Goal: Information Seeking & Learning: Find specific page/section

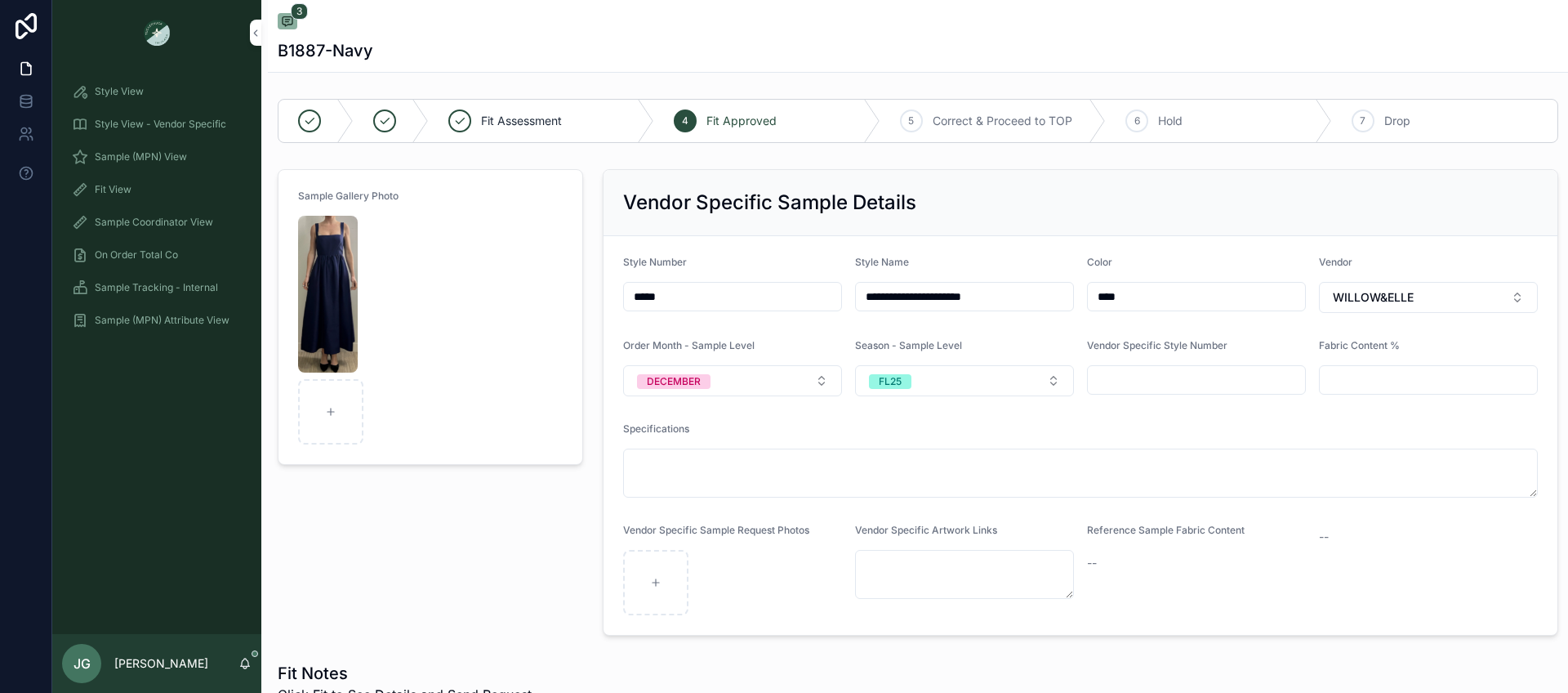
click at [157, 151] on span "Sample (MPN) View" at bounding box center [140, 156] width 93 height 13
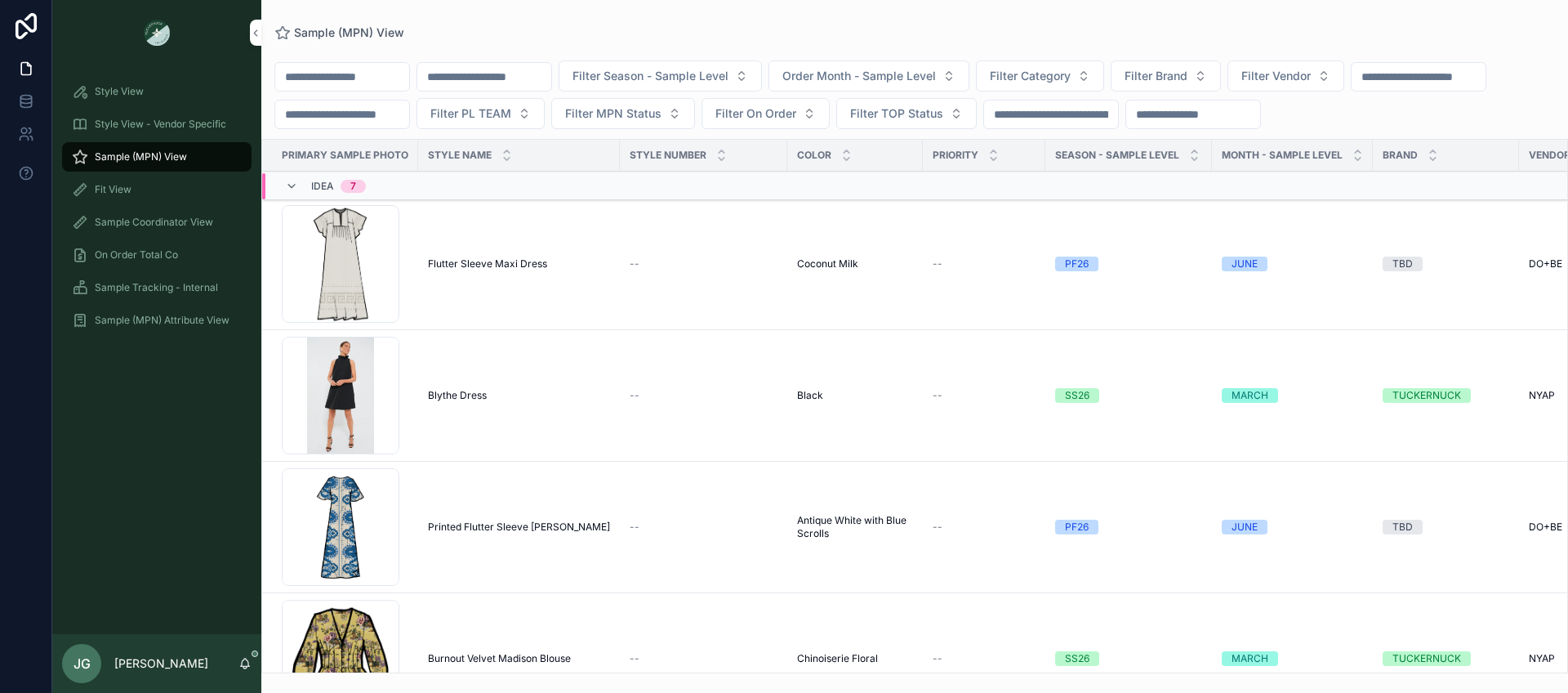
click at [335, 77] on input "scrollable content" at bounding box center [342, 77] width 134 height 23
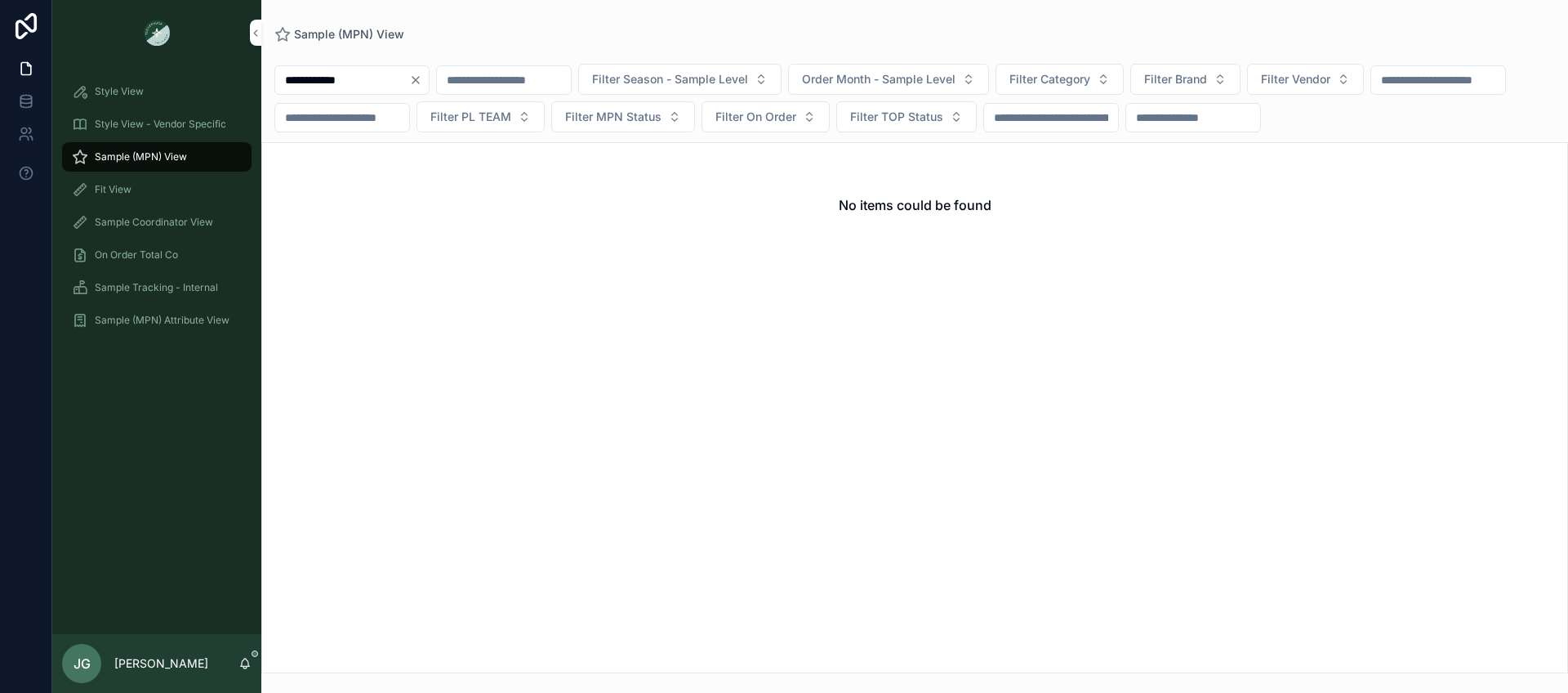
click at [364, 87] on input "**********" at bounding box center [342, 80] width 134 height 23
click at [364, 84] on input "**********" at bounding box center [342, 80] width 134 height 23
click at [357, 81] on input "**********" at bounding box center [342, 80] width 134 height 23
type input "******"
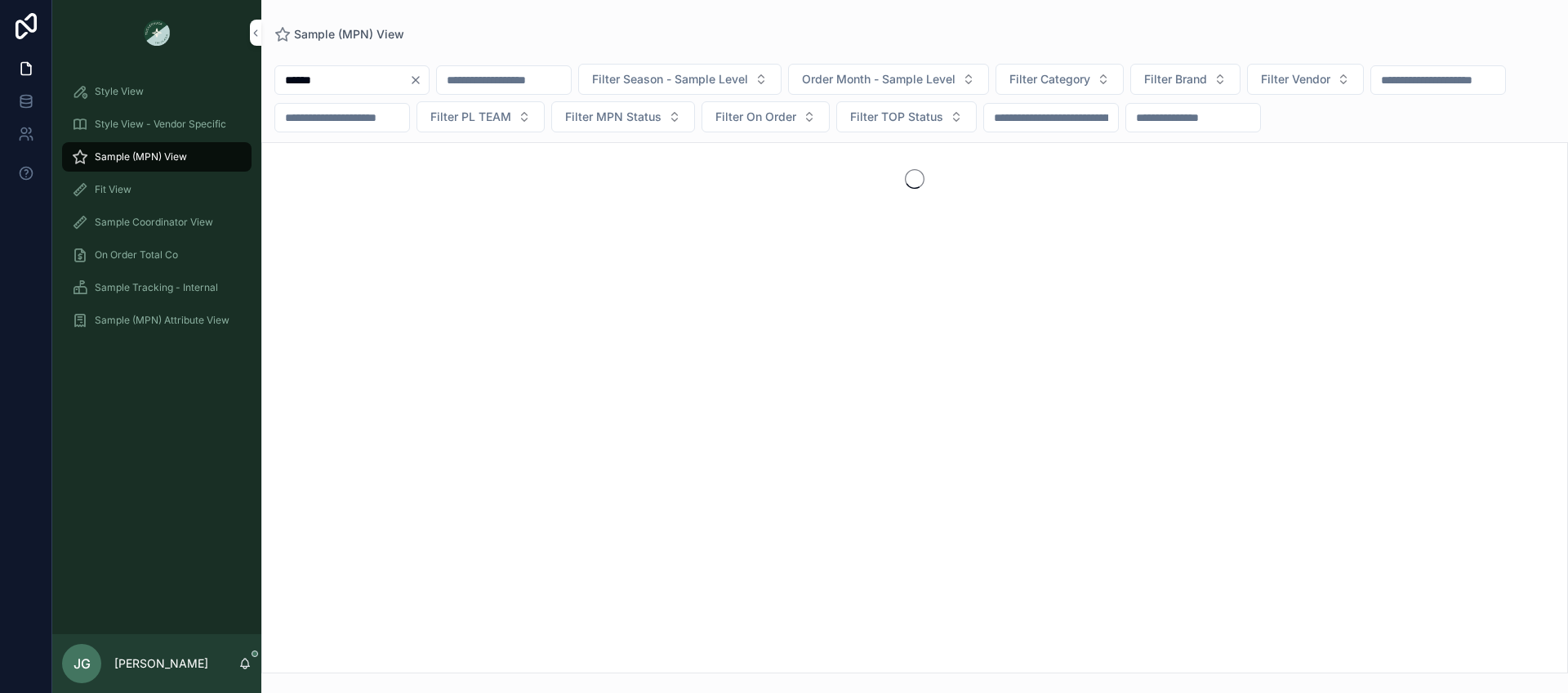
click at [1052, 86] on button "Filter Category" at bounding box center [1059, 78] width 128 height 31
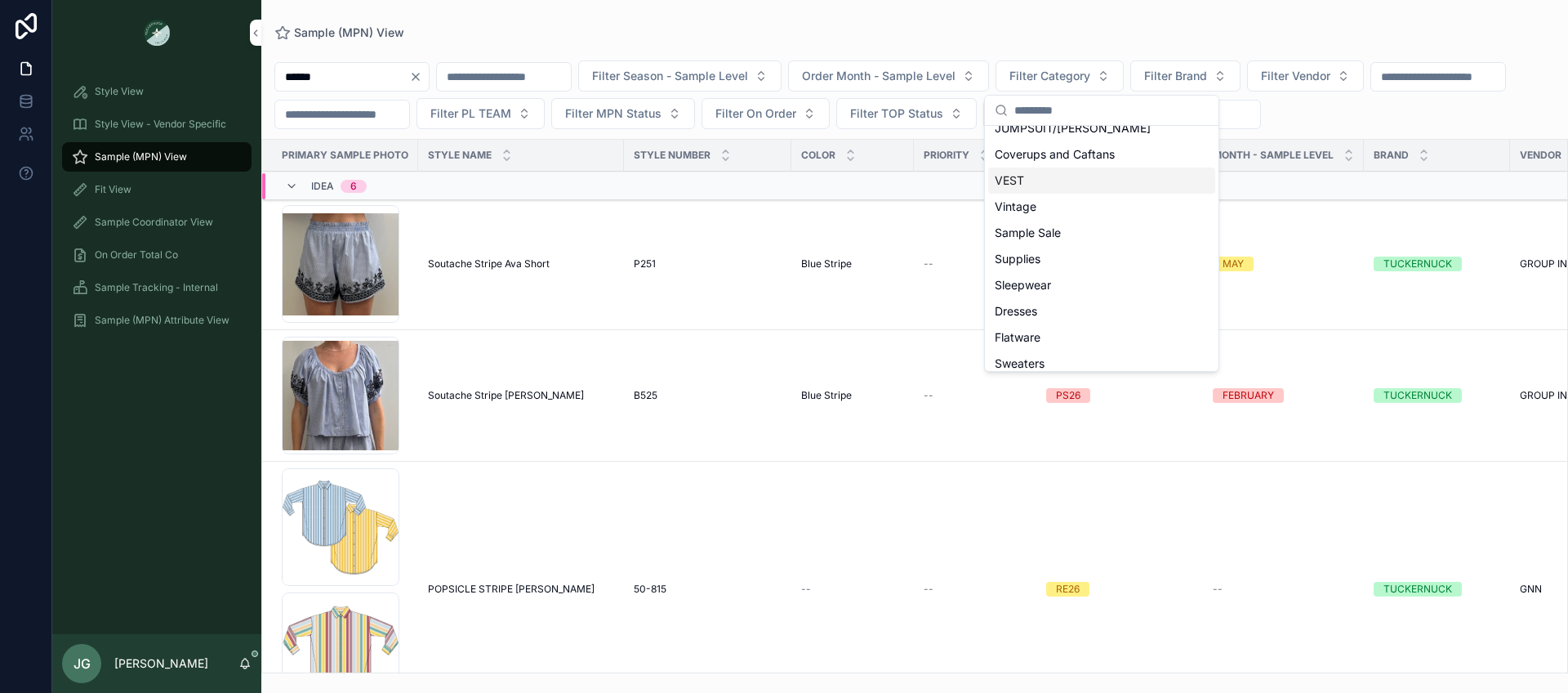
scroll to position [77, 0]
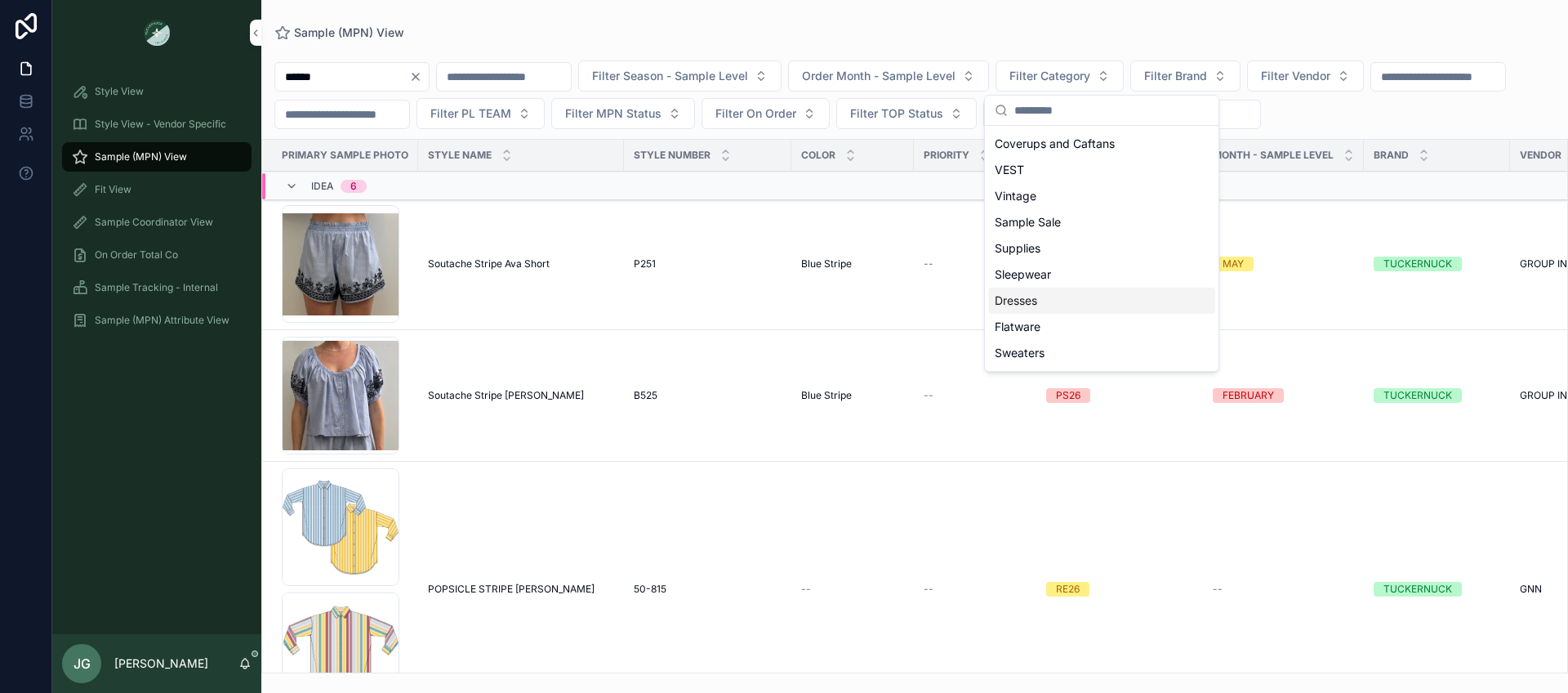
click at [1043, 296] on div "Dresses" at bounding box center [1102, 301] width 227 height 26
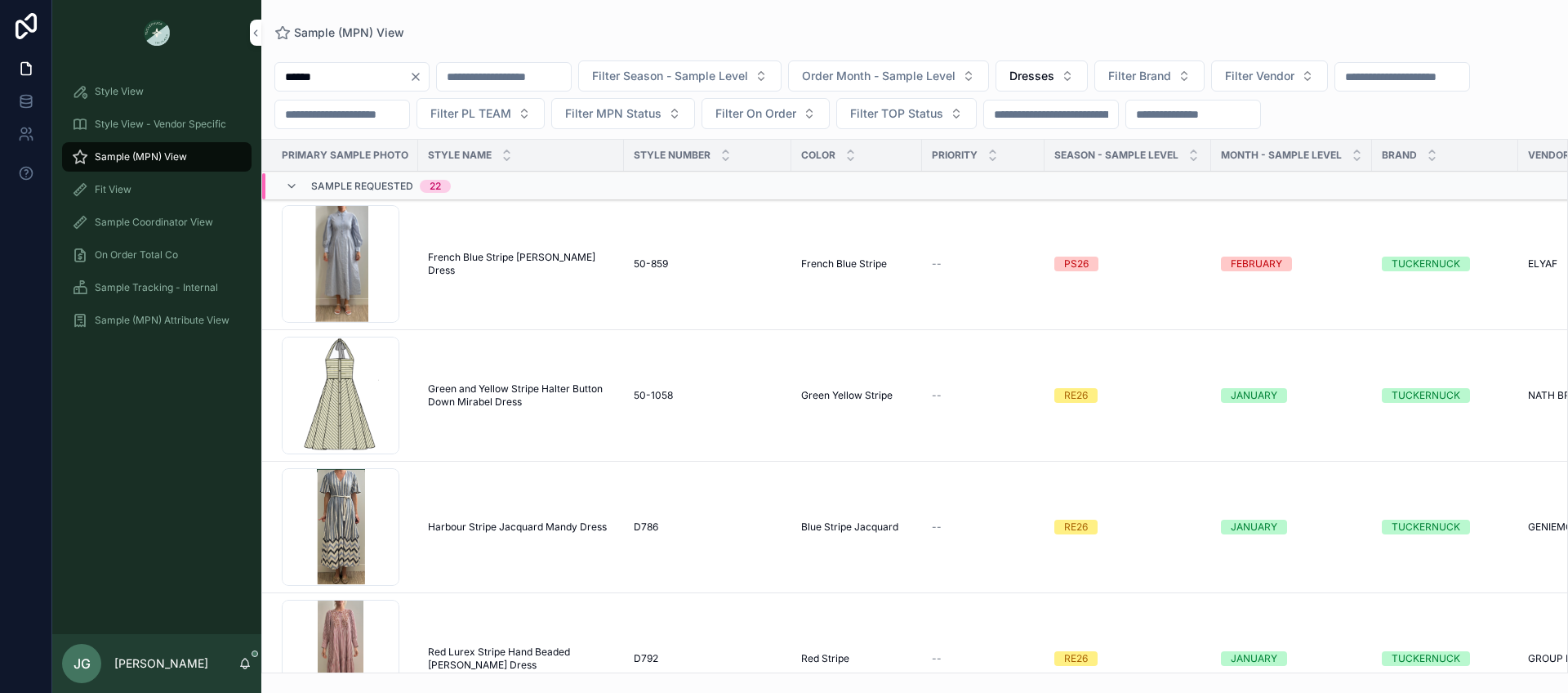
click at [143, 253] on span "On Order Total Co" at bounding box center [136, 255] width 84 height 13
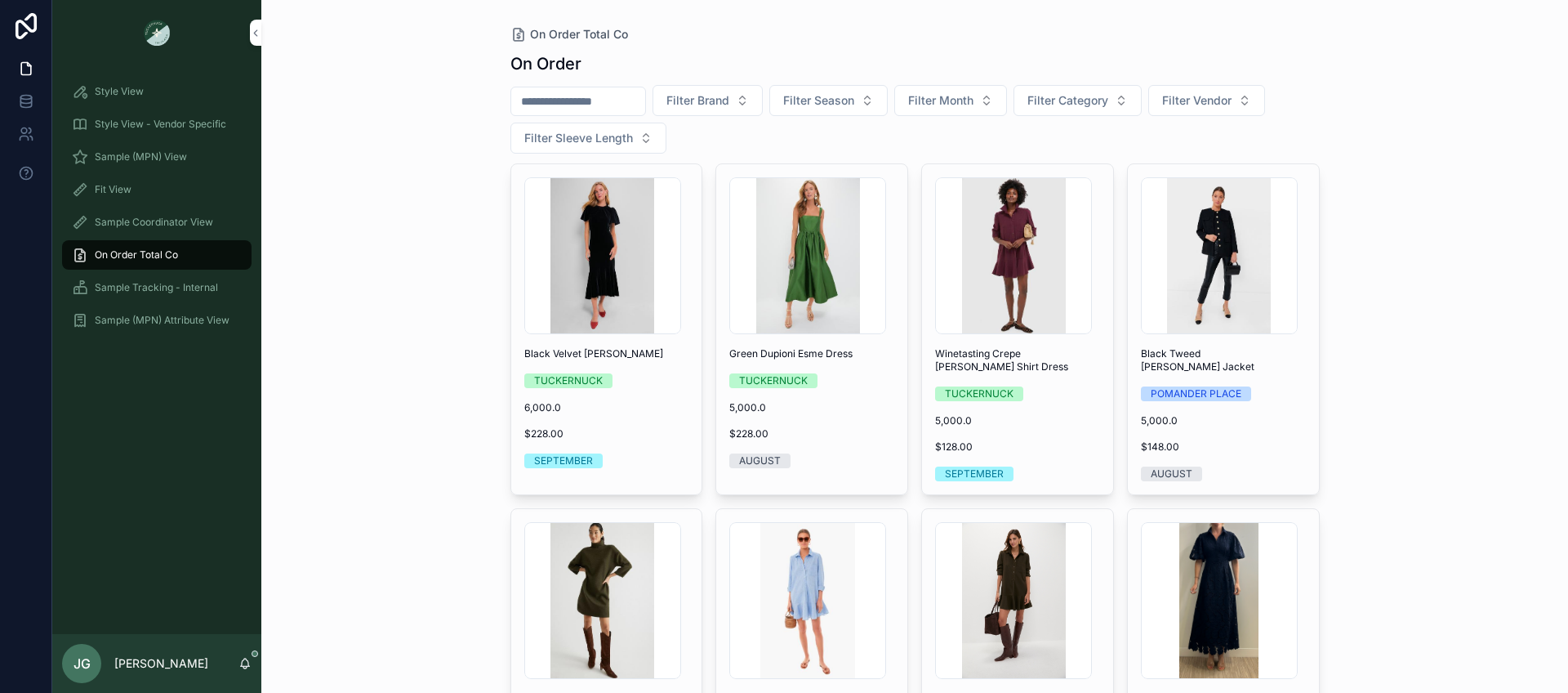
click at [161, 146] on div "Sample (MPN) View" at bounding box center [157, 157] width 170 height 26
click at [161, 152] on span "Sample (MPN) View" at bounding box center [140, 156] width 93 height 13
click at [161, 158] on span "Sample (MPN) View" at bounding box center [140, 156] width 93 height 13
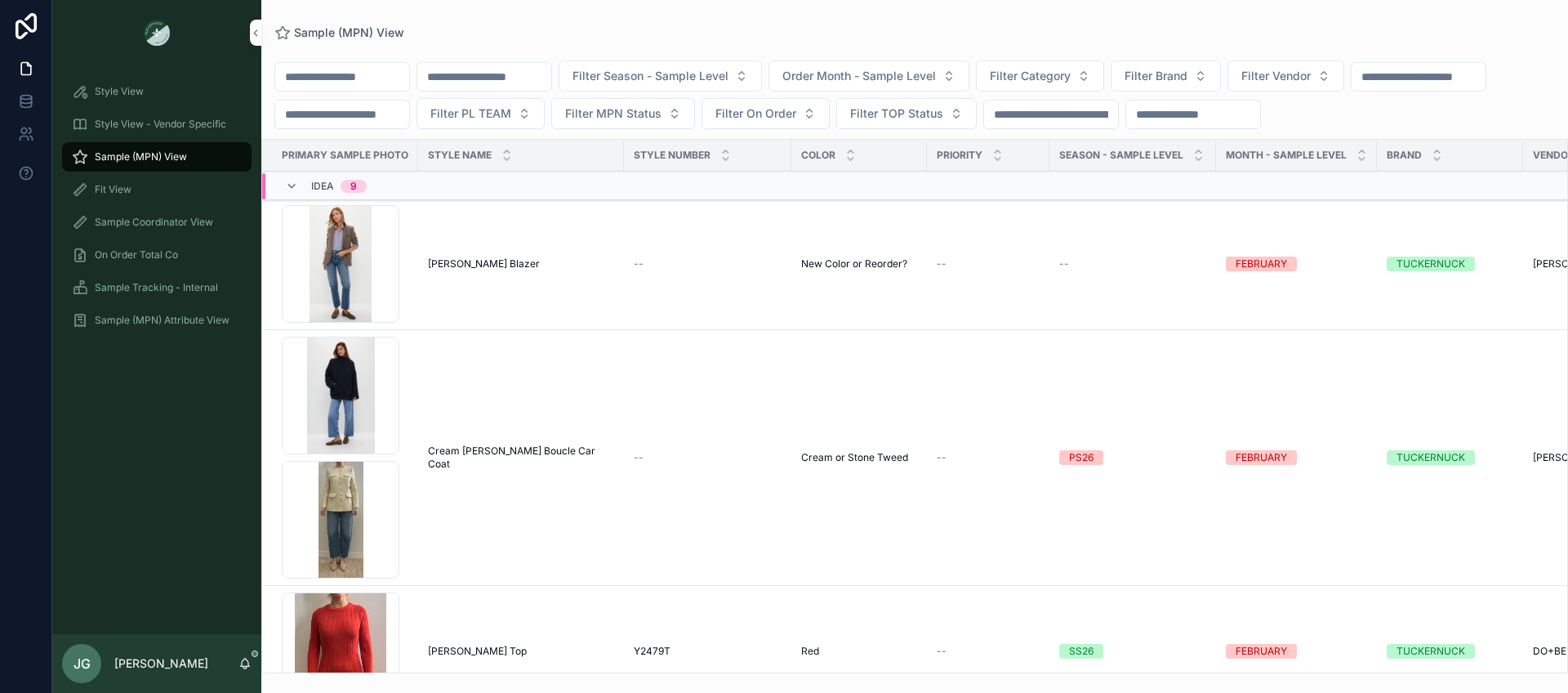
drag, startPoint x: 357, startPoint y: 78, endPoint x: 480, endPoint y: 85, distance: 123.2
click at [358, 78] on input "scrollable content" at bounding box center [342, 77] width 134 height 23
click at [484, 85] on input "scrollable content" at bounding box center [484, 77] width 134 height 23
paste input "**********"
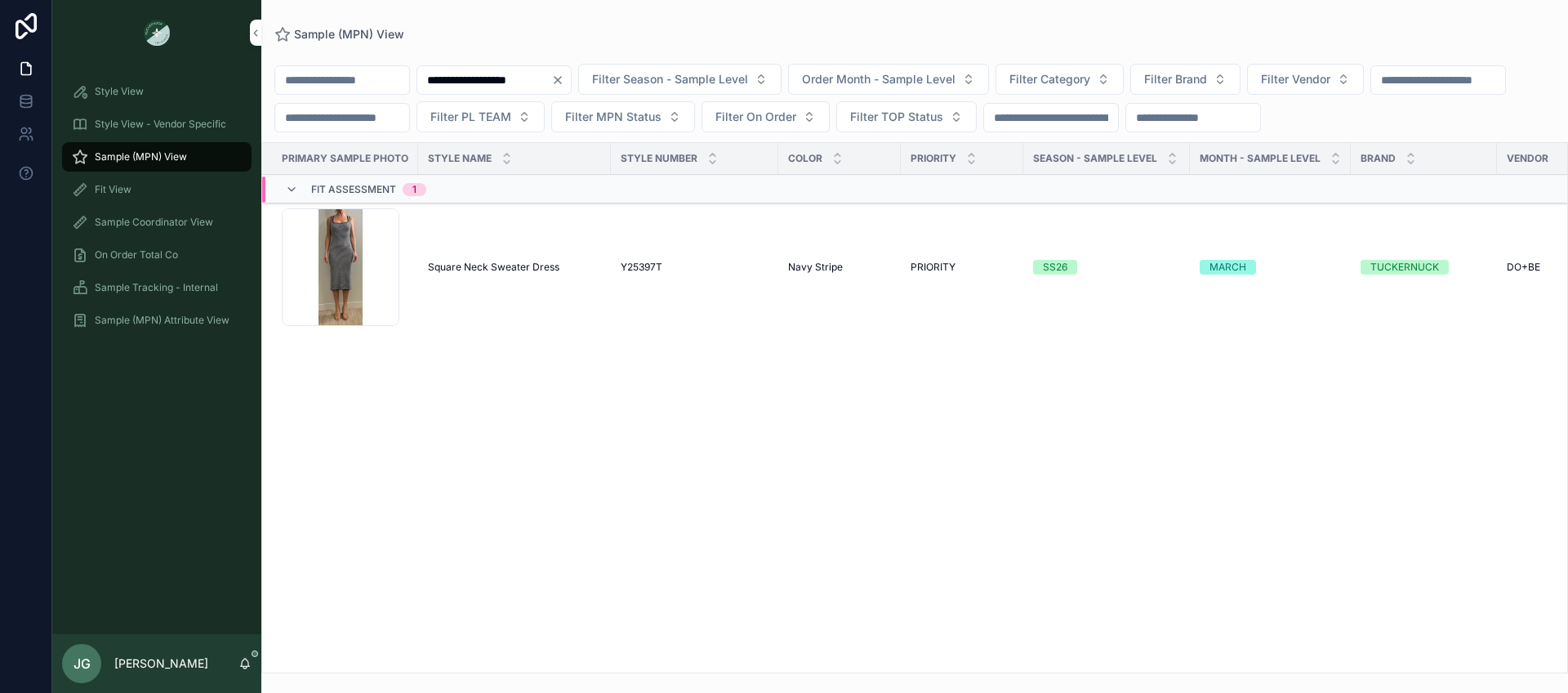
type input "**********"
click at [346, 256] on div "Screenshot-2025-09-09-at-5.02.58-PM .png" at bounding box center [340, 266] width 117 height 117
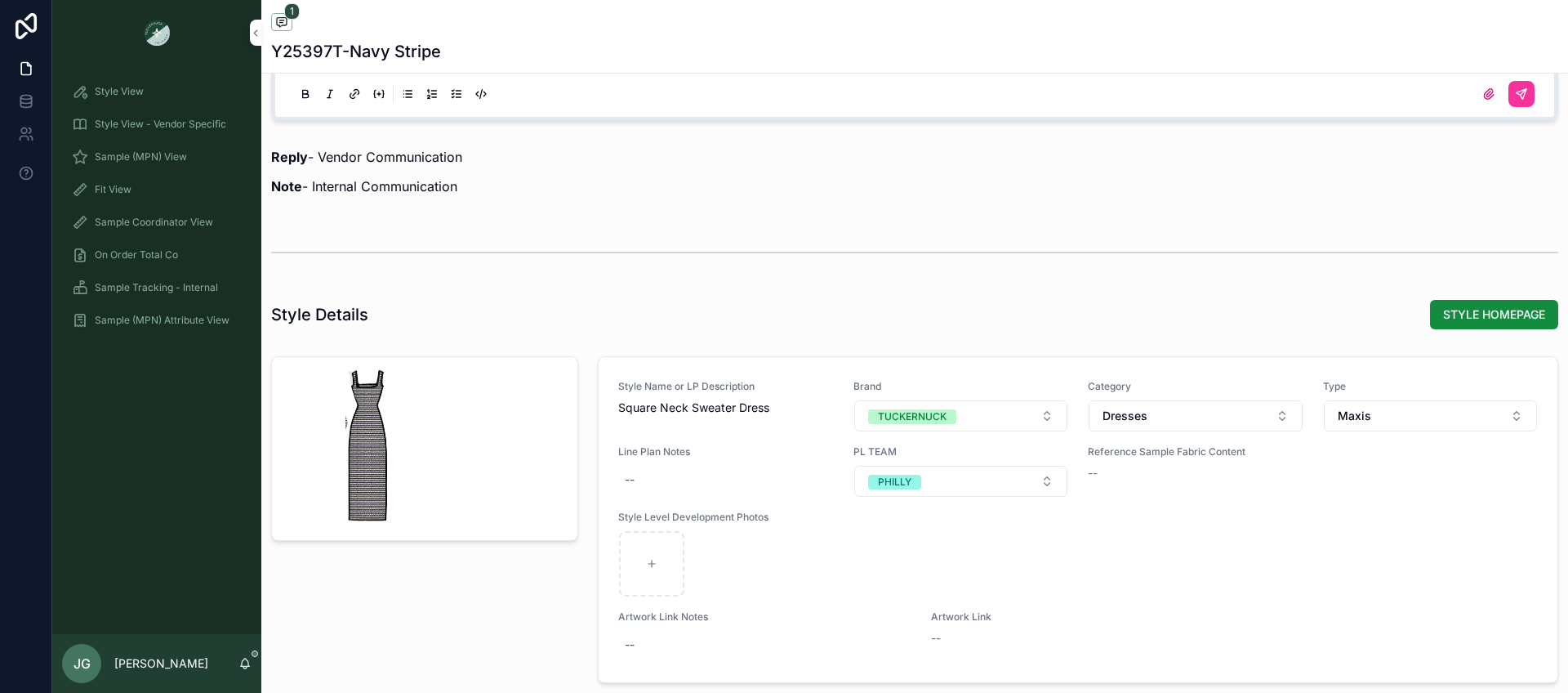
scroll to position [1397, 0]
click at [1393, 414] on button "Maxis" at bounding box center [1431, 417] width 214 height 31
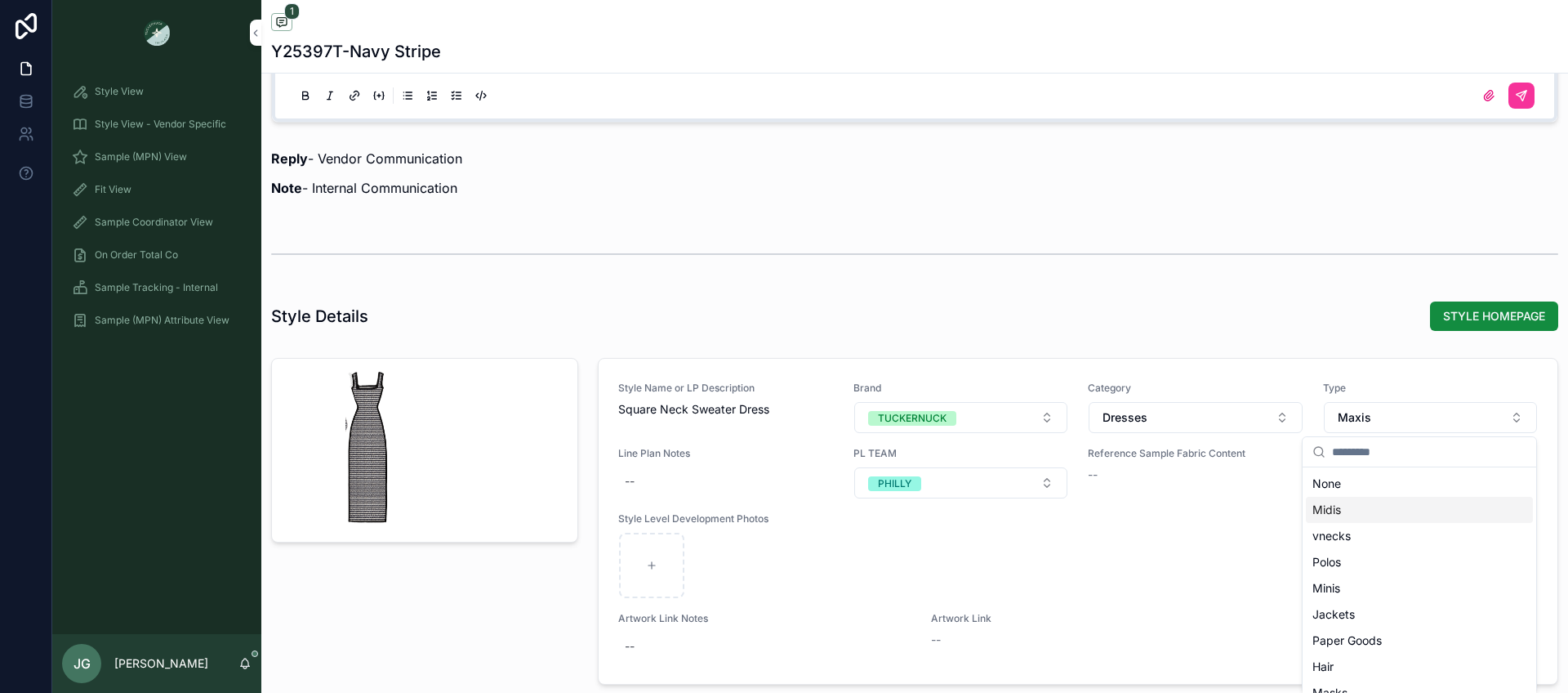
click at [1356, 511] on div "Midis" at bounding box center [1420, 510] width 227 height 26
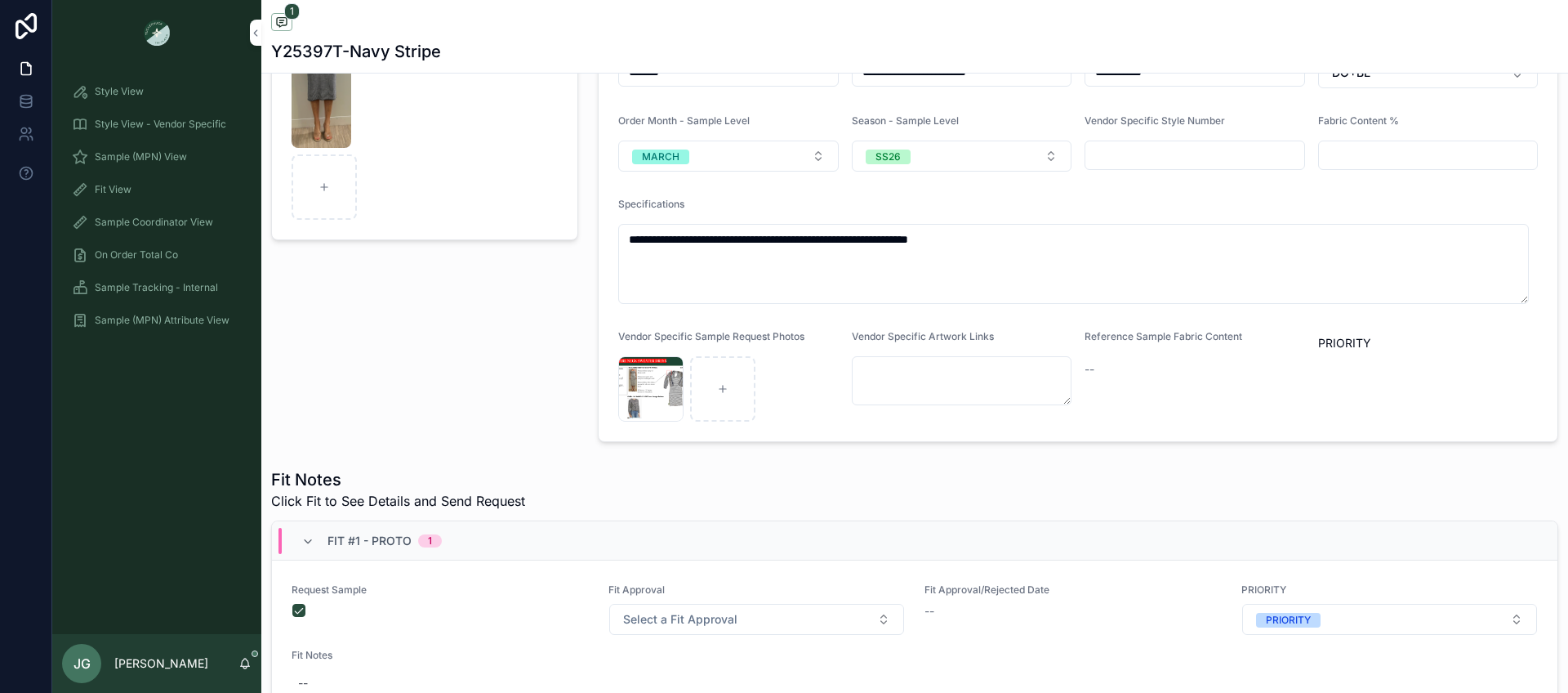
scroll to position [0, 0]
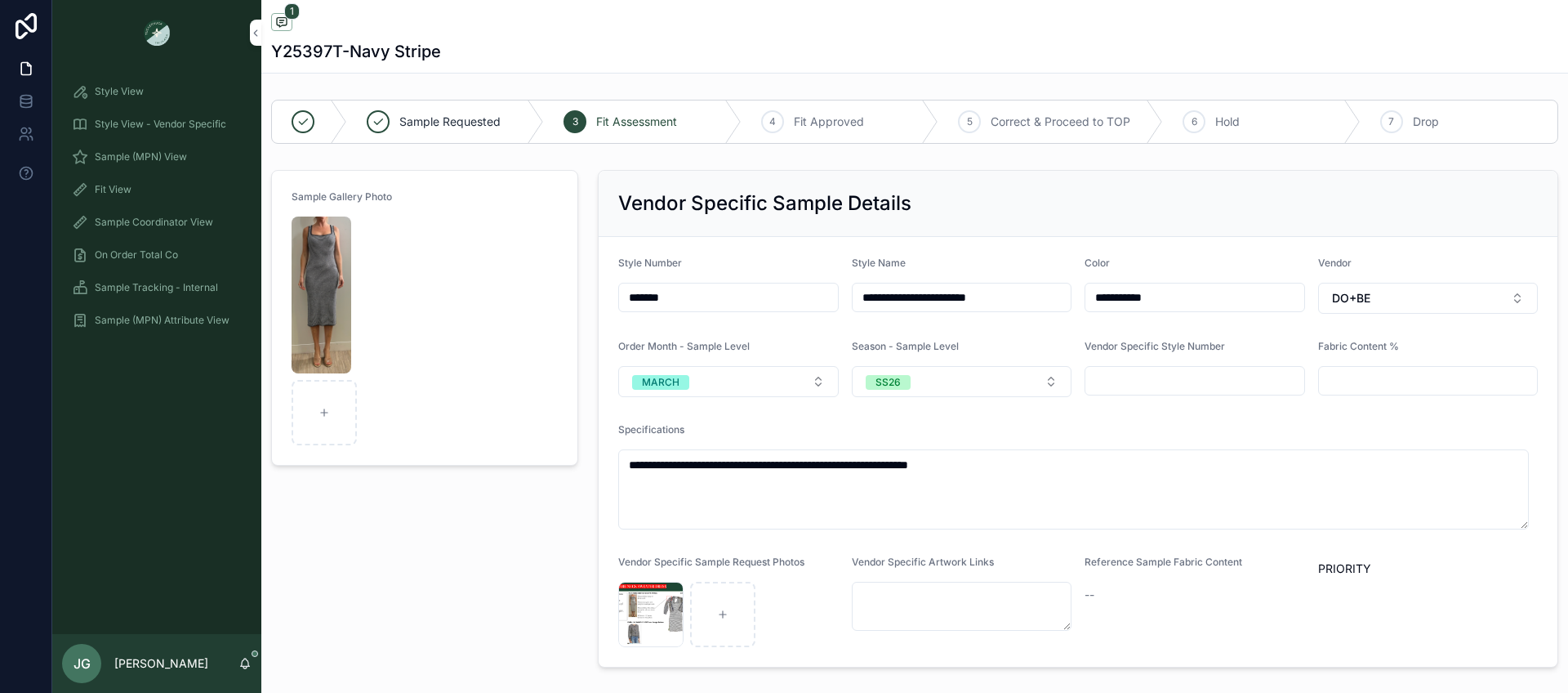
click at [145, 90] on div "Style View" at bounding box center [157, 92] width 170 height 26
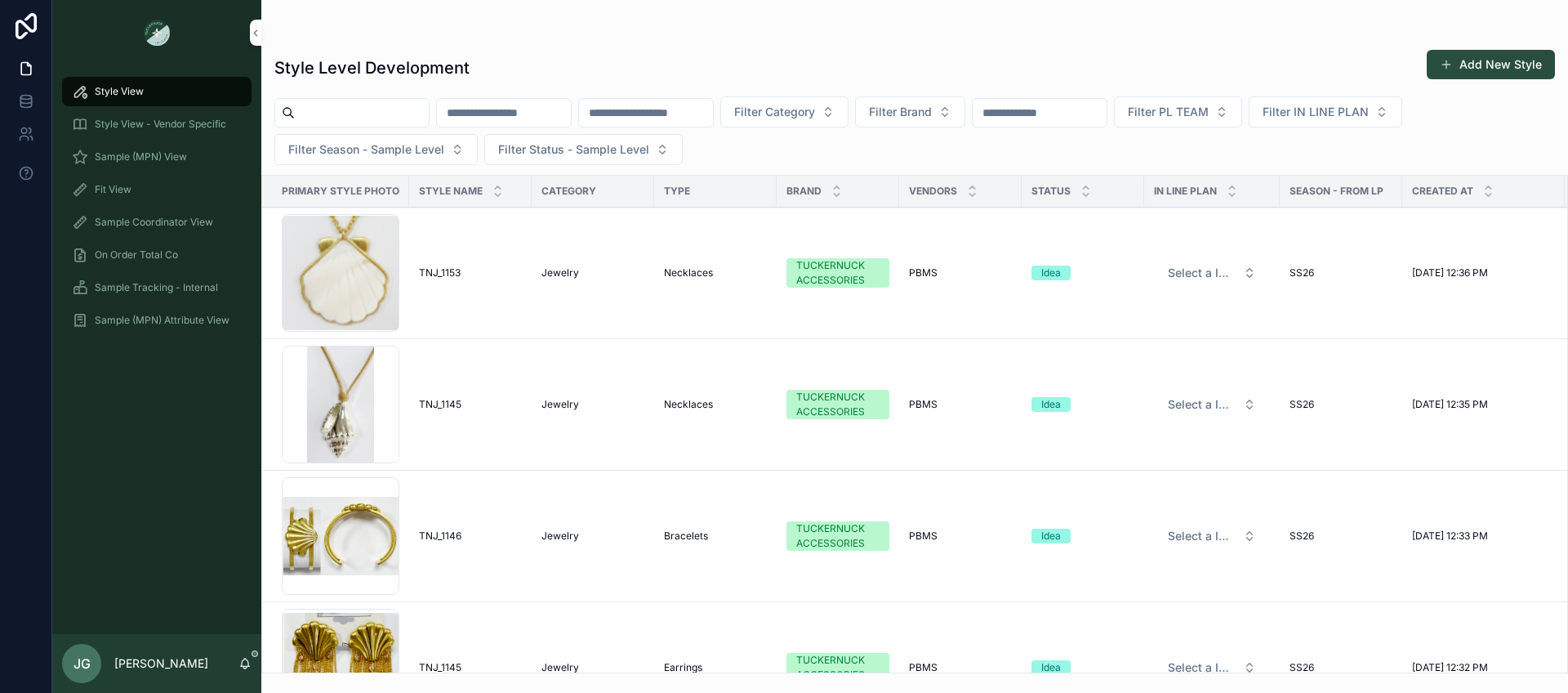
click at [393, 110] on input "scrollable content" at bounding box center [361, 113] width 134 height 23
click at [533, 112] on input "scrollable content" at bounding box center [504, 113] width 134 height 23
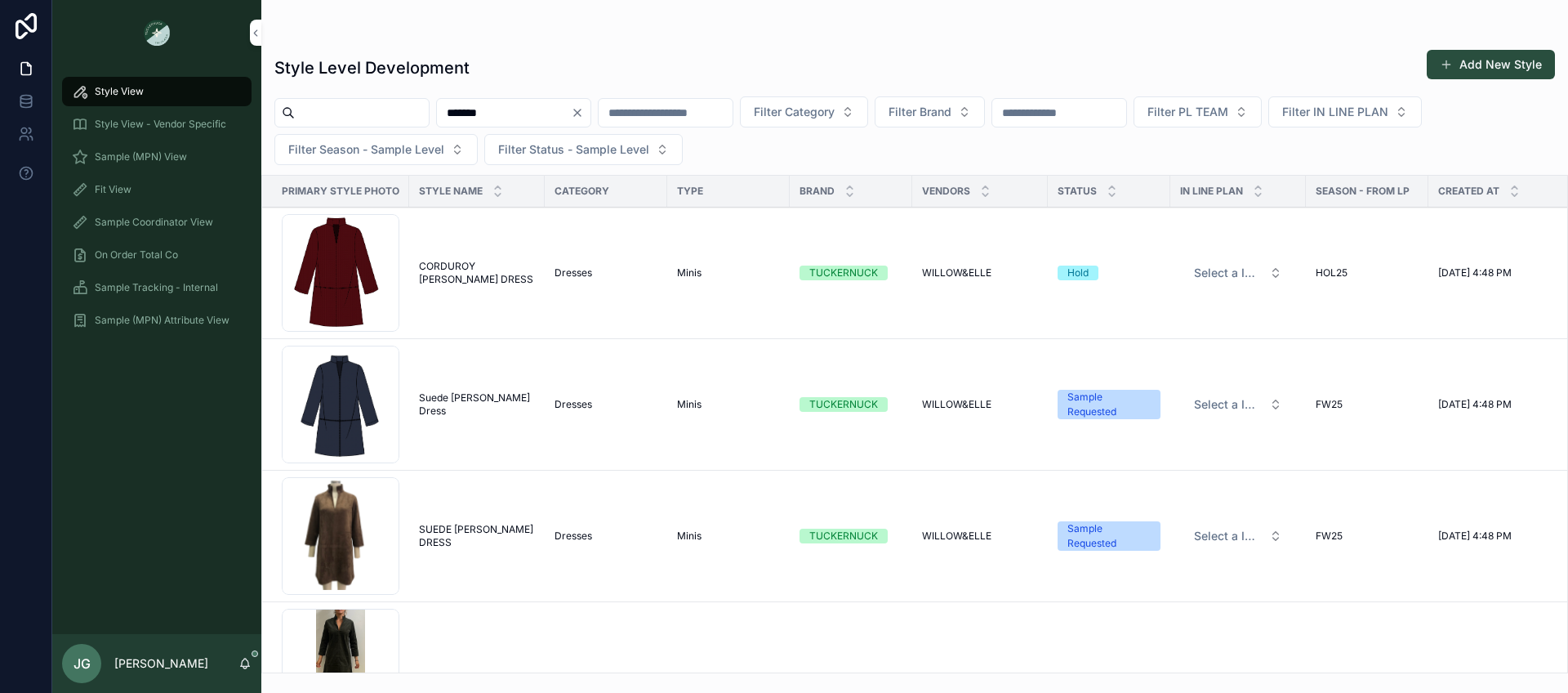
click at [523, 114] on input "*******" at bounding box center [504, 113] width 134 height 23
type input "*******"
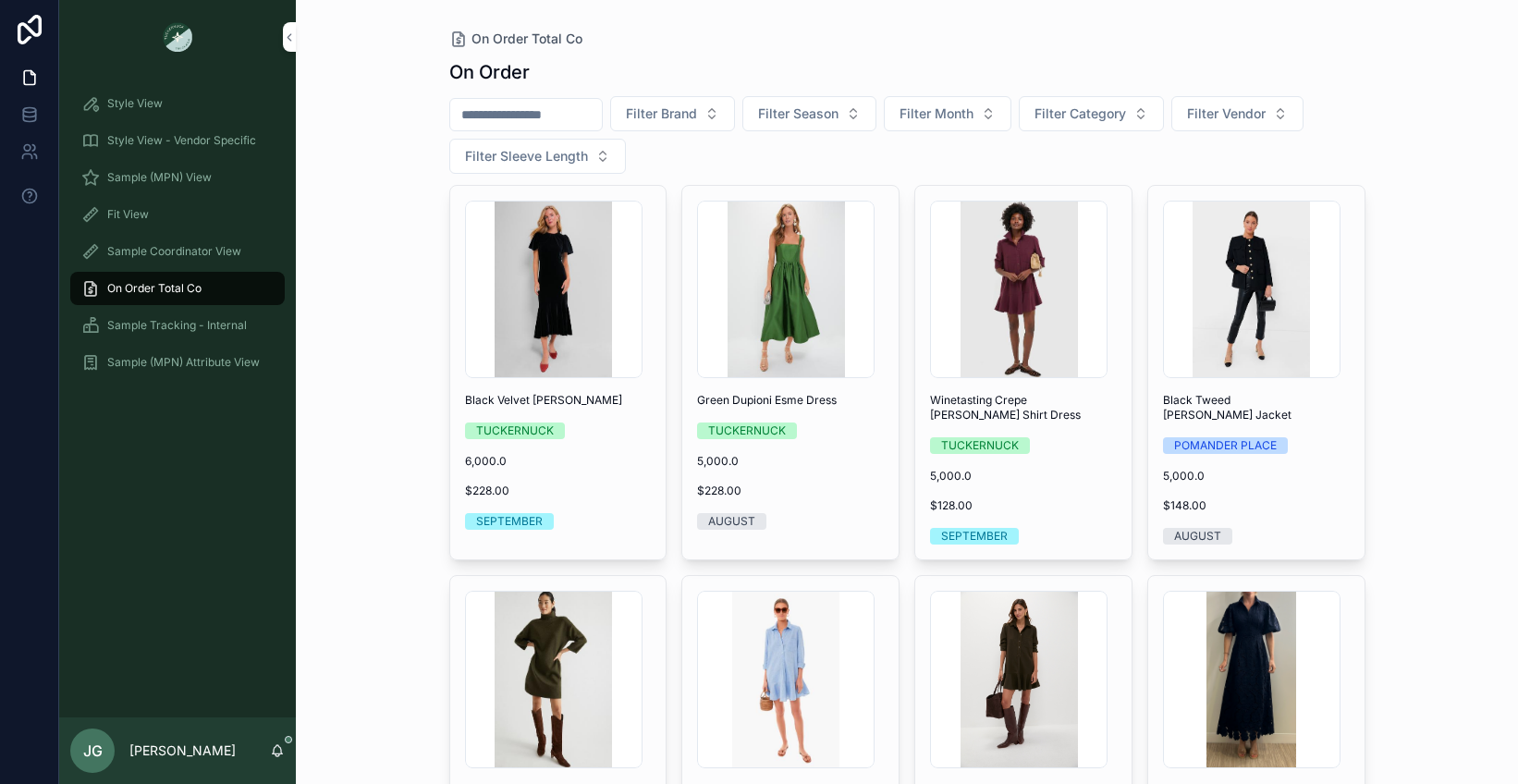
click at [199, 122] on div "Style View - Vendor Specific" at bounding box center [177, 140] width 237 height 37
click at [199, 143] on span "Style View - Vendor Specific" at bounding box center [181, 140] width 149 height 15
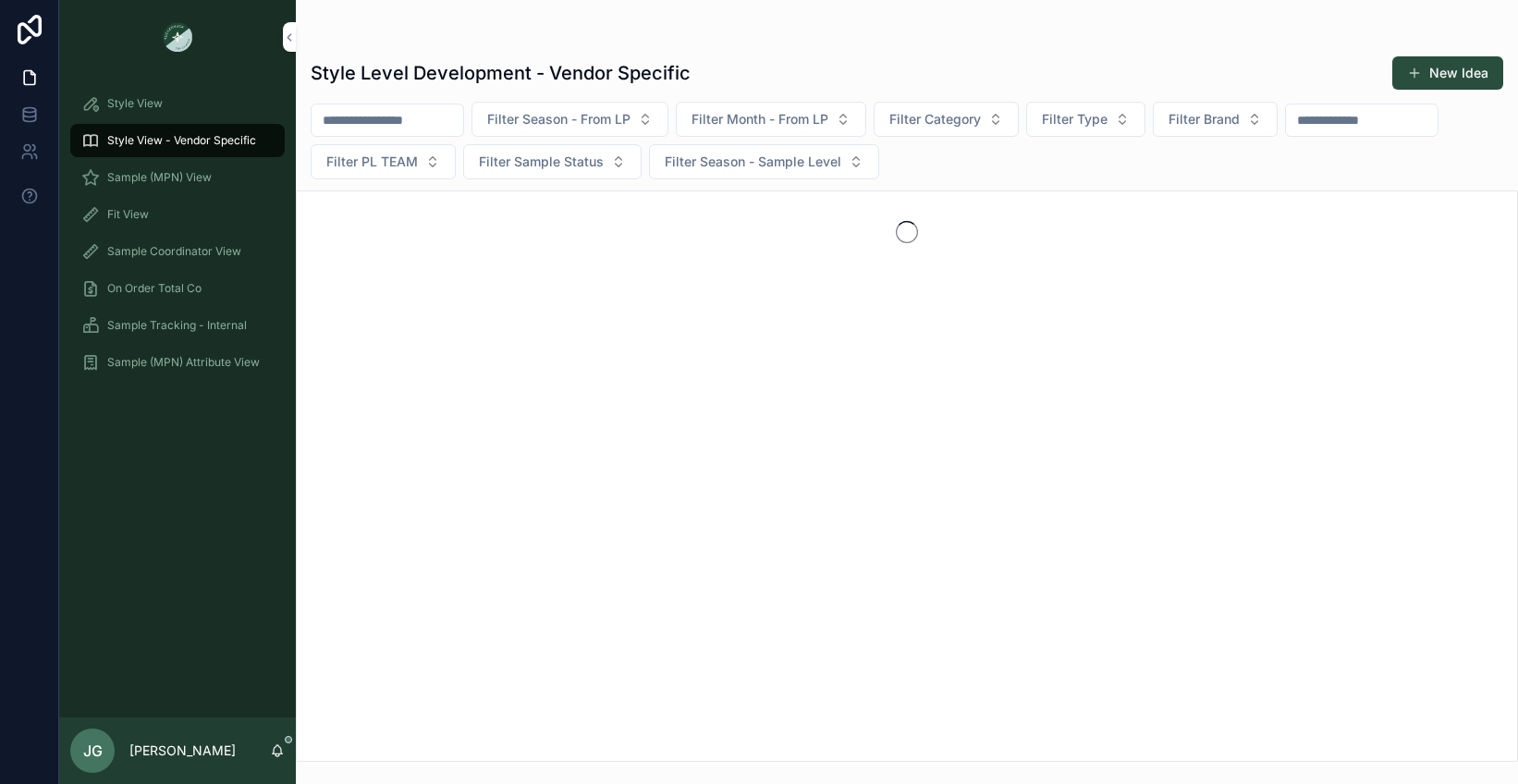
click at [418, 116] on input "scrollable content" at bounding box center [387, 120] width 152 height 26
click at [190, 175] on span "Sample (MPN) View" at bounding box center [159, 177] width 105 height 15
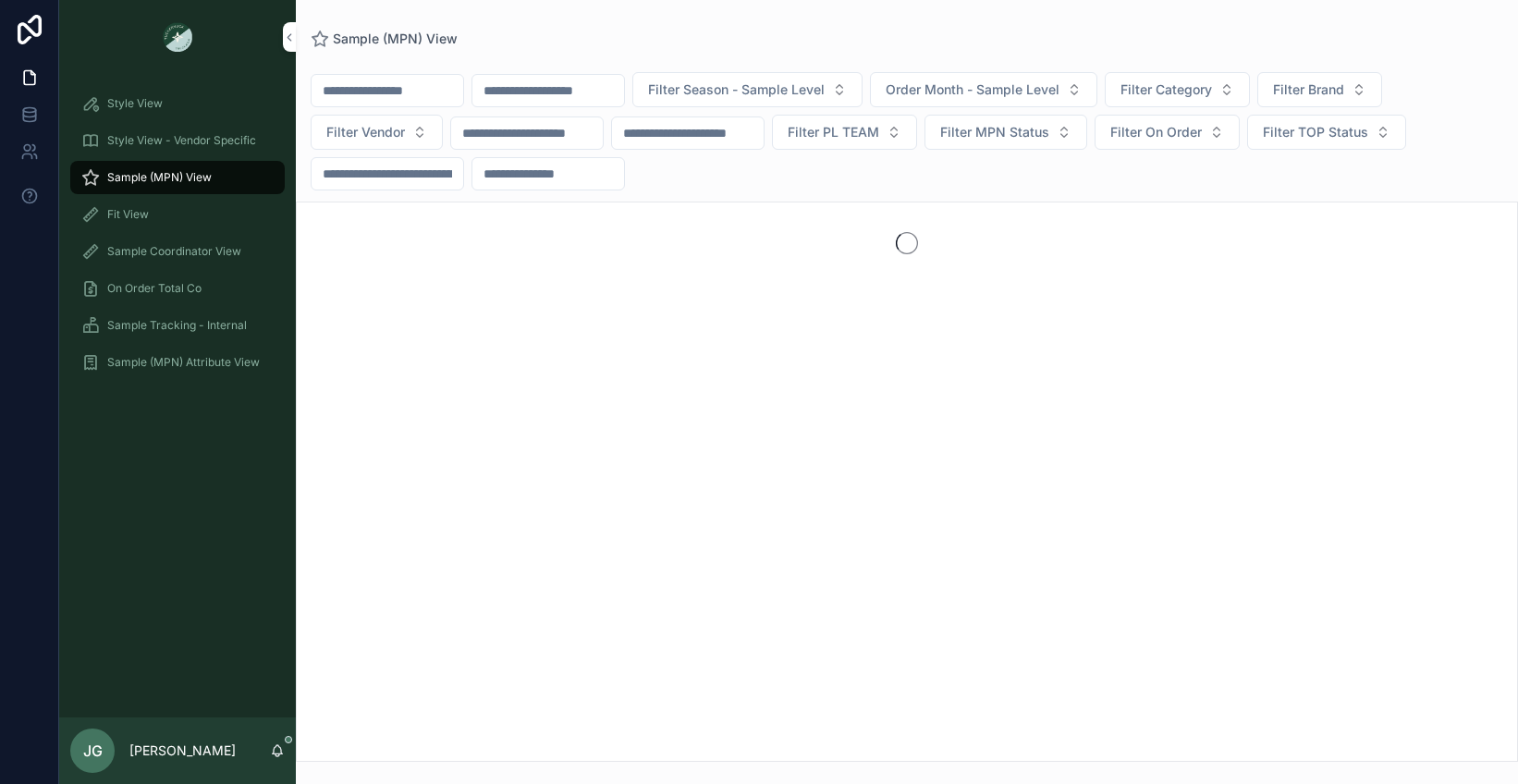
click at [404, 87] on input "scrollable content" at bounding box center [387, 91] width 152 height 26
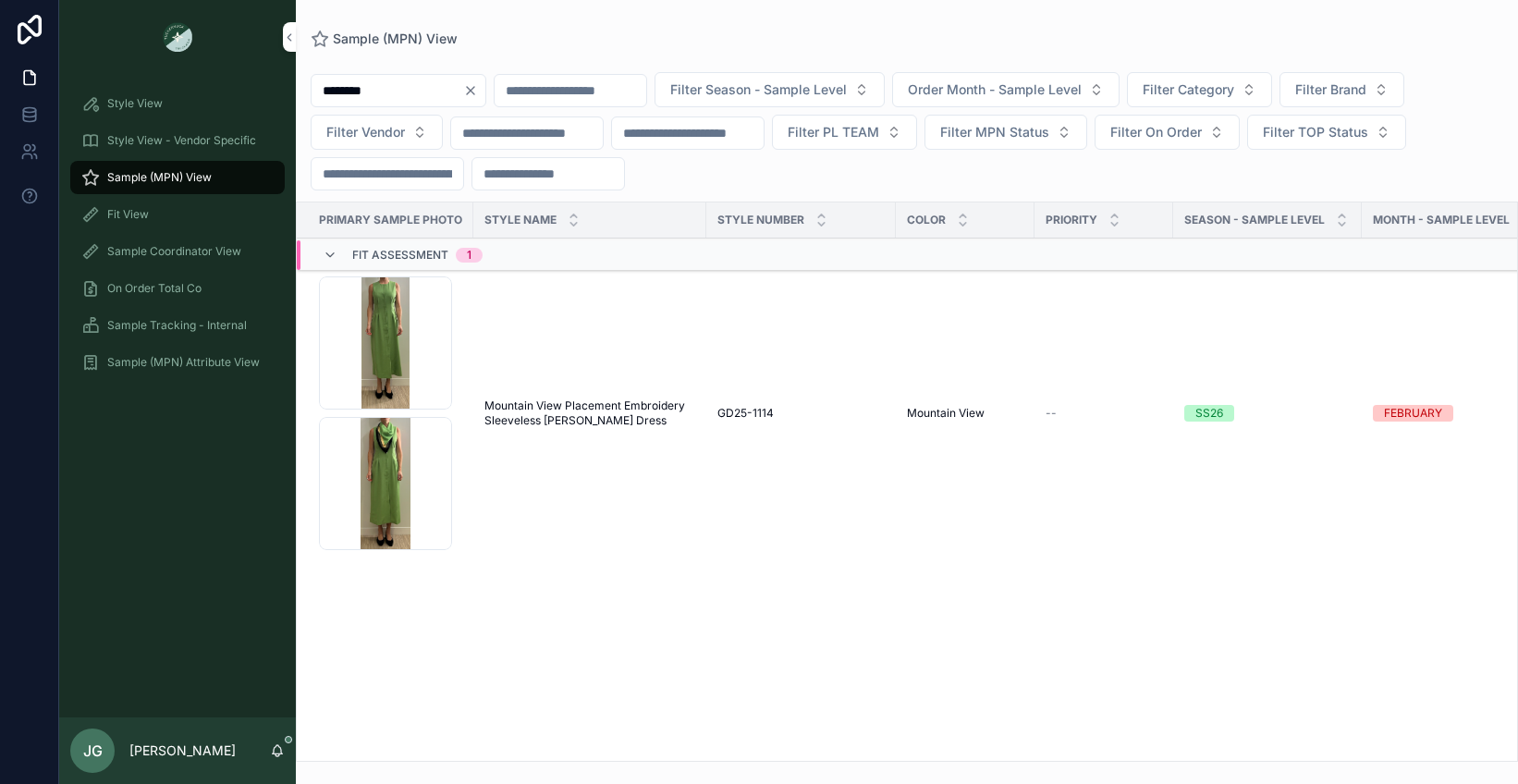
type input "********"
click at [588, 86] on input "scrollable content" at bounding box center [571, 91] width 152 height 26
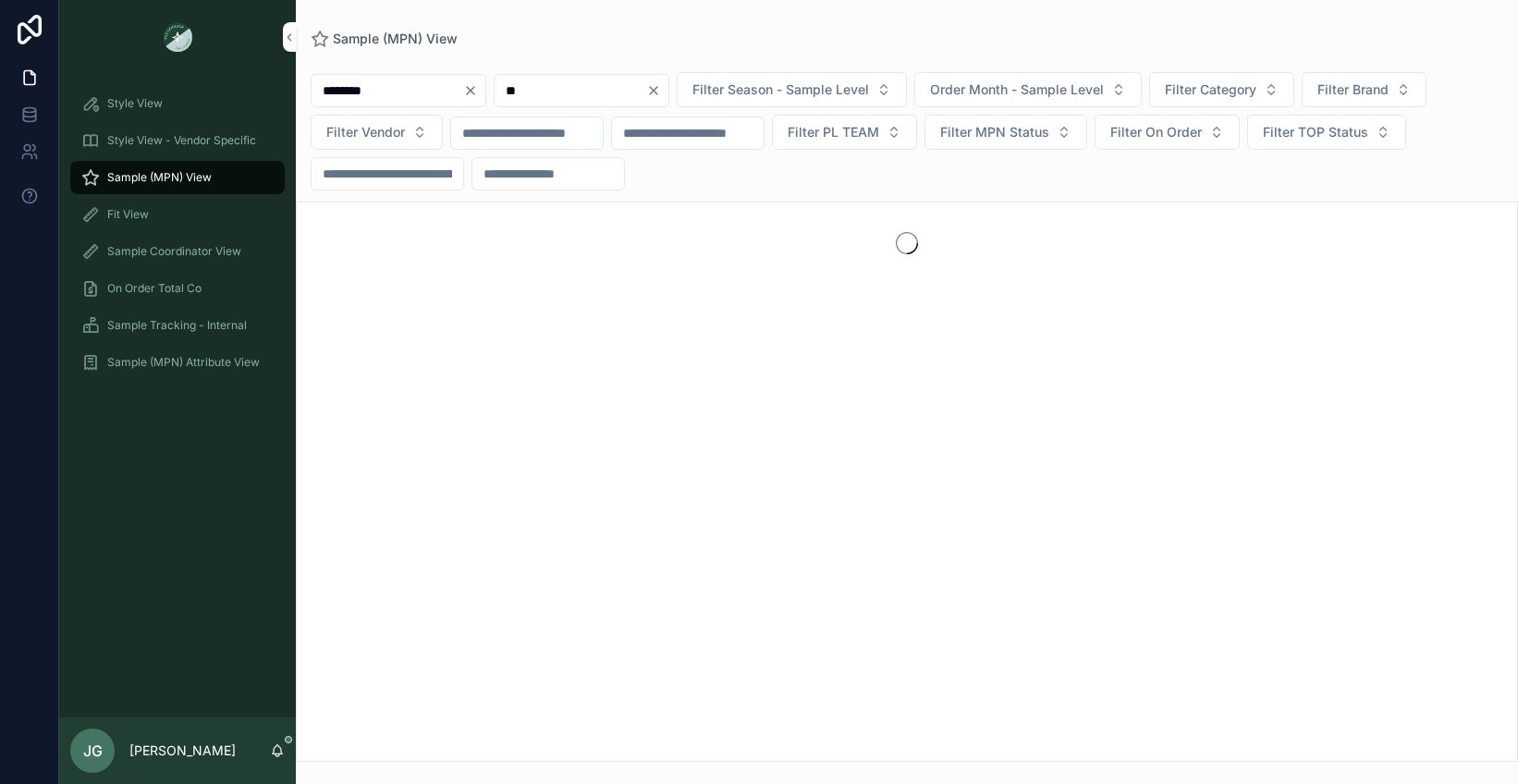
type input "*"
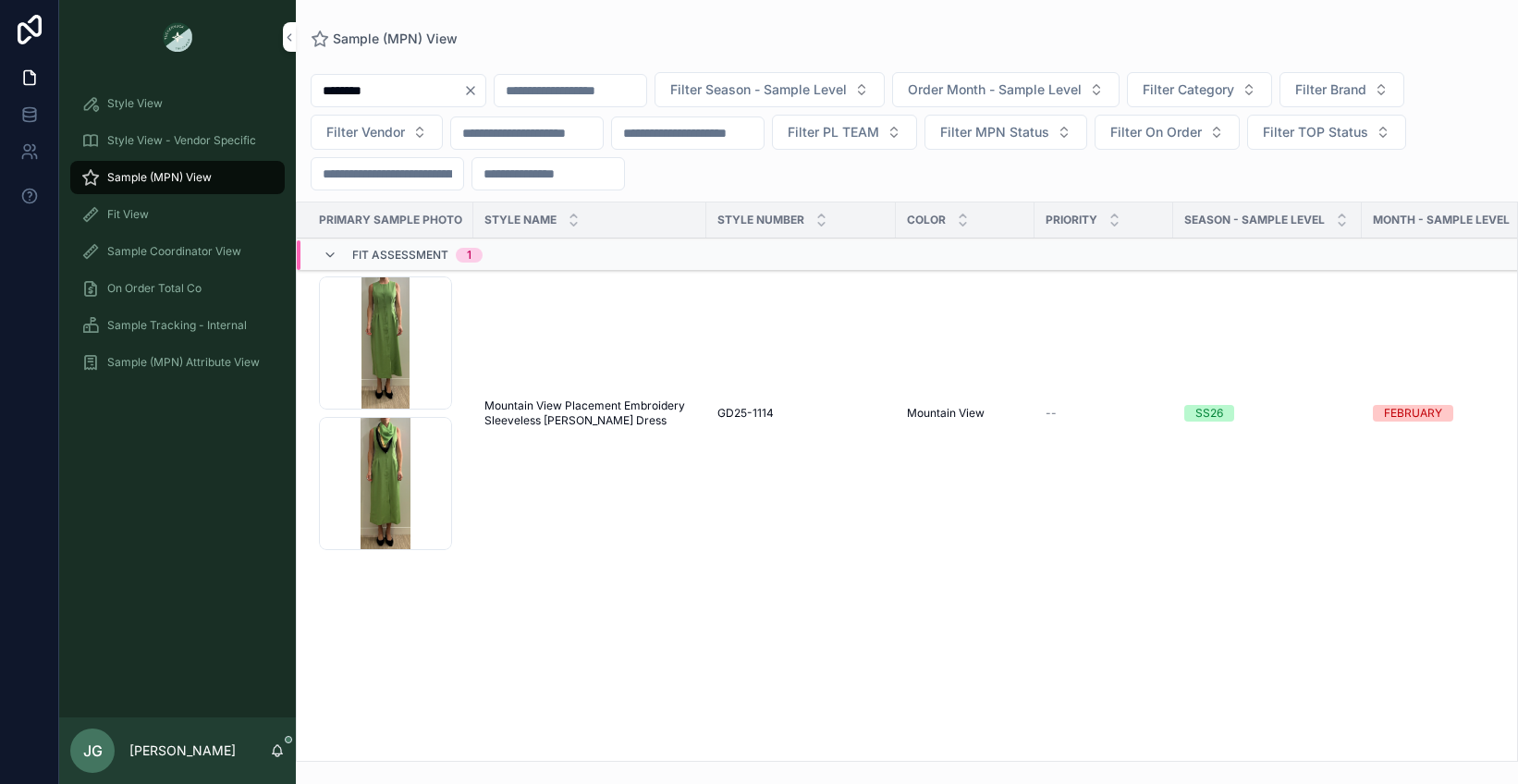
click at [446, 96] on input "********" at bounding box center [387, 91] width 152 height 26
click at [548, 89] on input "scrollable content" at bounding box center [548, 91] width 152 height 26
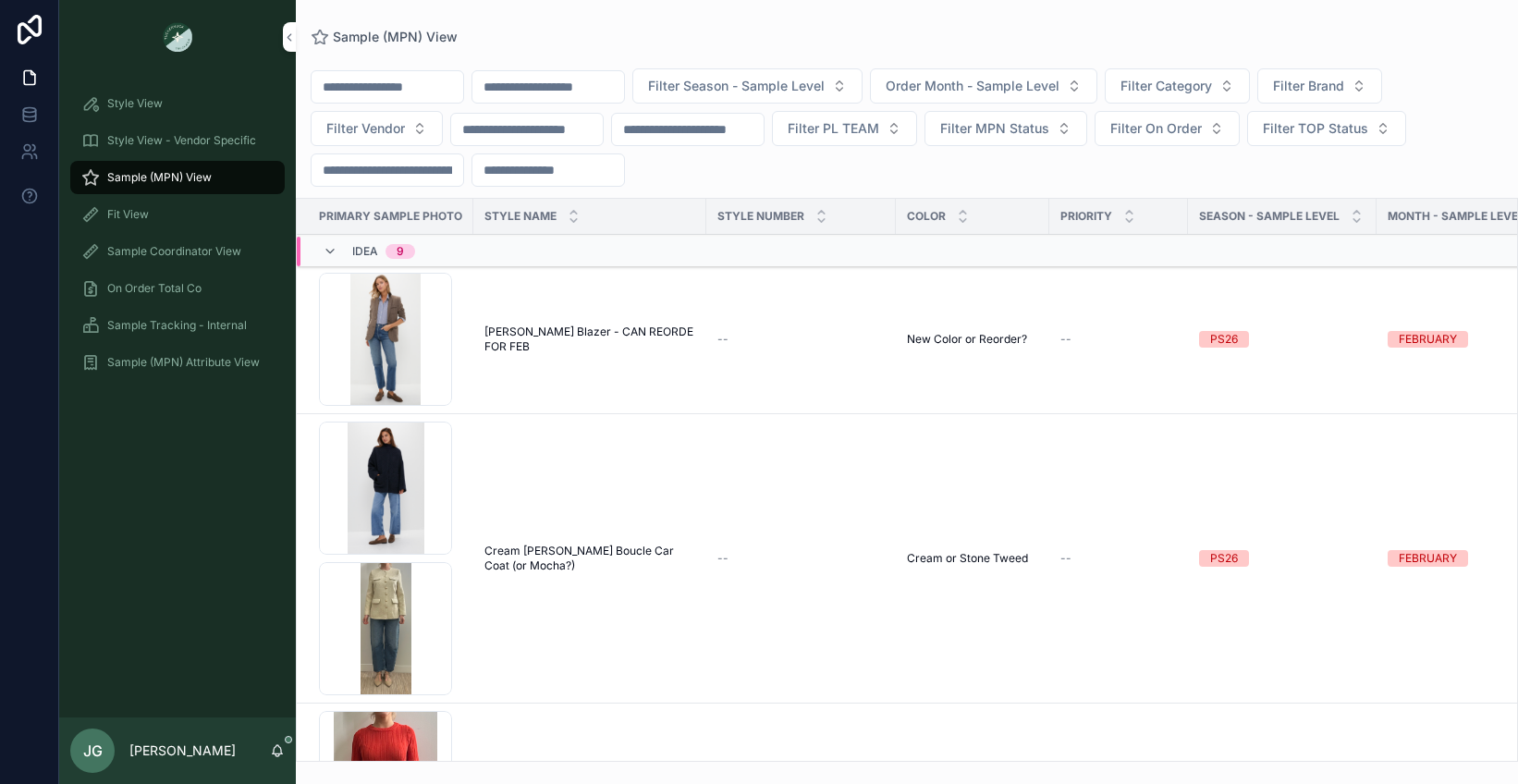
click at [1219, 97] on button "Filter Category" at bounding box center [1177, 86] width 145 height 35
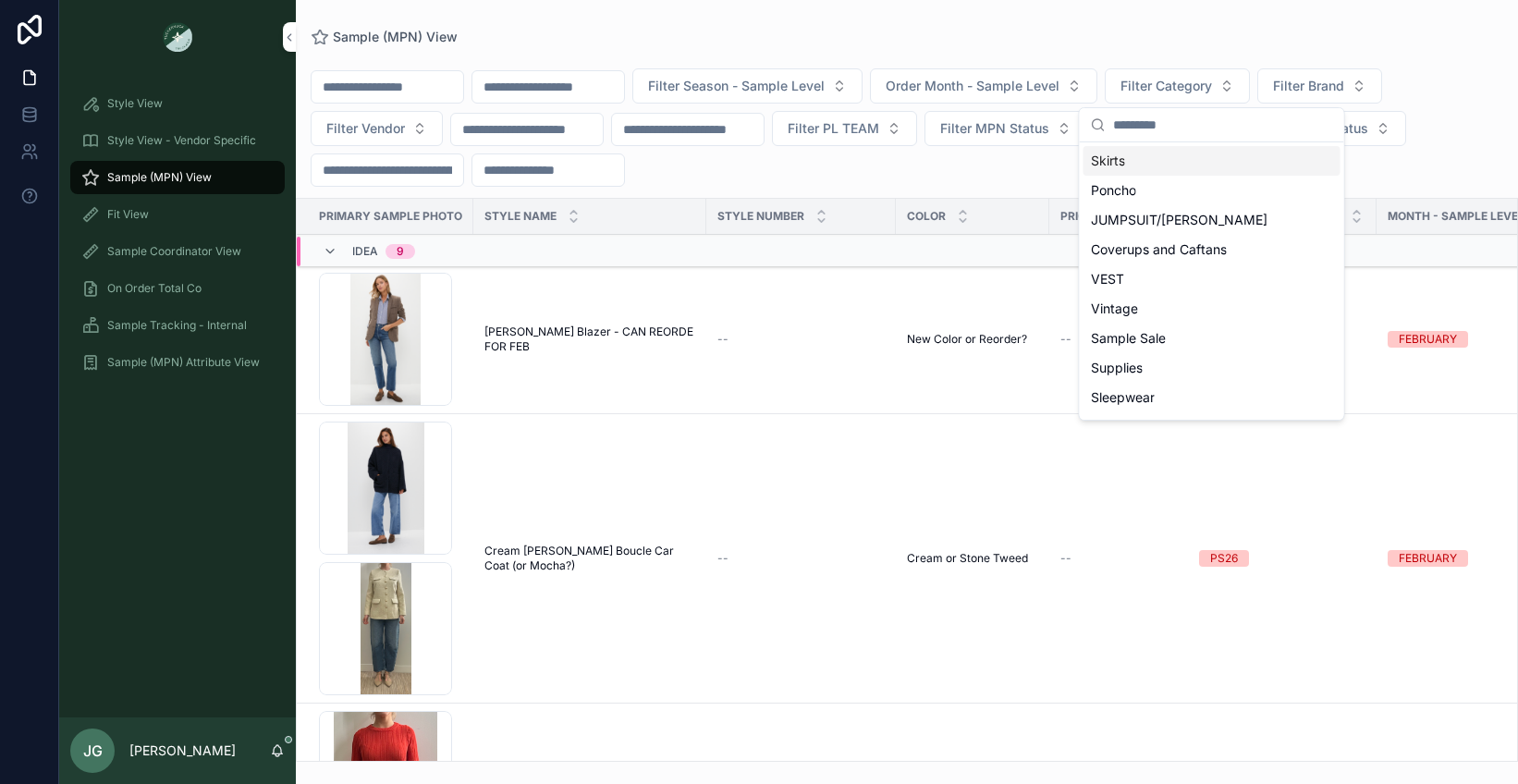
click at [1060, 89] on span "Order Month - Sample Level" at bounding box center [973, 86] width 174 height 19
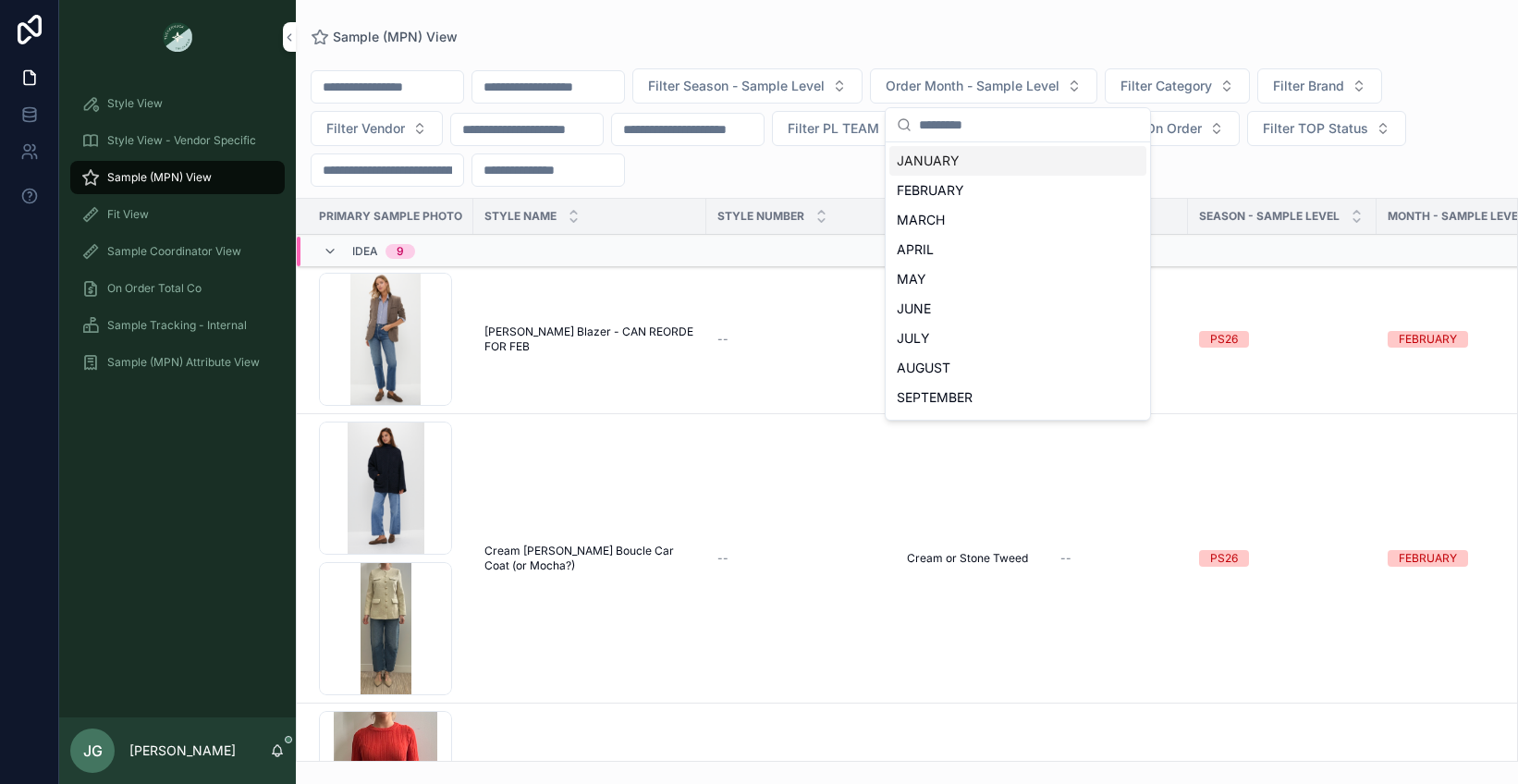
click at [992, 165] on div "JANUARY" at bounding box center [1018, 161] width 257 height 30
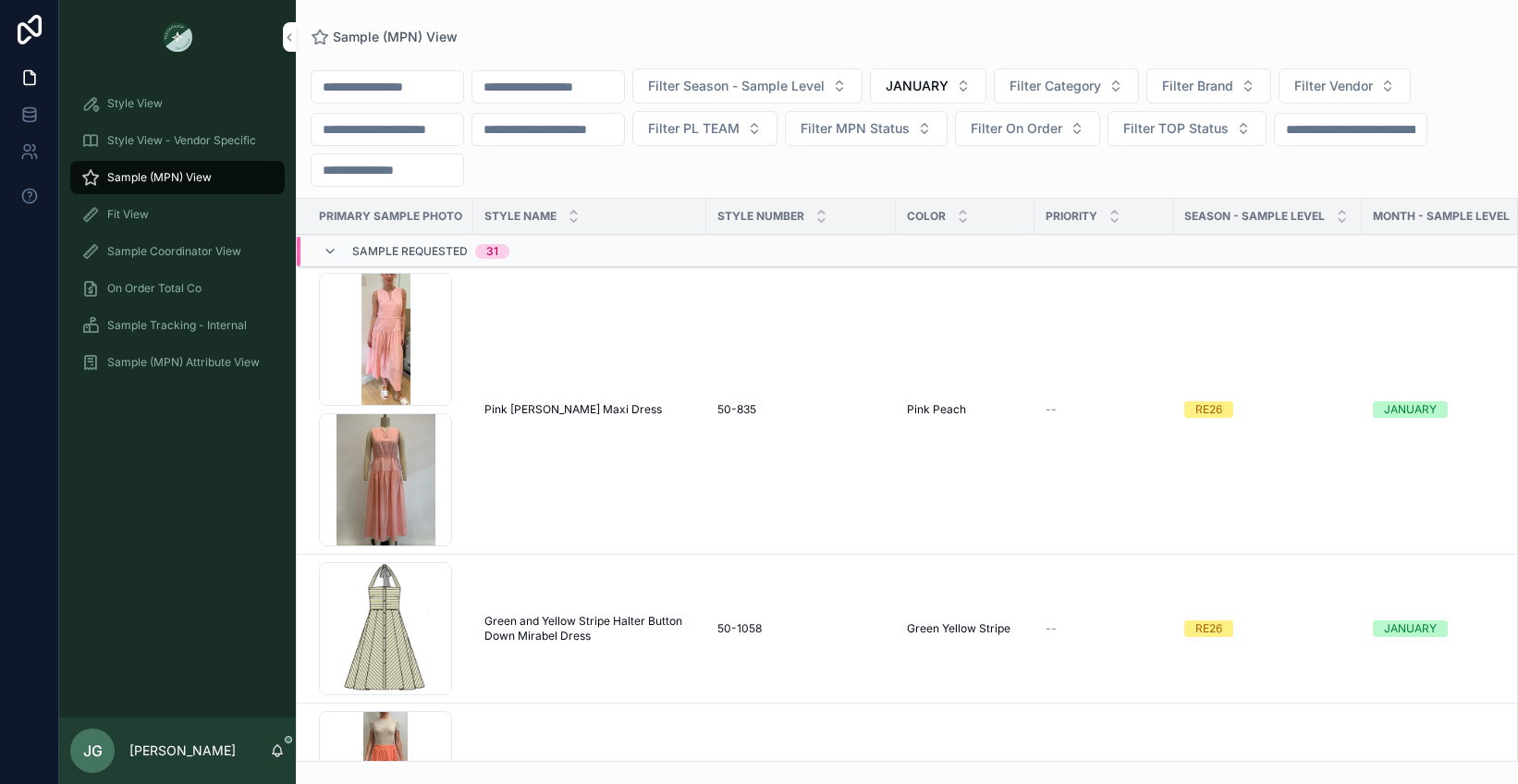
click at [987, 81] on button "JANUARY" at bounding box center [928, 86] width 117 height 35
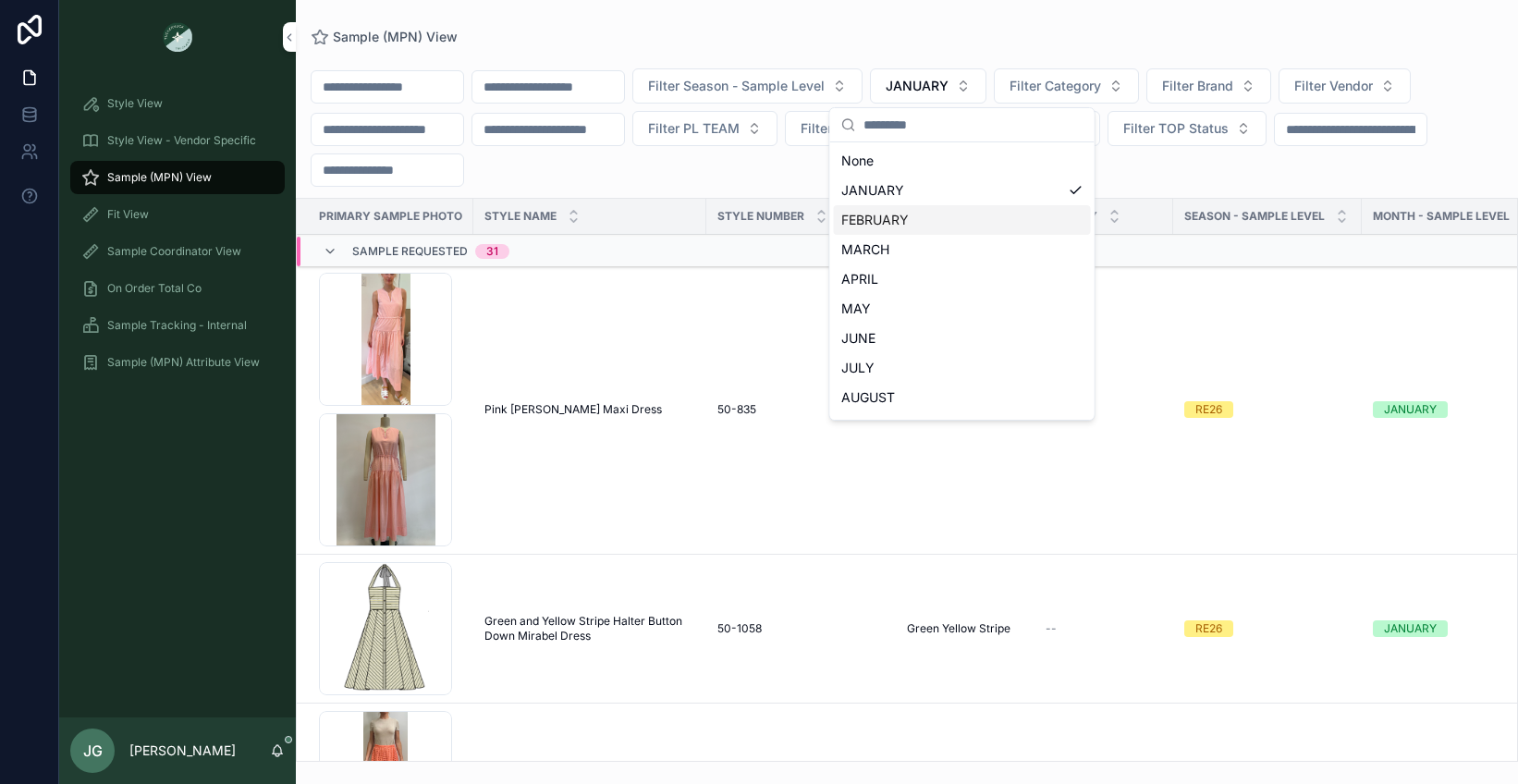
click at [952, 210] on div "FEBRUARY" at bounding box center [963, 220] width 257 height 30
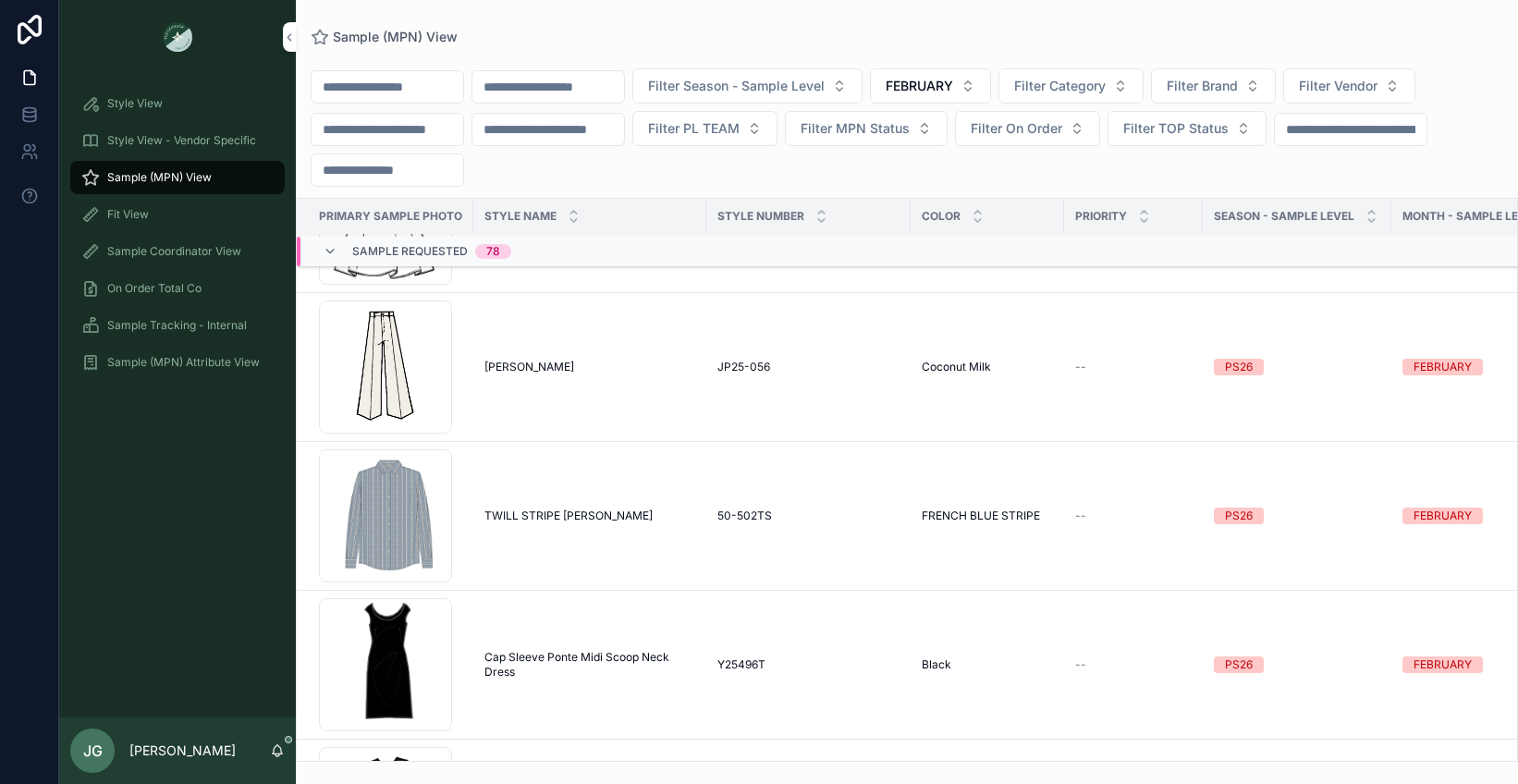
scroll to position [5445, 0]
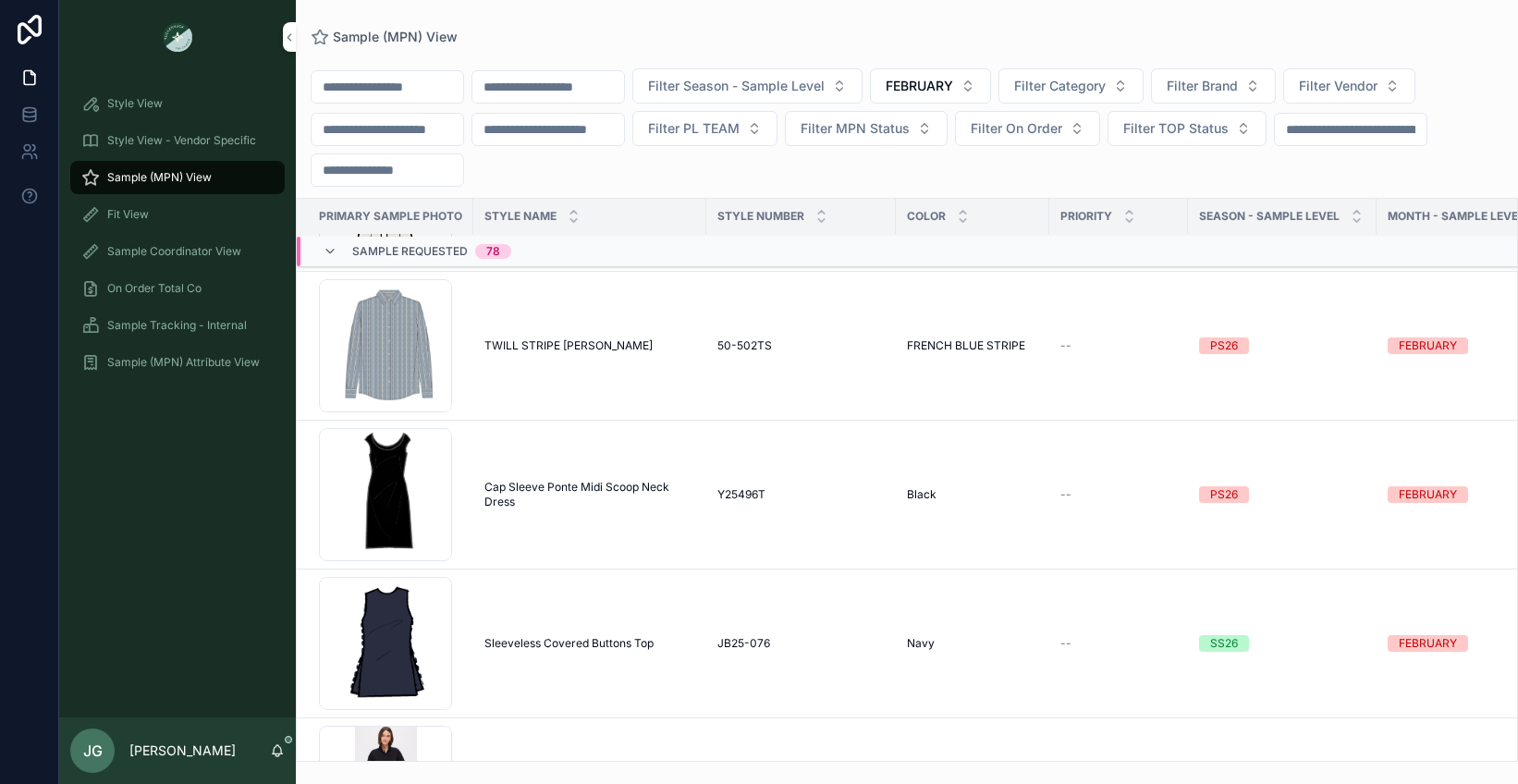
click at [1144, 93] on button "Filter Category" at bounding box center [1071, 86] width 145 height 35
type input "****"
click at [1086, 153] on div "Dresses" at bounding box center [1107, 161] width 257 height 30
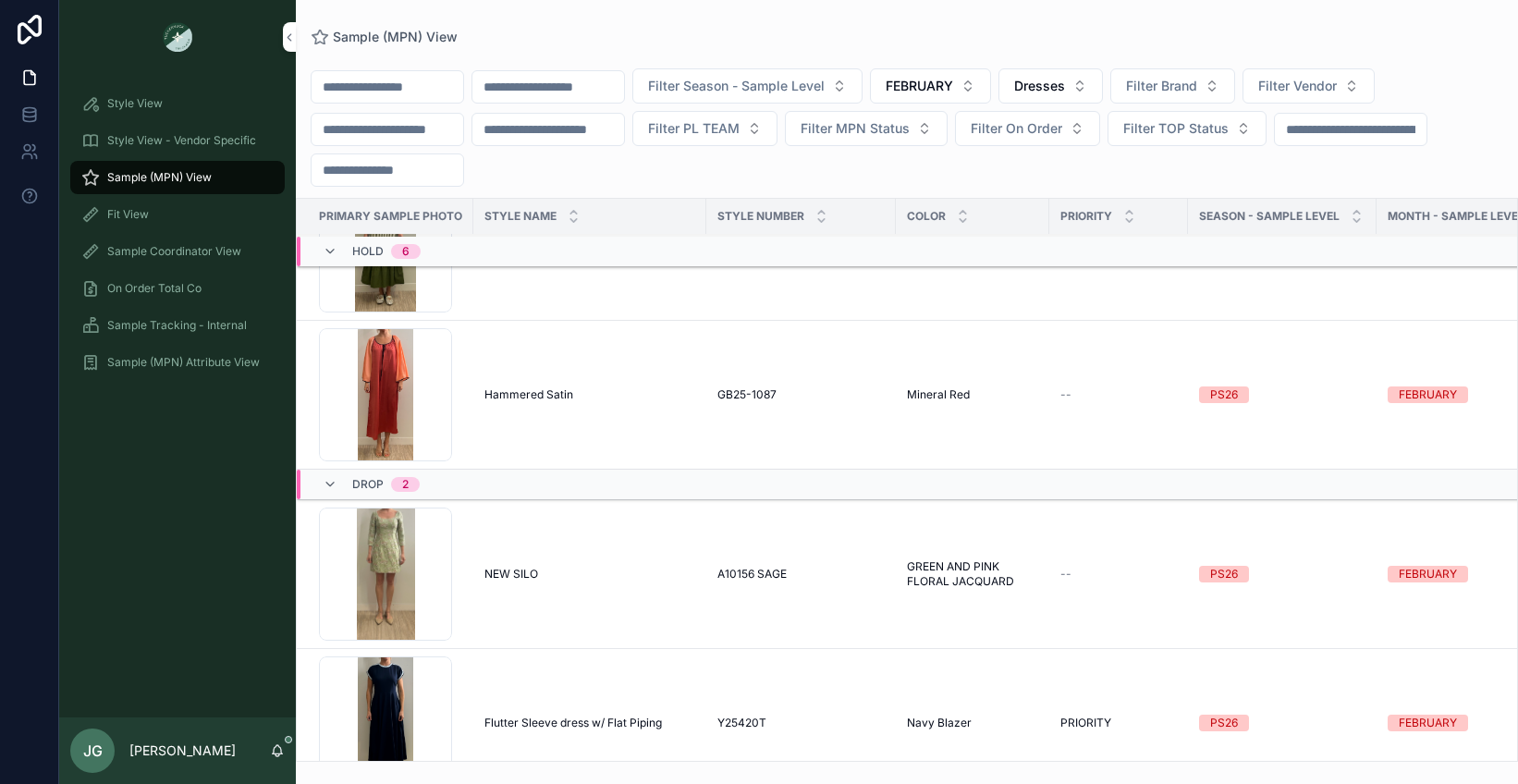
scroll to position [18678, 0]
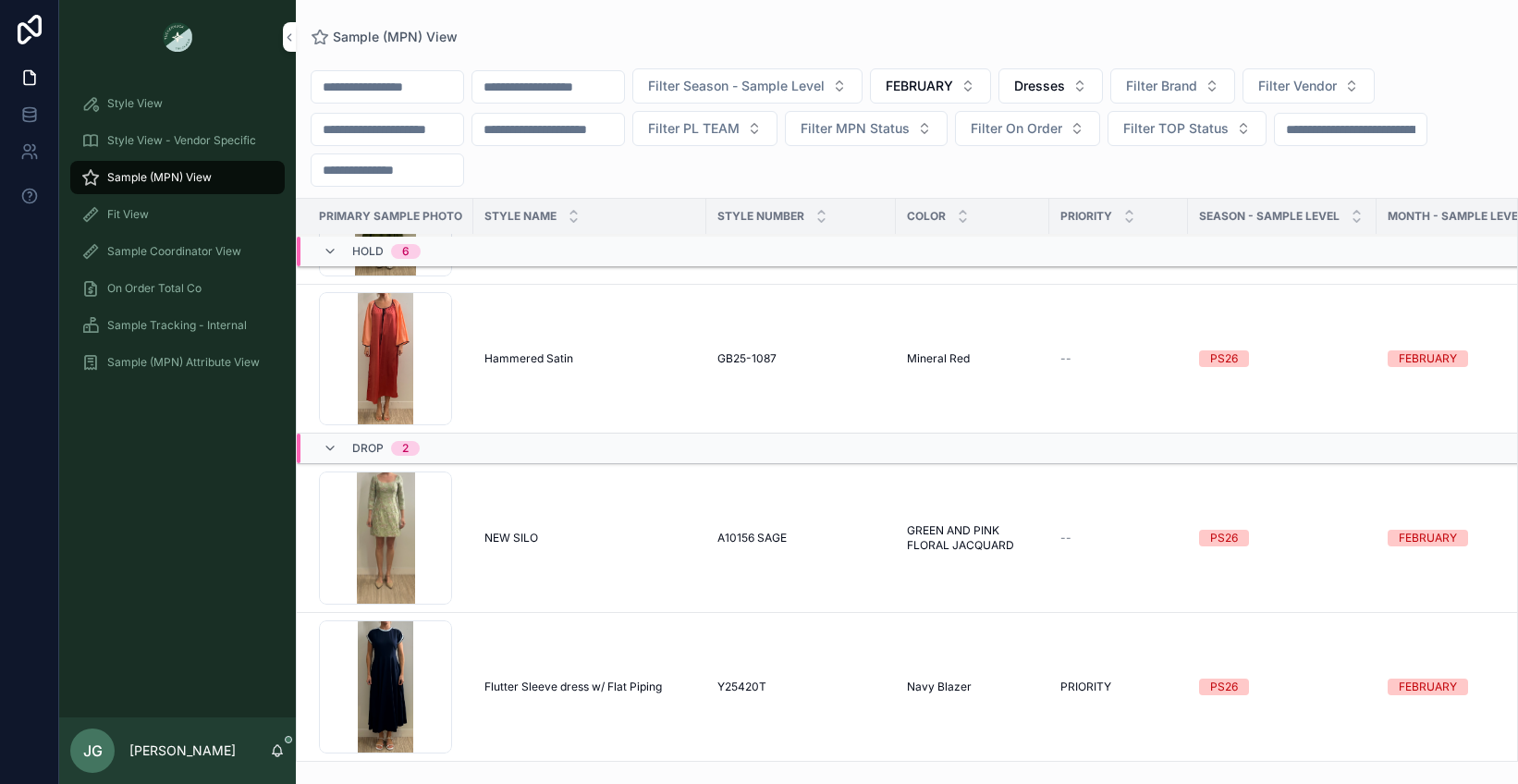
click at [991, 90] on button "FEBRUARY" at bounding box center [930, 86] width 121 height 35
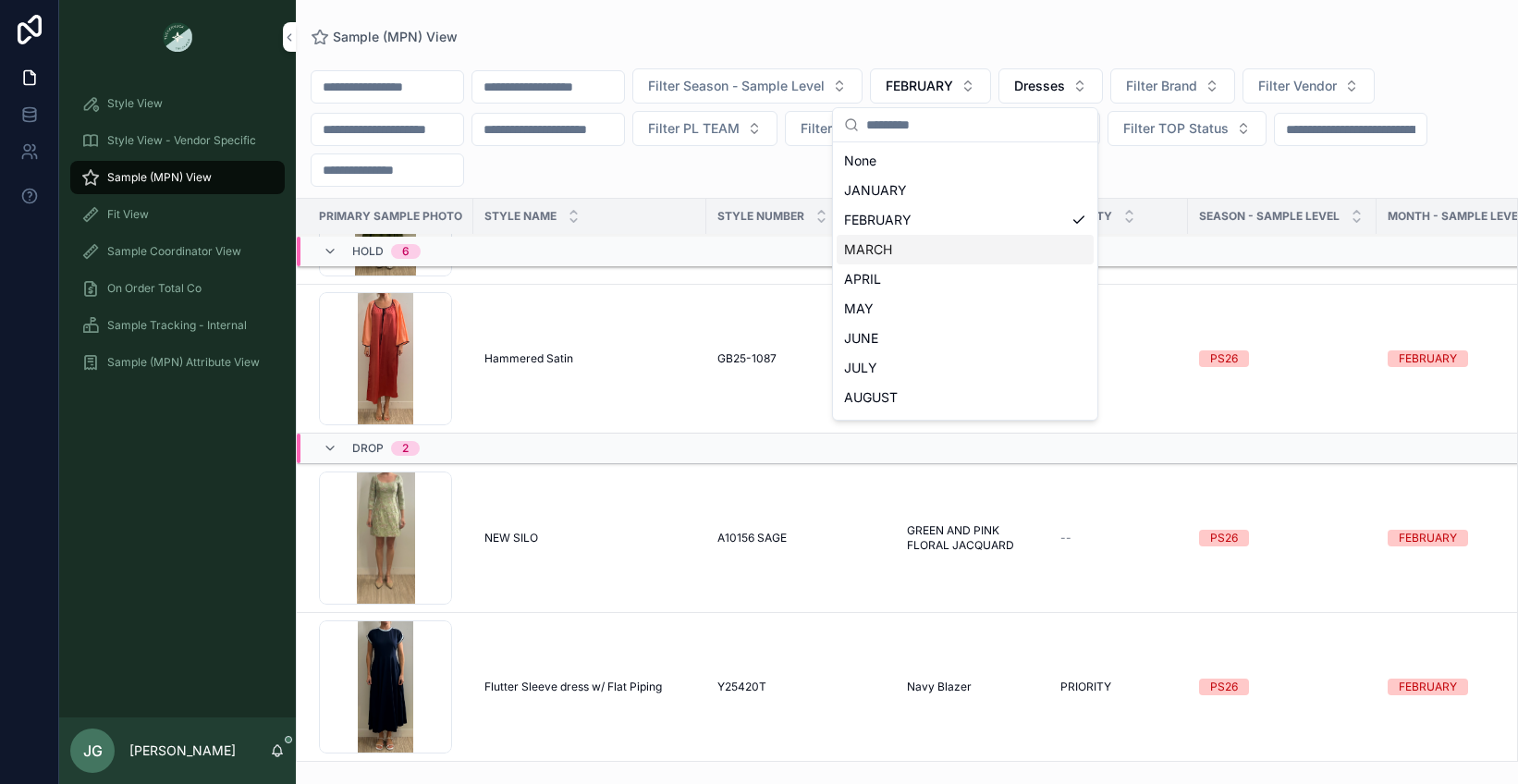
click at [996, 248] on div "MARCH" at bounding box center [966, 249] width 257 height 30
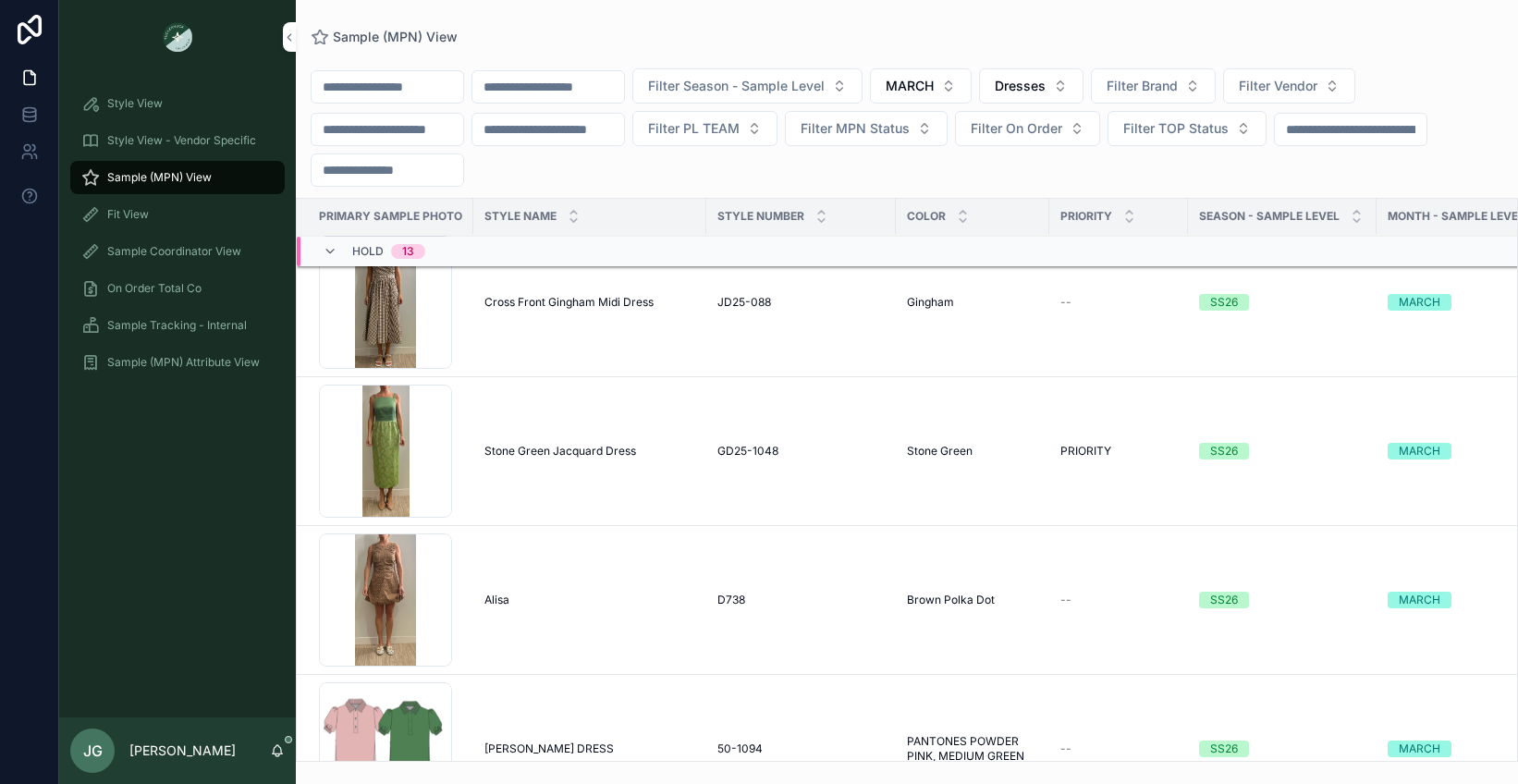
scroll to position [11818, 0]
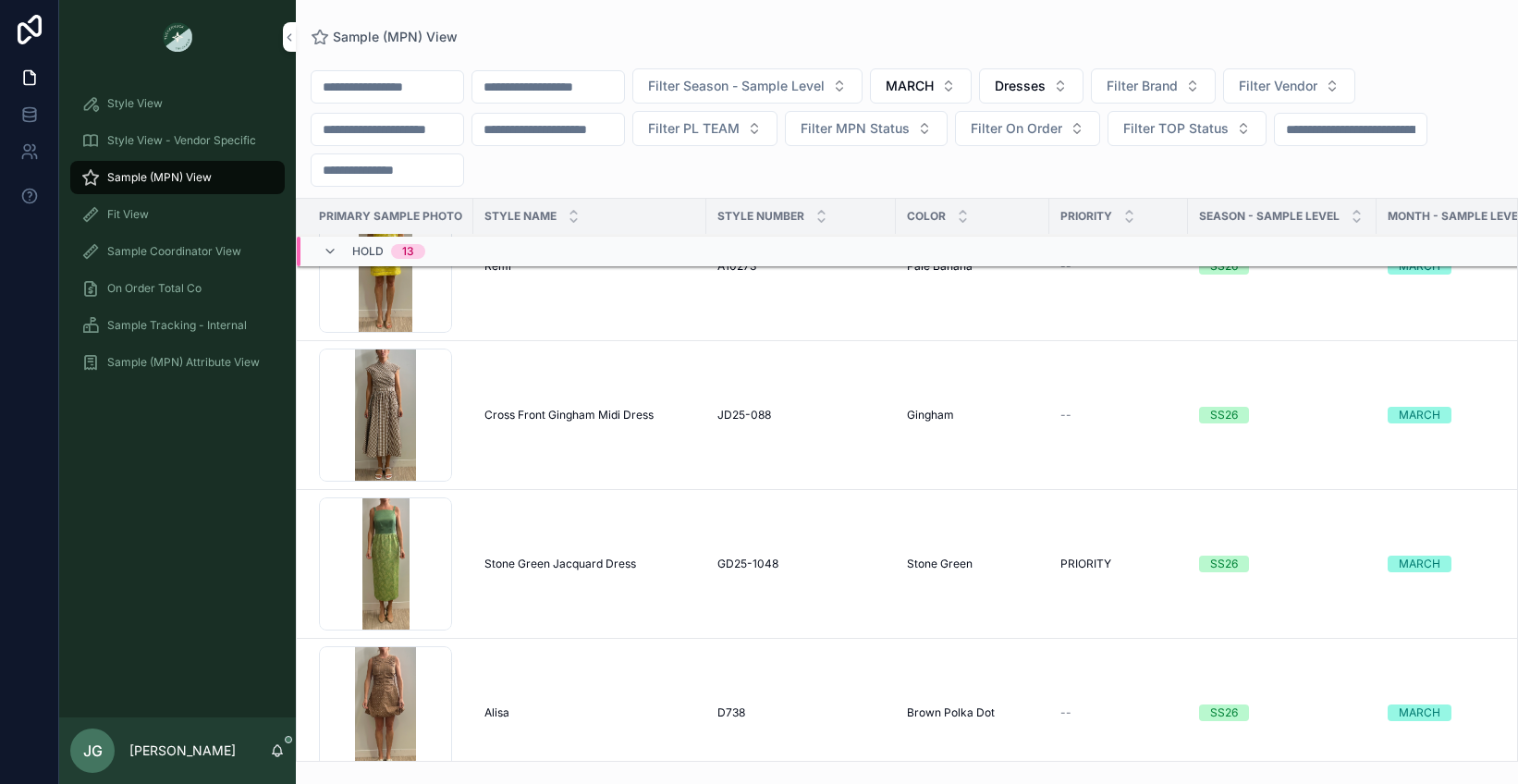
click at [372, 86] on input "scrollable content" at bounding box center [387, 87] width 152 height 26
click at [596, 88] on input "scrollable content" at bounding box center [548, 87] width 152 height 26
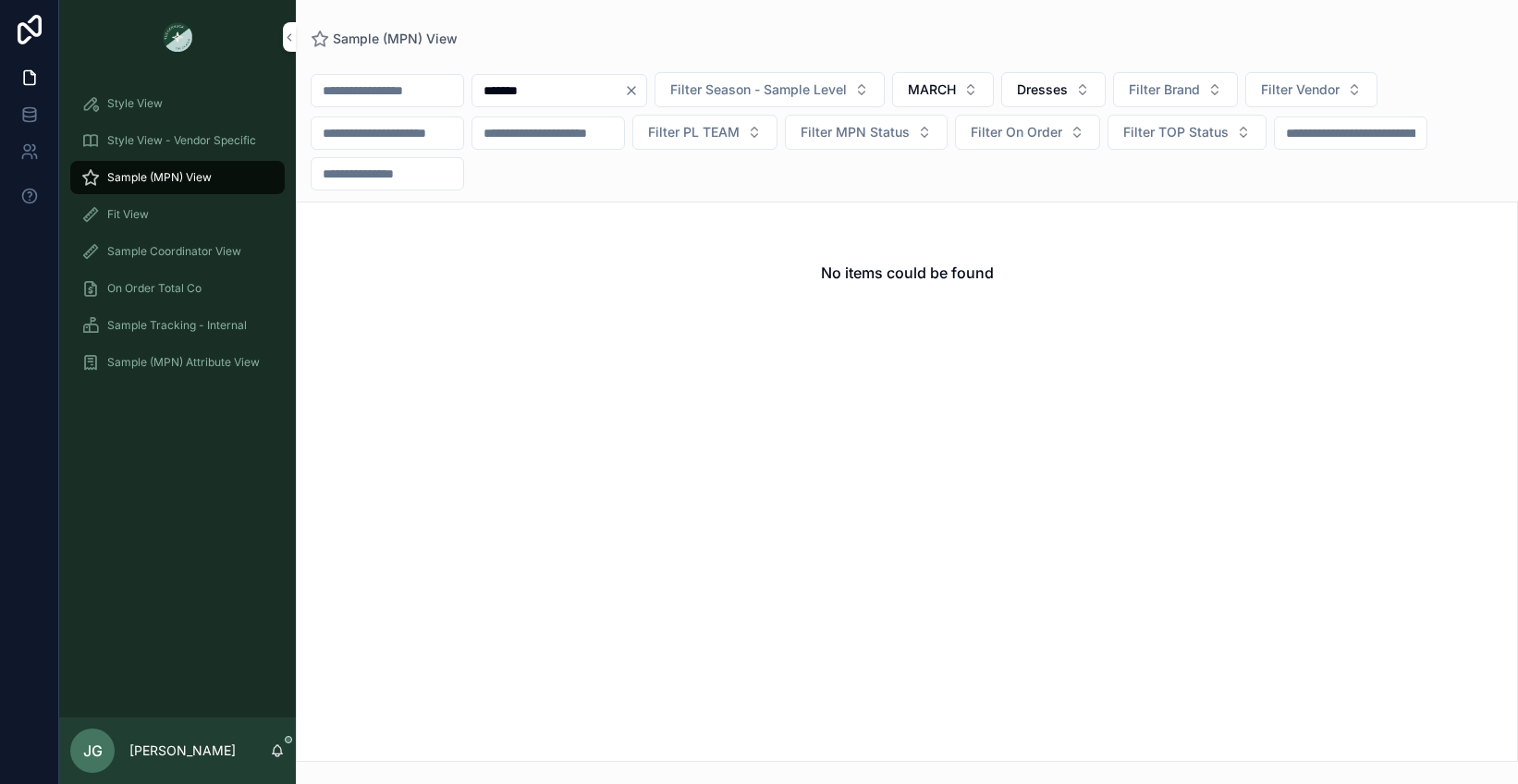
type input "*******"
click at [994, 95] on button "MARCH" at bounding box center [943, 89] width 102 height 35
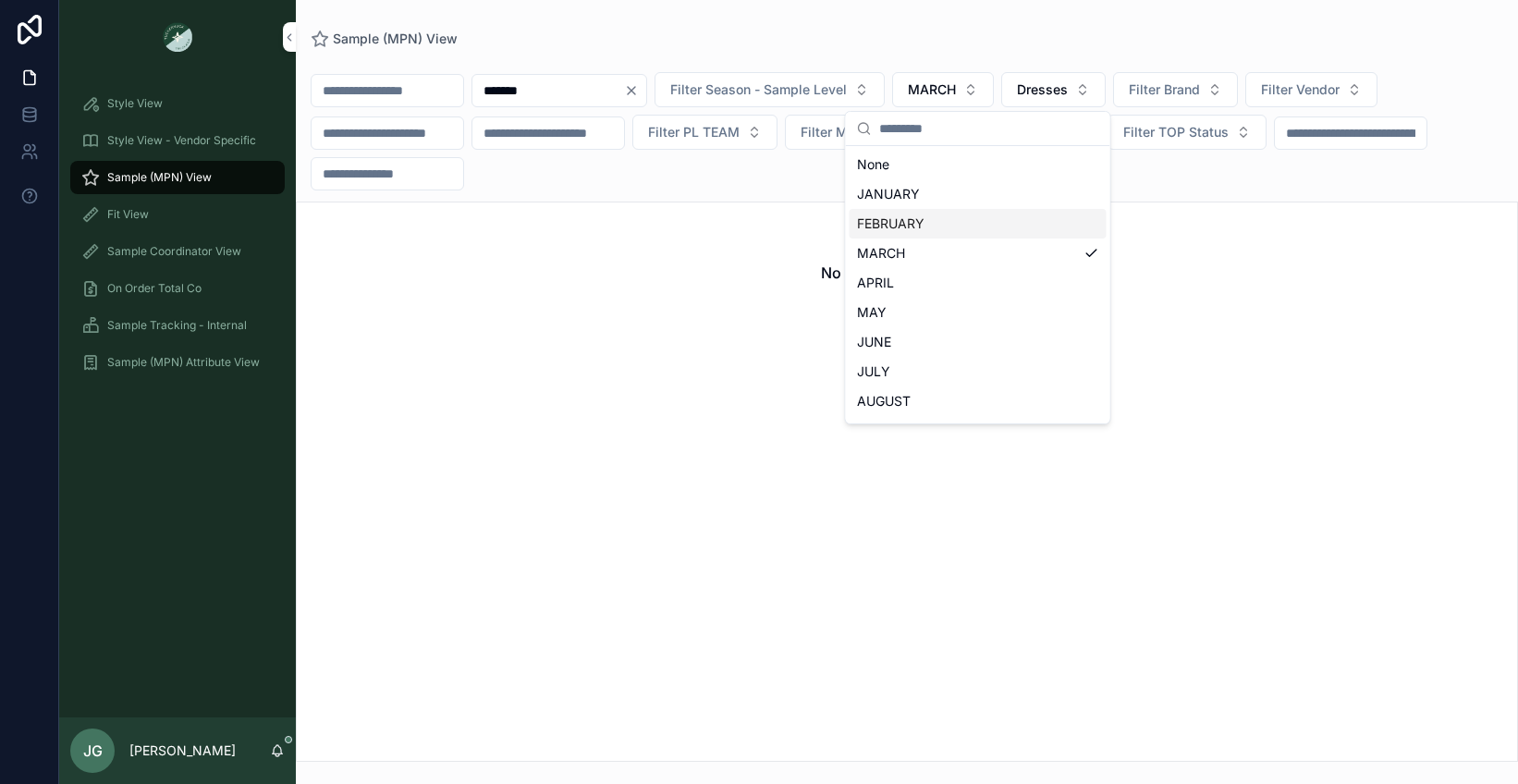
click at [968, 221] on div "FEBRUARY" at bounding box center [979, 223] width 257 height 30
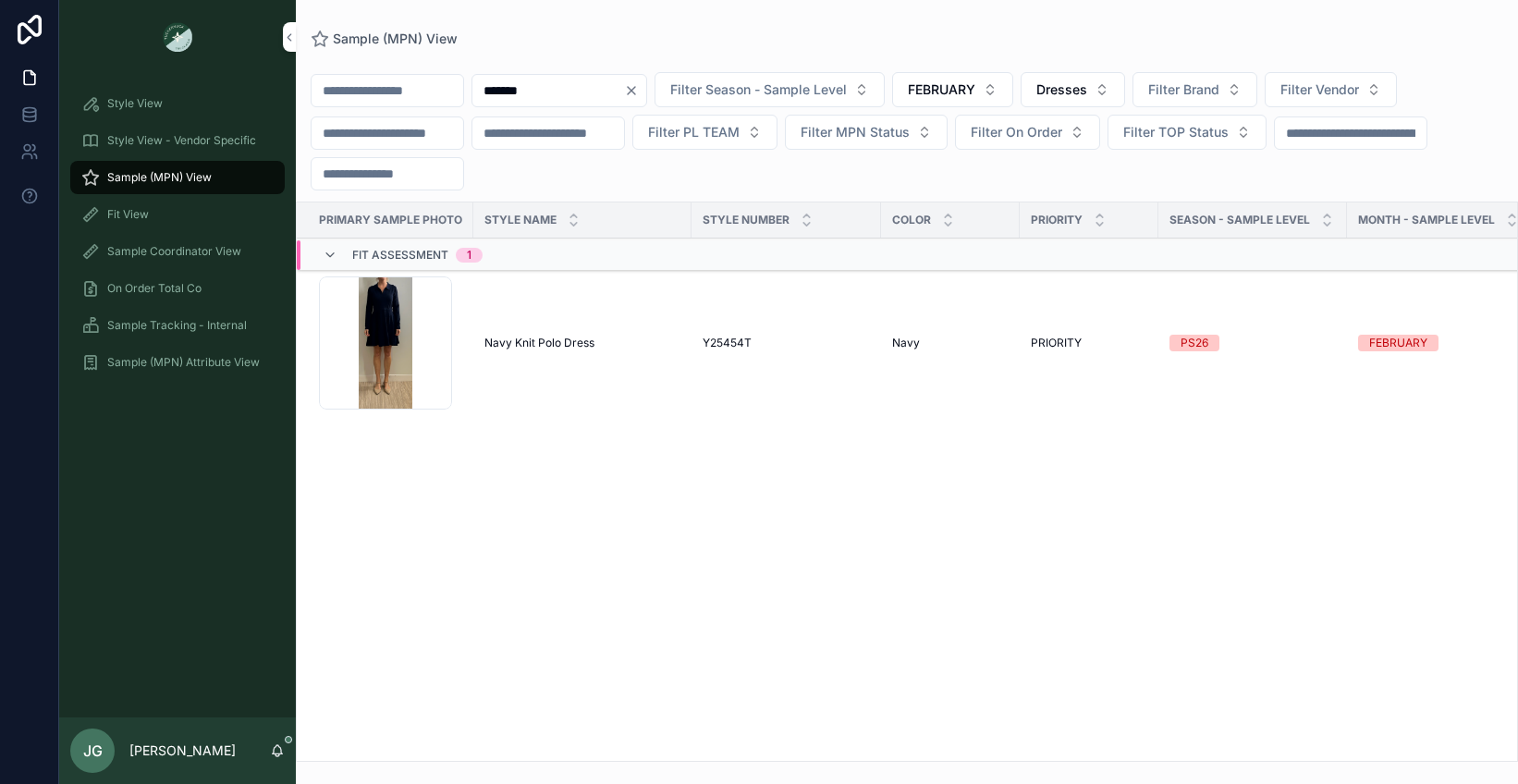
click at [393, 348] on div "Screenshot-2025-09-17-at-2.39.25-PM .png" at bounding box center [385, 342] width 133 height 133
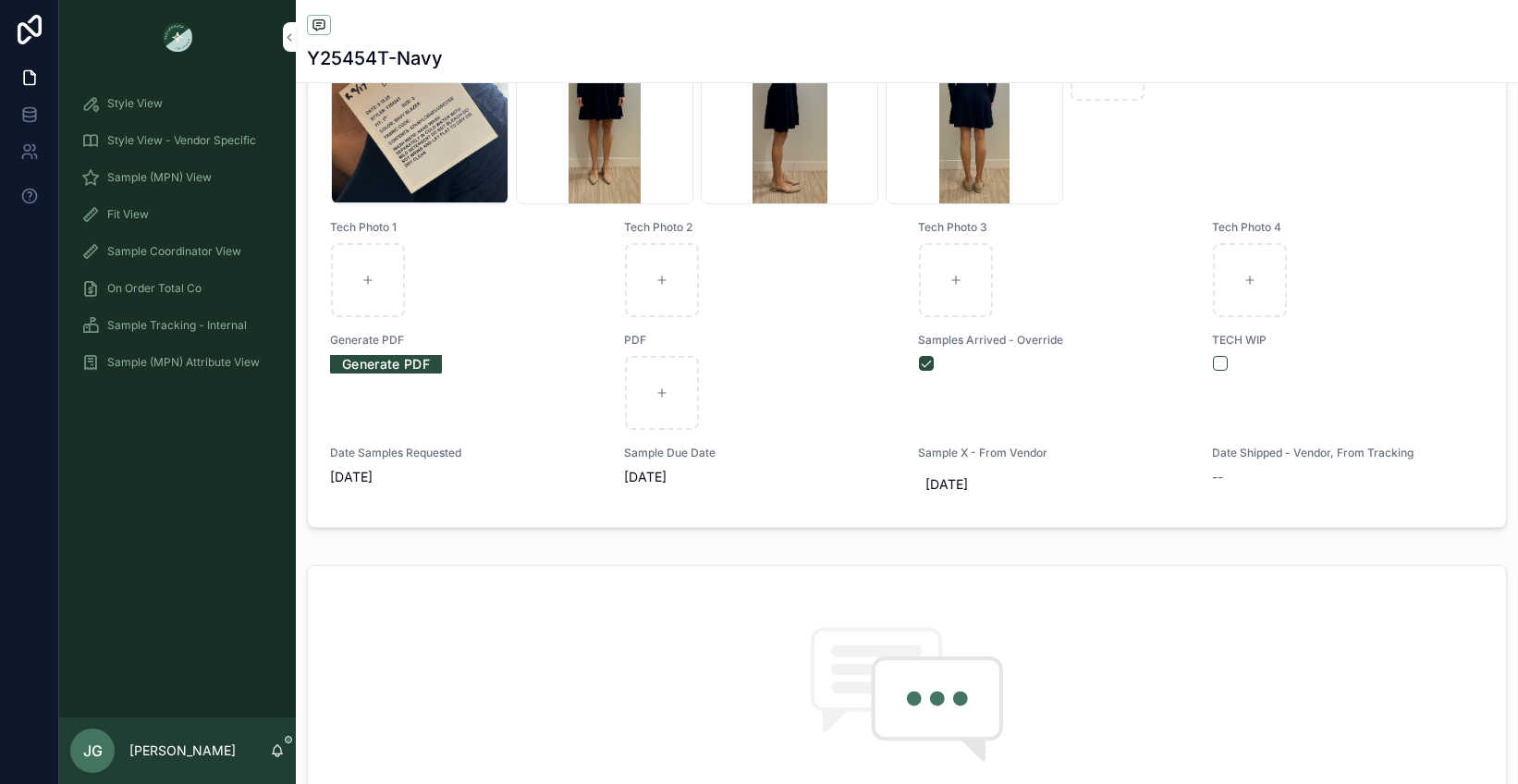
scroll to position [229, 0]
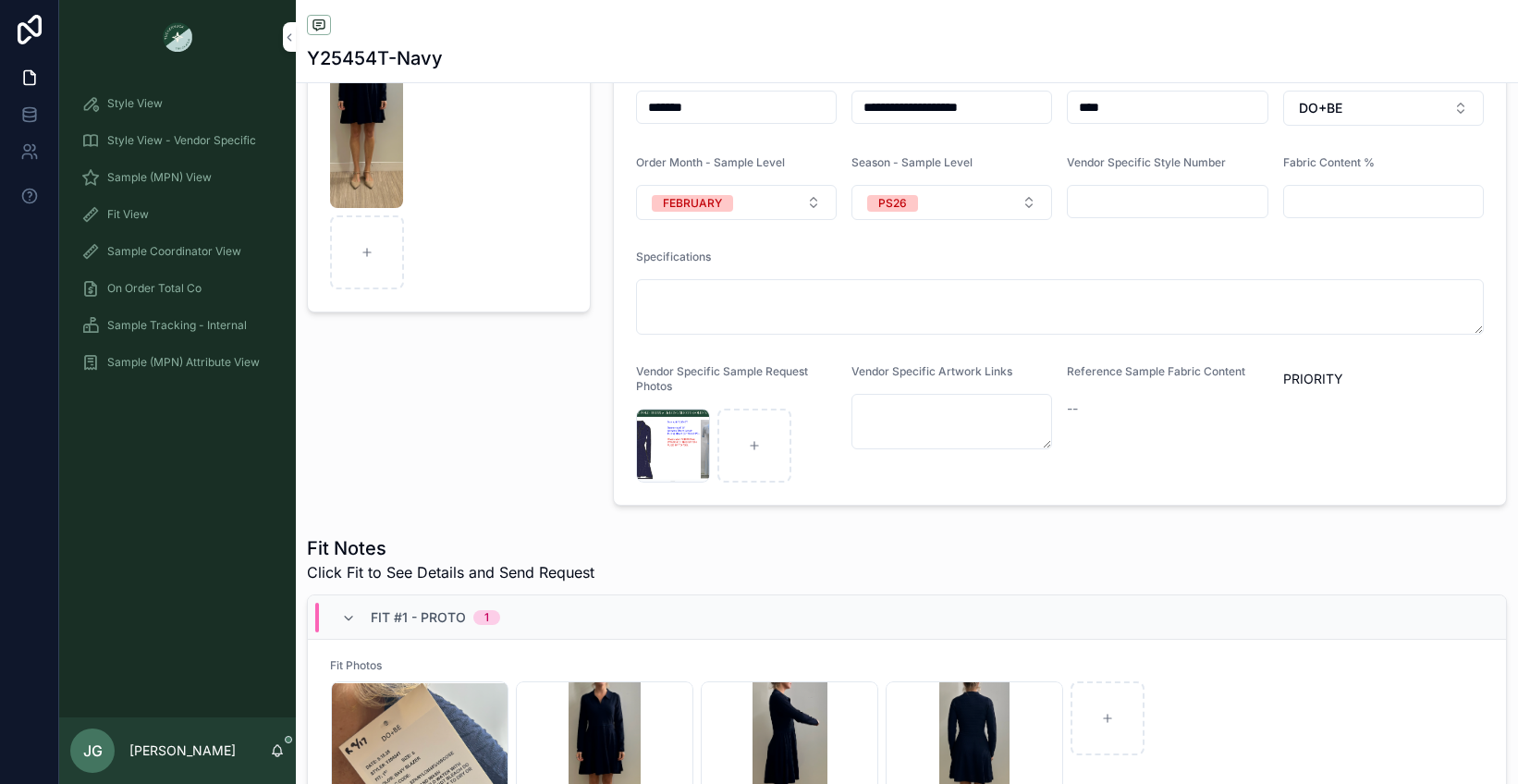
click at [680, 437] on div "Screenshot-2025-08-25-at-10.37.58-PM .png" at bounding box center [673, 446] width 74 height 74
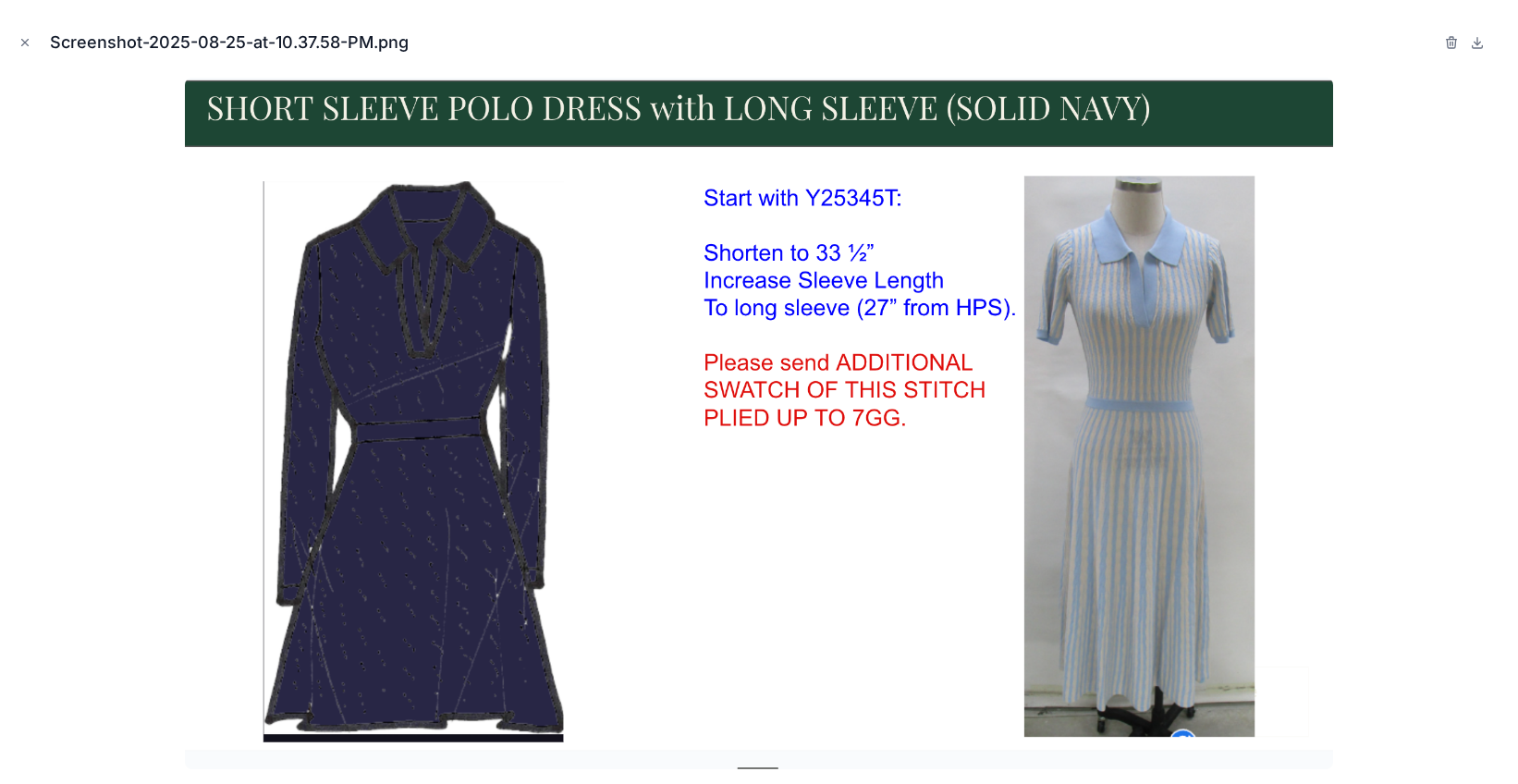
click at [629, 445] on img at bounding box center [759, 423] width 1150 height 691
click at [842, 565] on img at bounding box center [759, 423] width 1150 height 691
click at [103, 360] on div at bounding box center [759, 423] width 1489 height 691
click at [33, 45] on button "Close modal" at bounding box center [25, 42] width 20 height 20
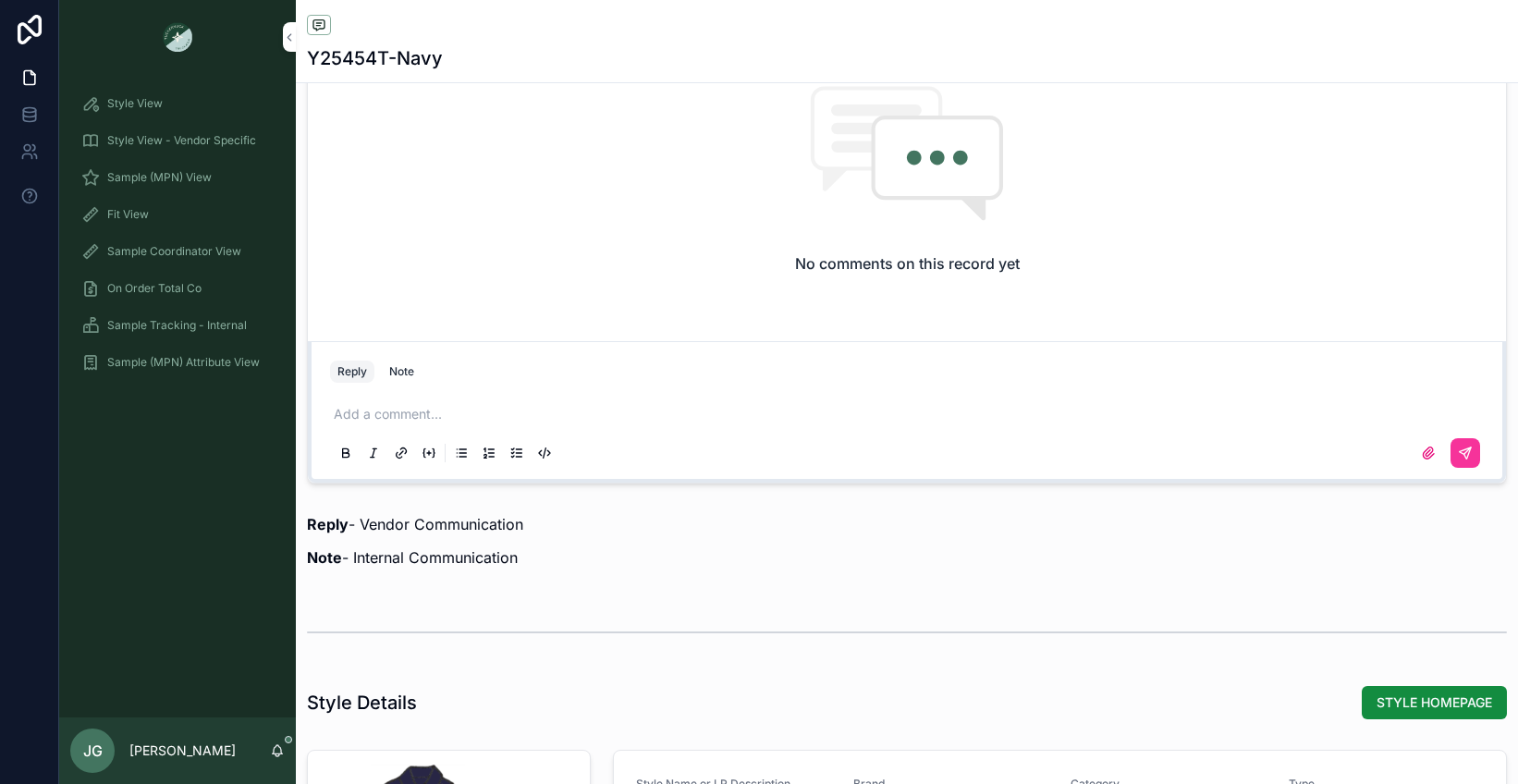
scroll to position [1421, 0]
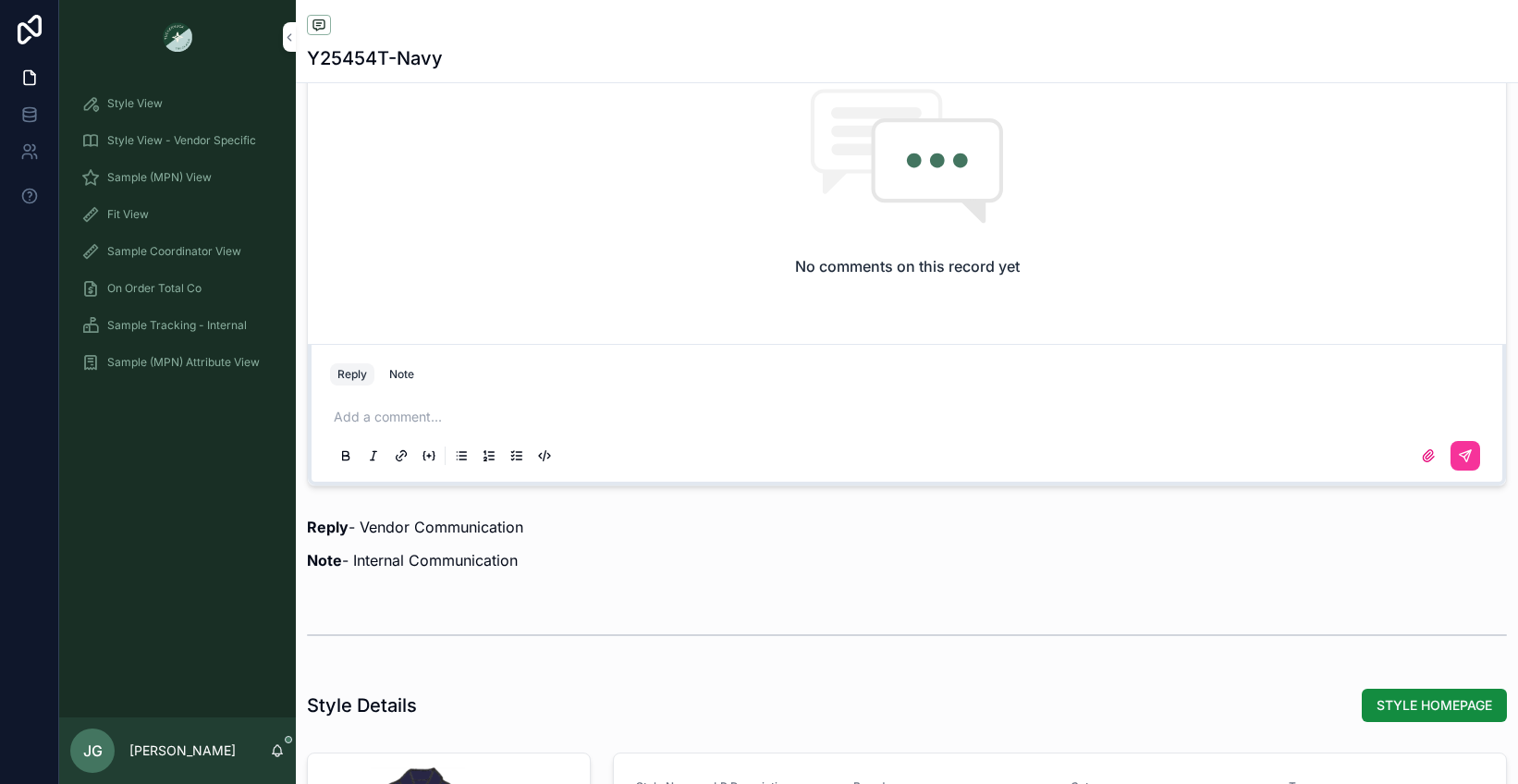
click at [492, 411] on p "scrollable content" at bounding box center [910, 417] width 1154 height 19
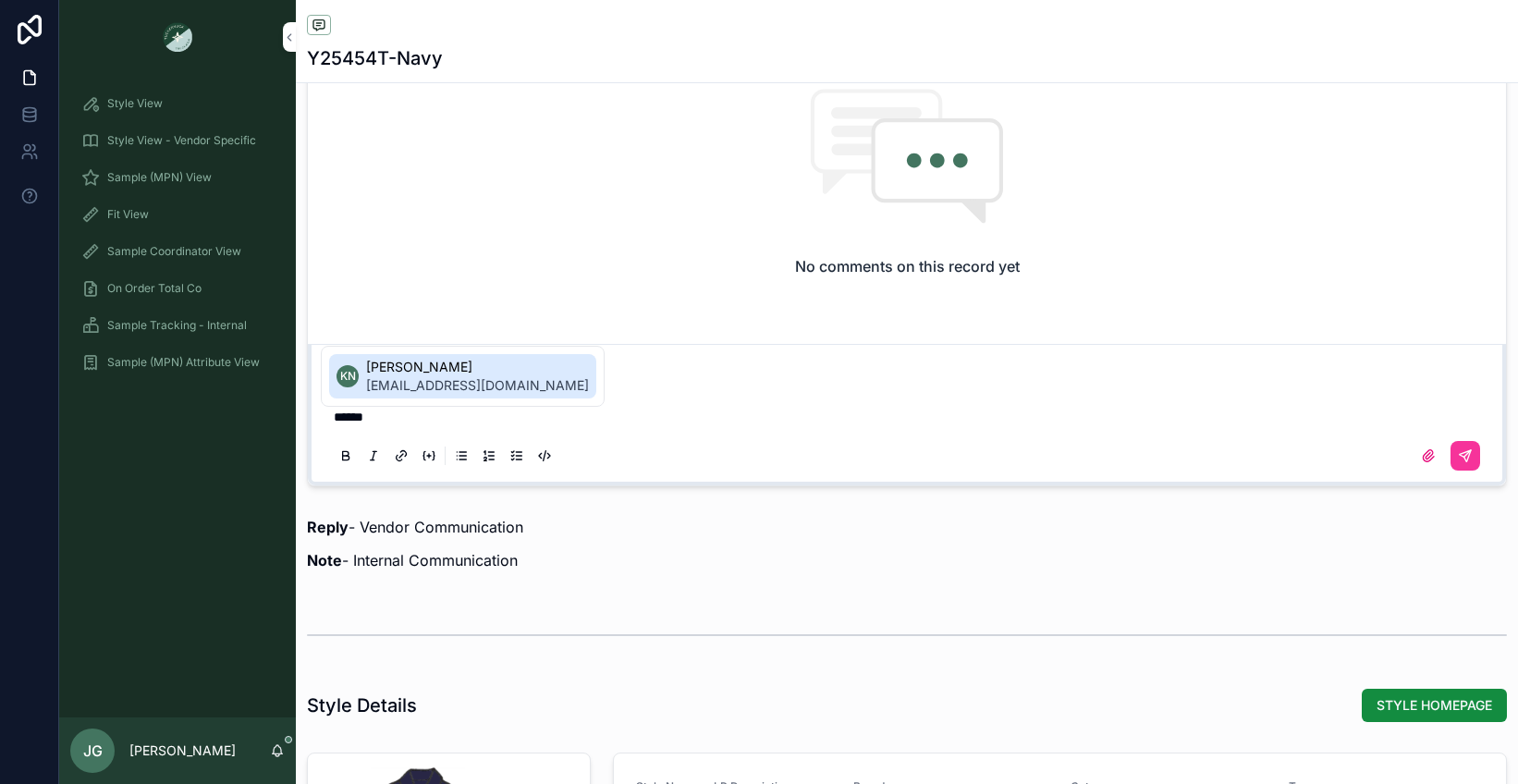
click at [468, 389] on span "knelson@tnuck.com" at bounding box center [477, 385] width 223 height 19
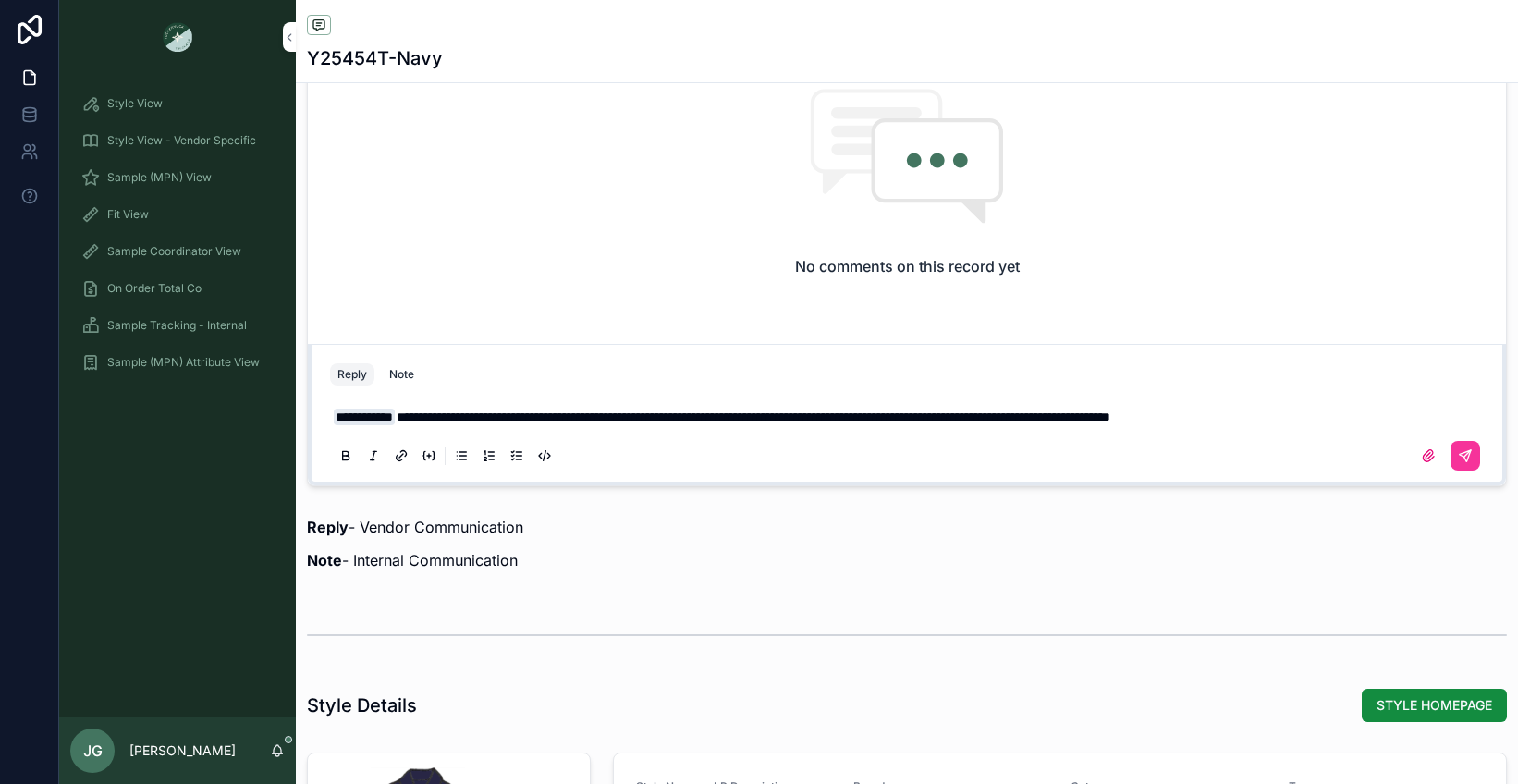
click at [165, 107] on div "Style View" at bounding box center [178, 104] width 193 height 30
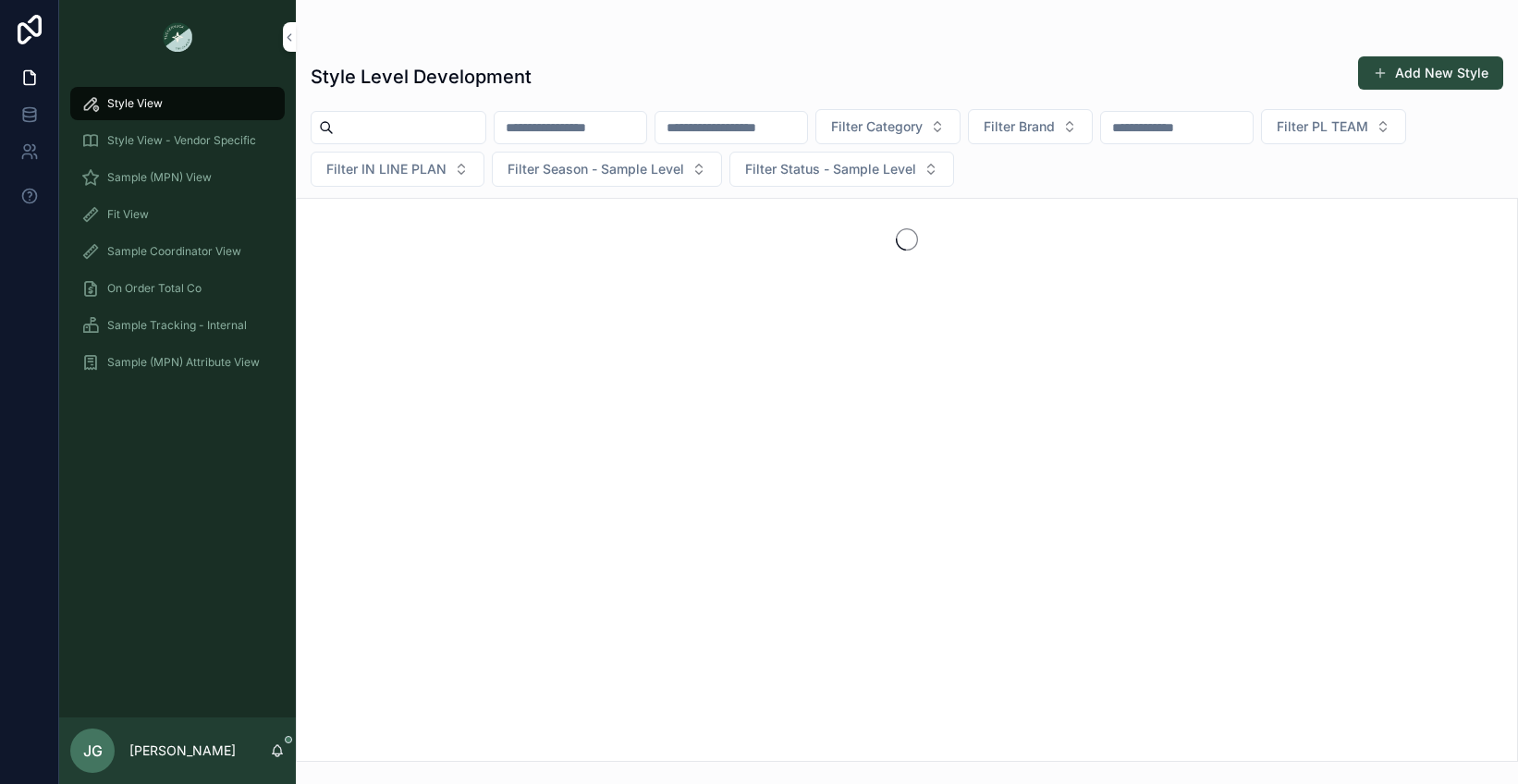
click at [411, 127] on input "scrollable content" at bounding box center [409, 128] width 152 height 26
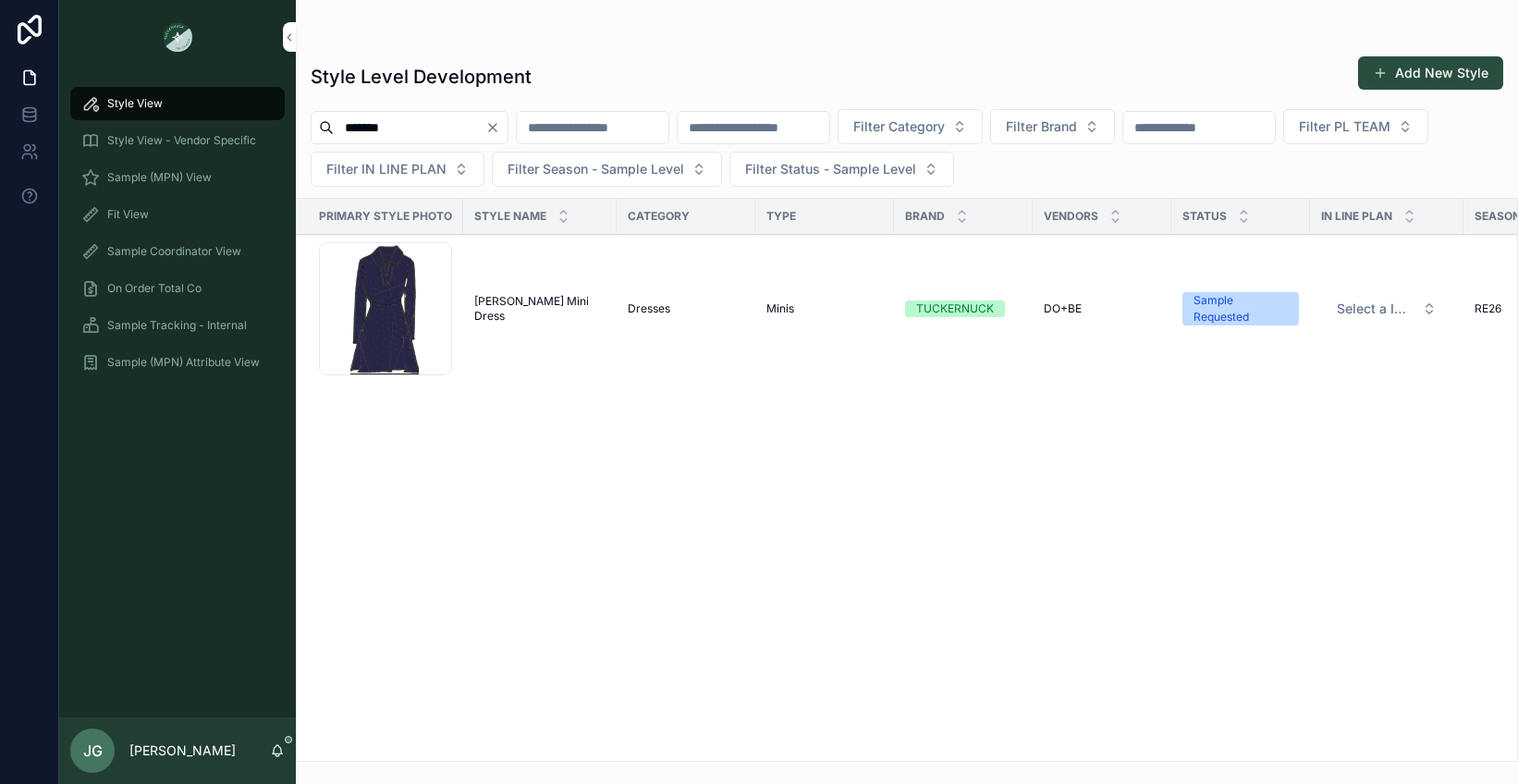
type input "*******"
click at [387, 320] on div "Screenshot-2025-08-25-at-10.37.50-PM .png" at bounding box center [385, 308] width 133 height 133
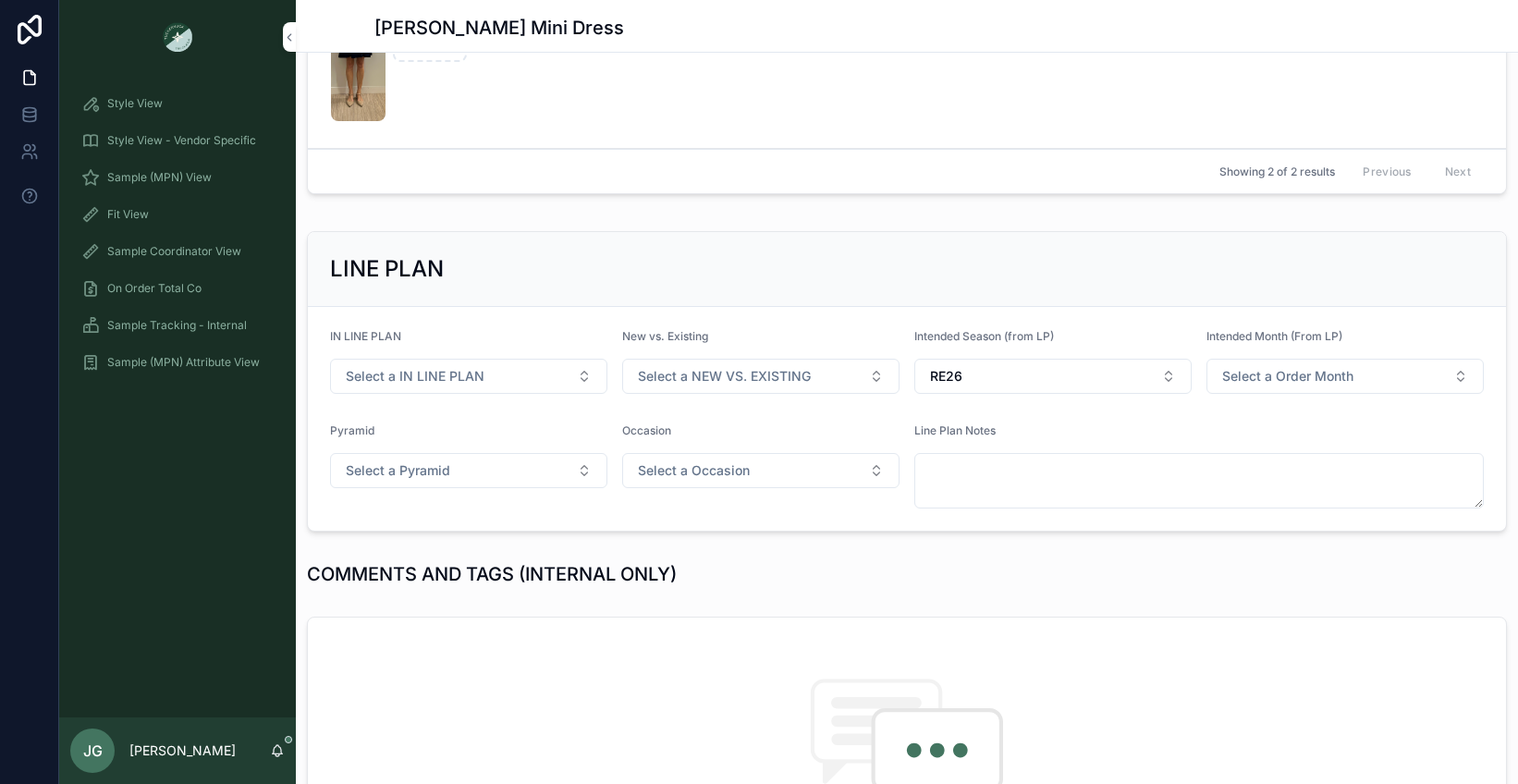
scroll to position [1222, 0]
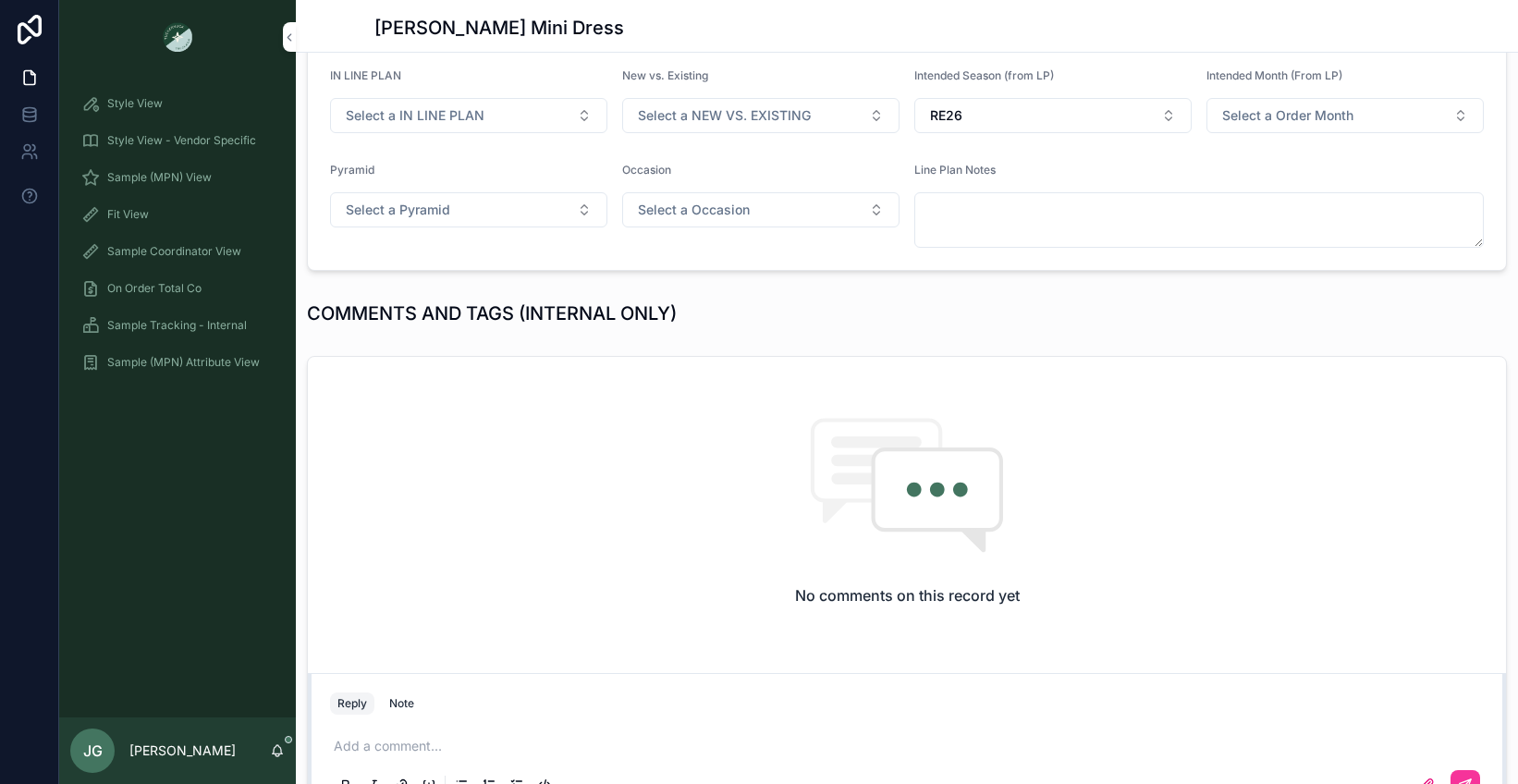
click at [440, 738] on p "scrollable content" at bounding box center [910, 745] width 1154 height 19
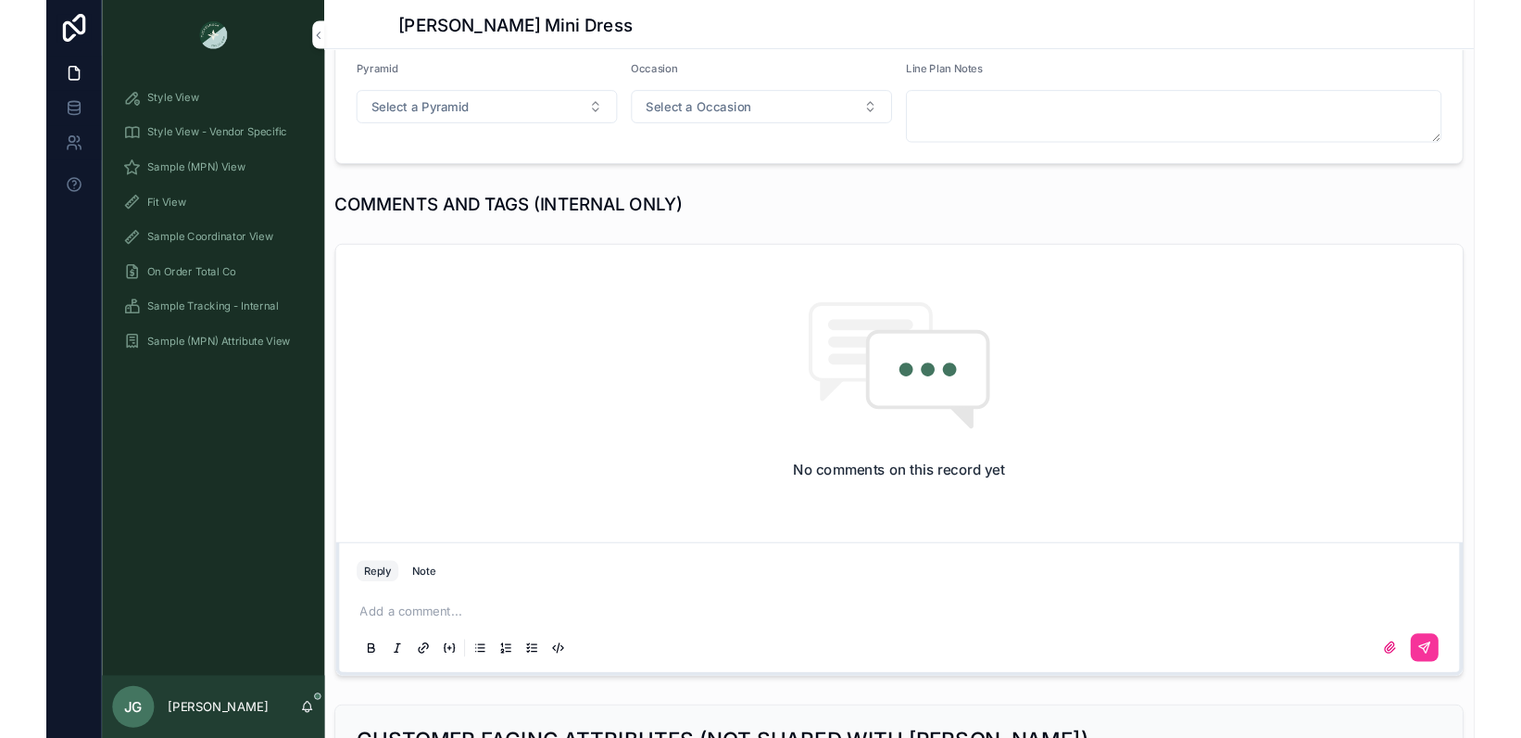
scroll to position [1325, 0]
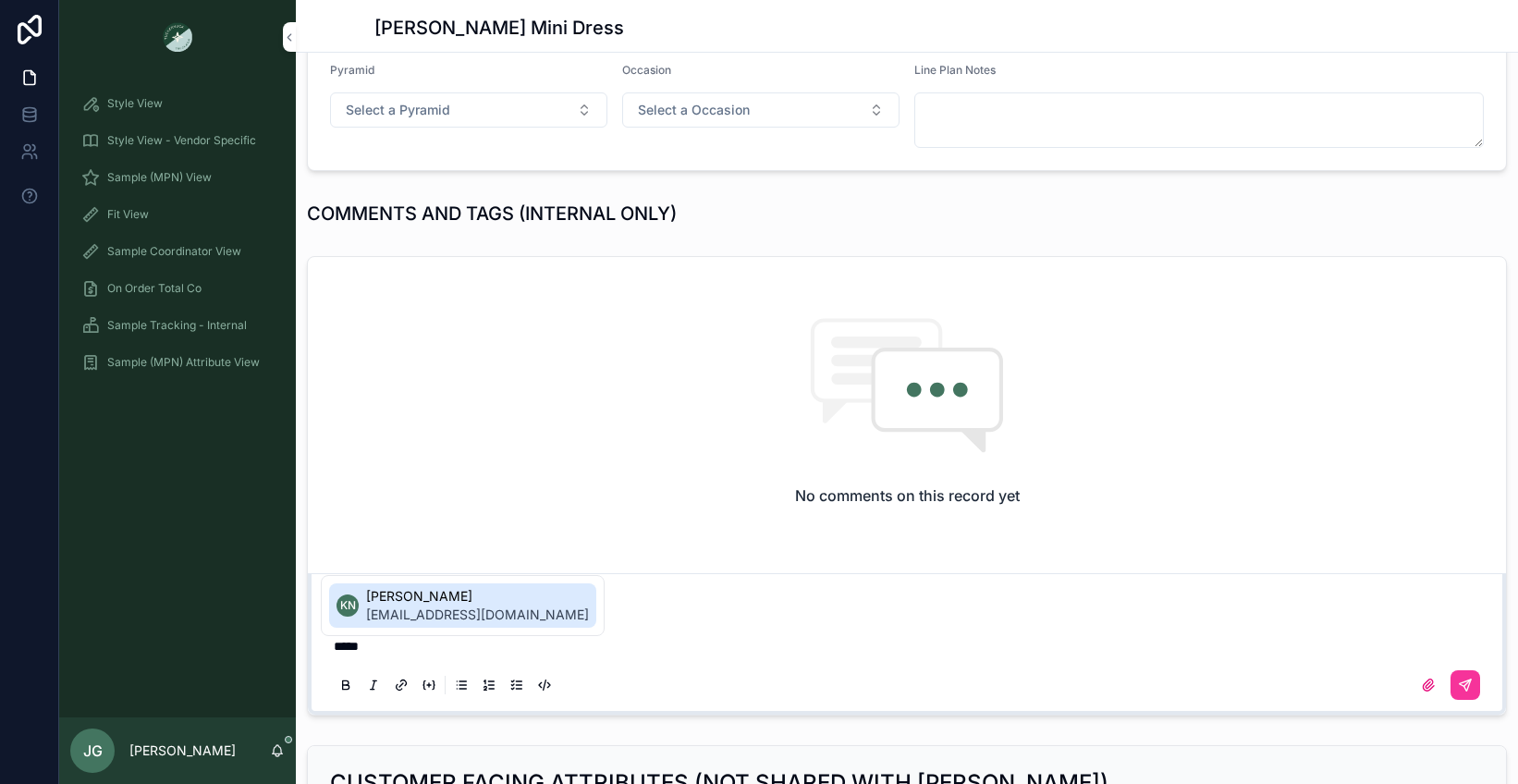
click at [424, 616] on span "knelson@tnuck.com" at bounding box center [477, 614] width 223 height 19
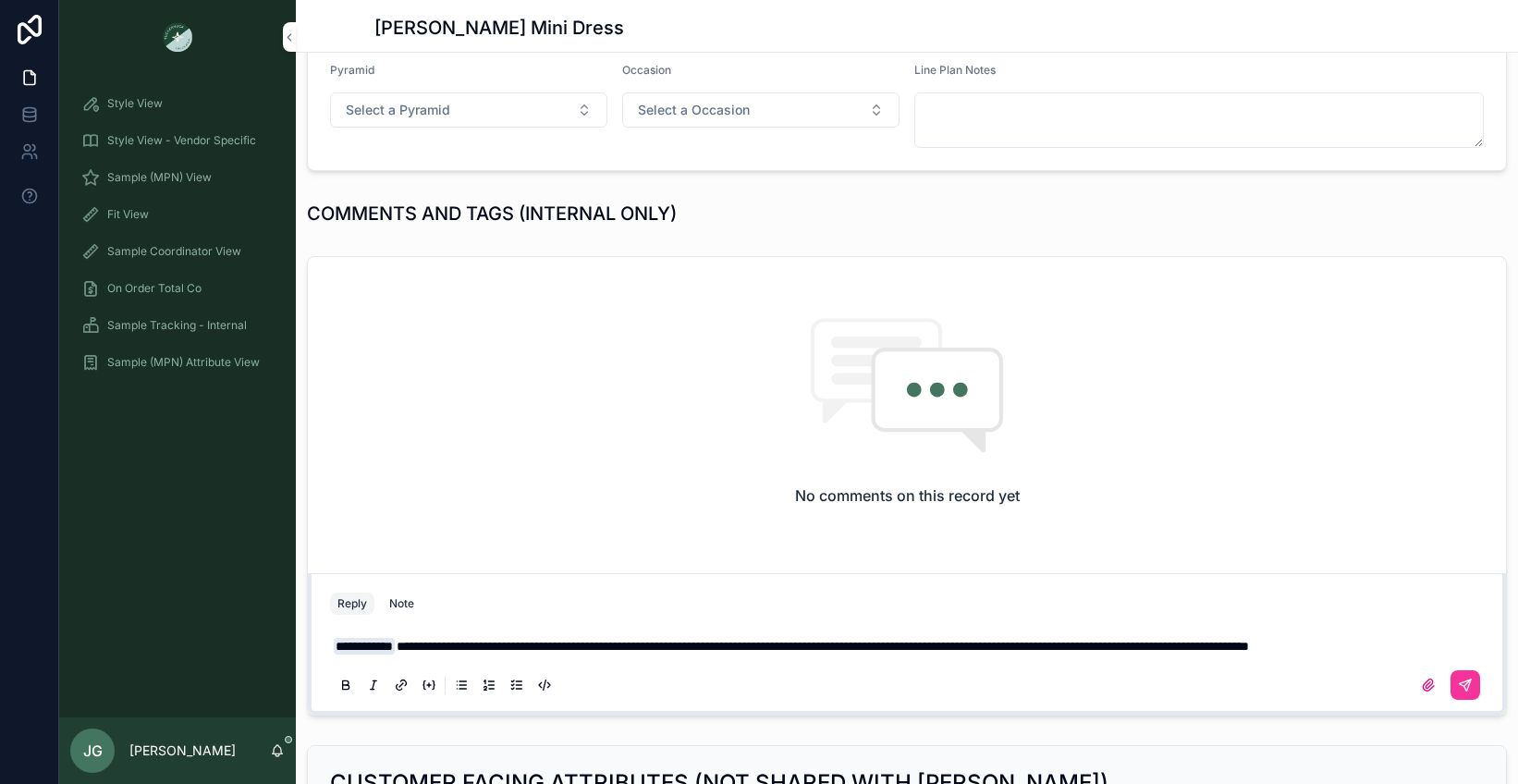
click at [1451, 699] on button "scrollable content" at bounding box center [1466, 685] width 30 height 30
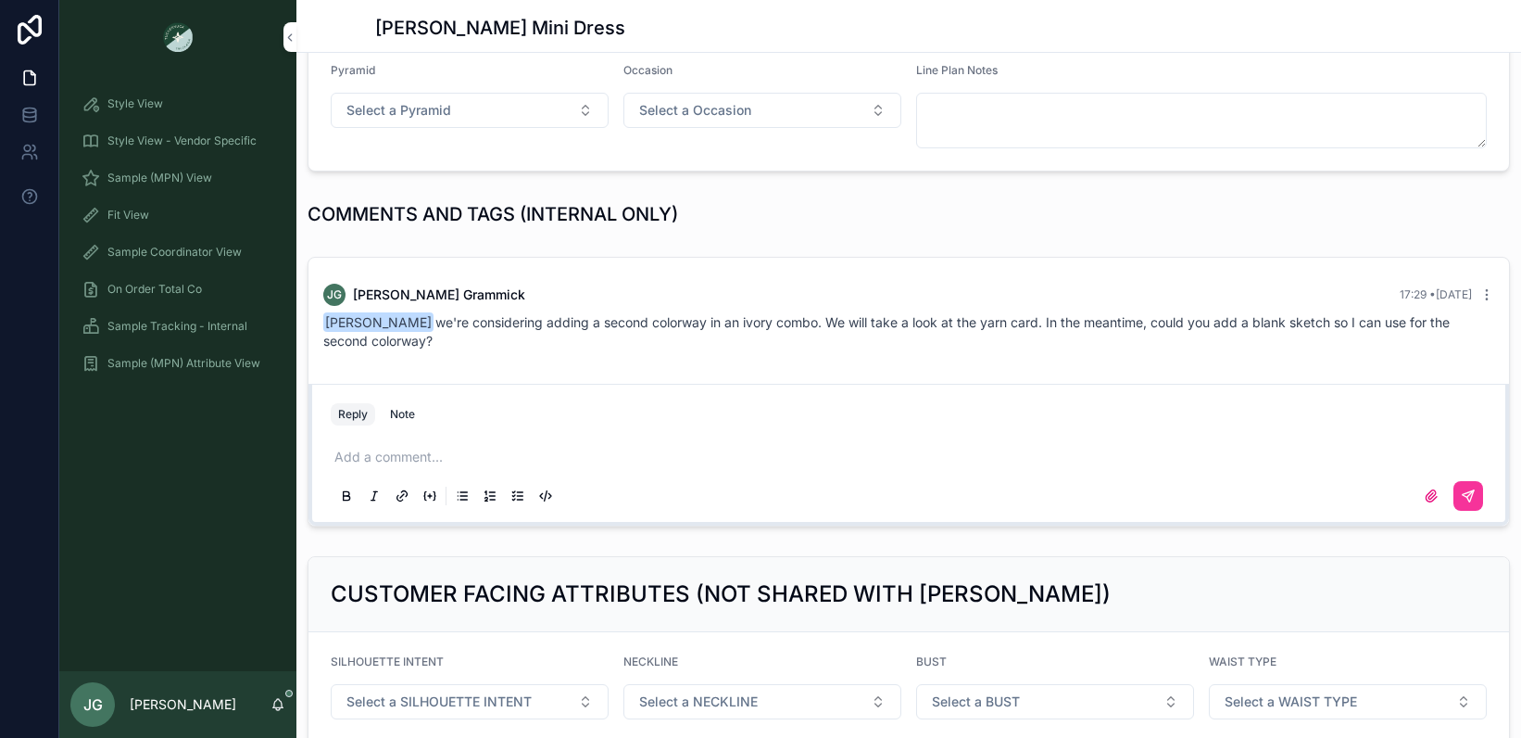
click at [129, 108] on span "Style View" at bounding box center [135, 103] width 56 height 15
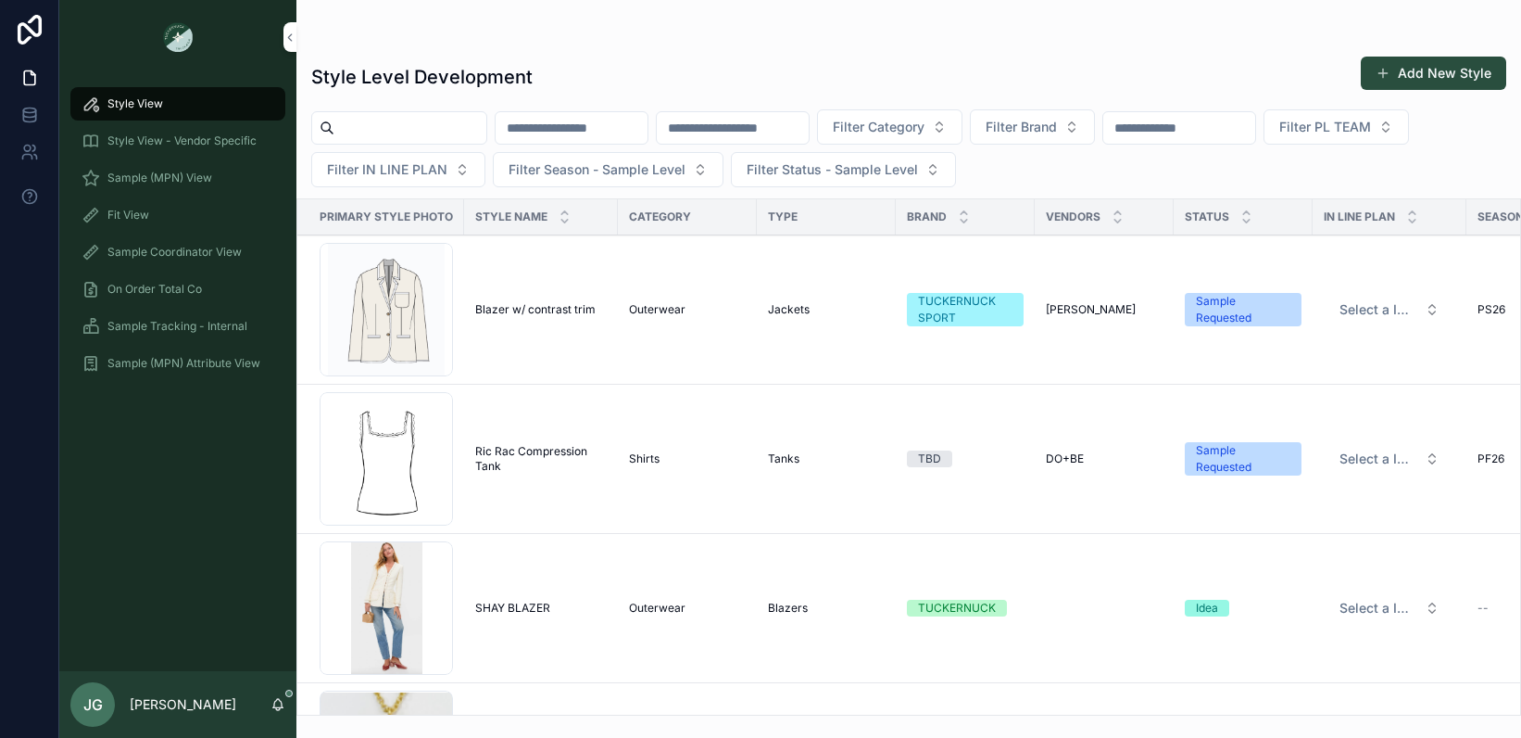
click at [398, 127] on input "scrollable content" at bounding box center [410, 128] width 152 height 26
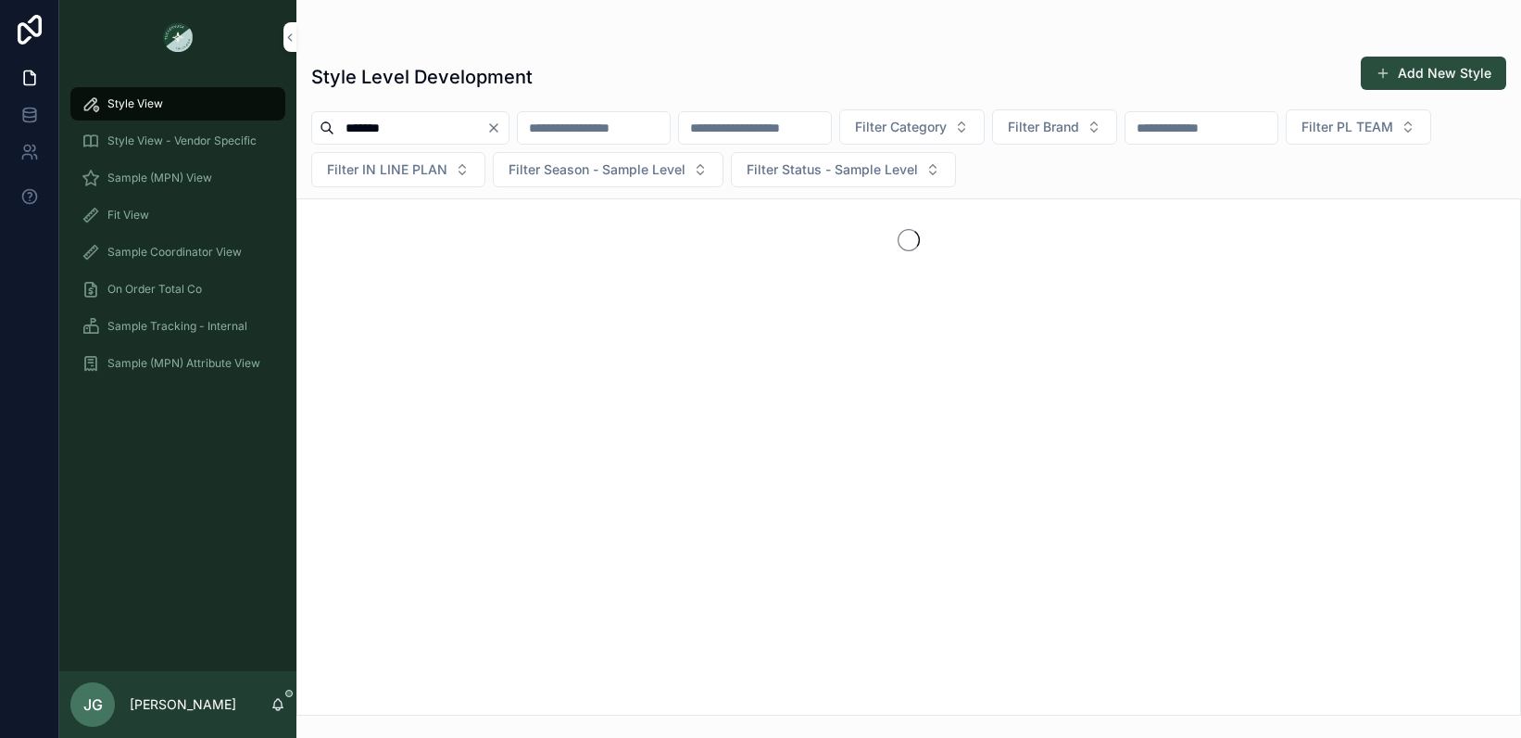
type input "*******"
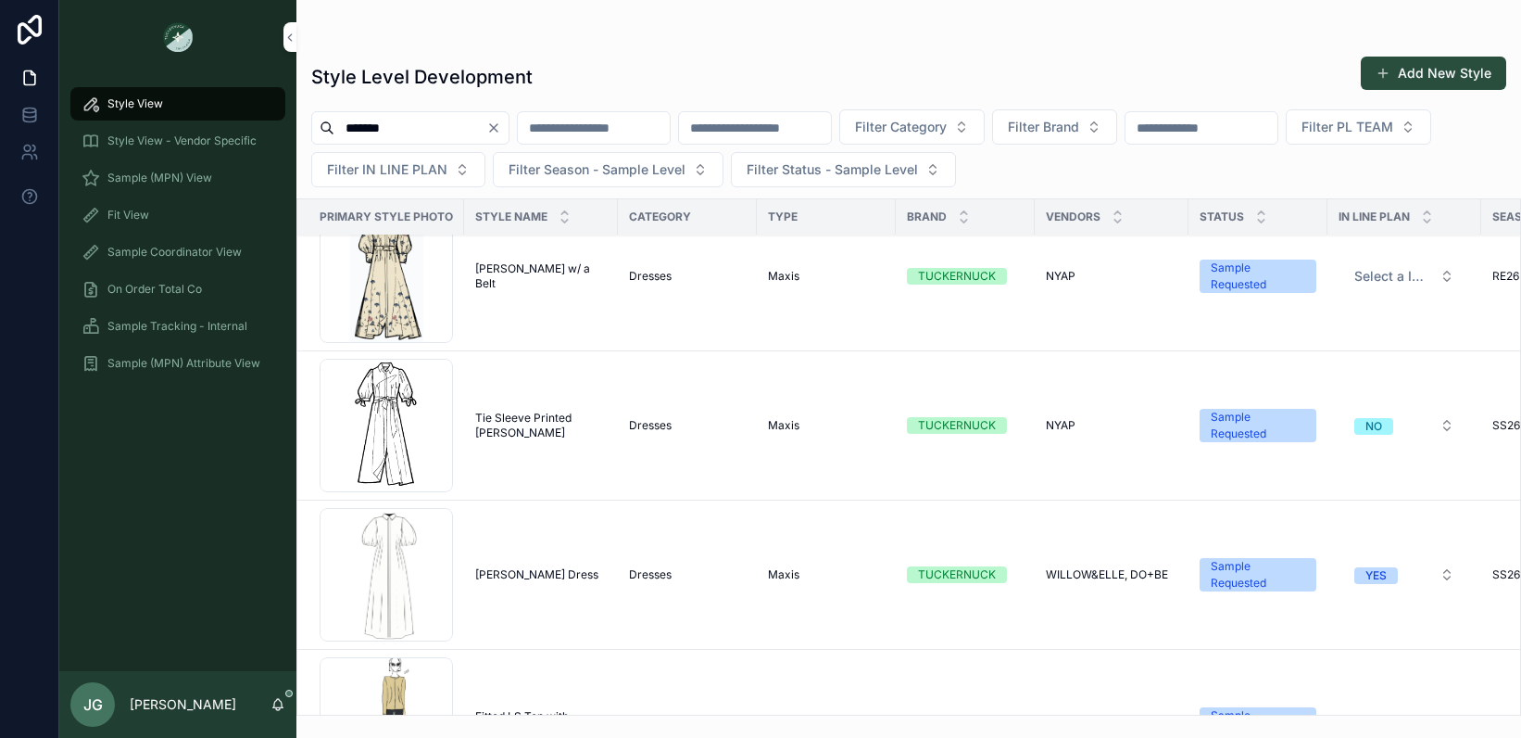
scroll to position [709, 0]
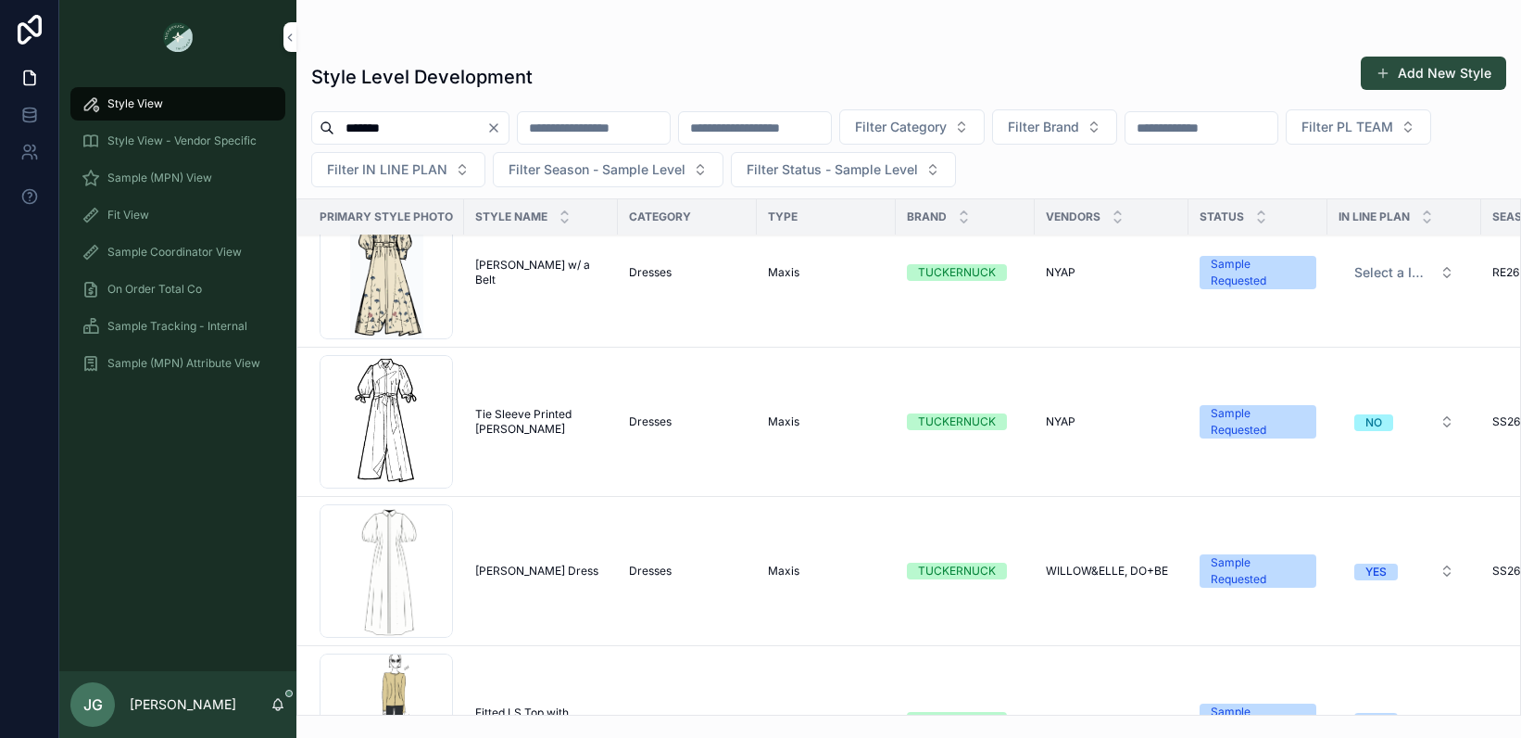
click at [109, 133] on span "Style View - Vendor Specific" at bounding box center [181, 140] width 149 height 15
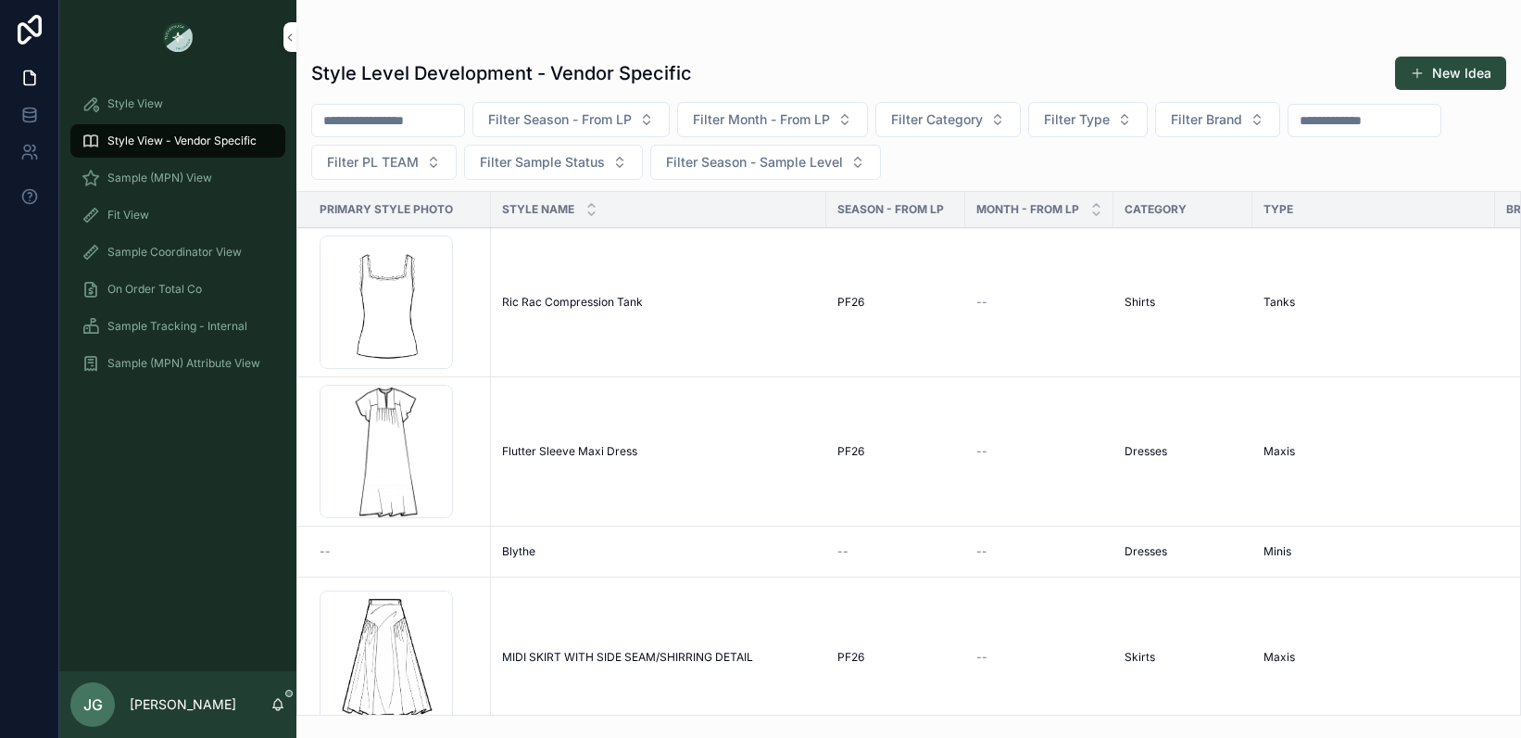
click at [177, 178] on span "Sample (MPN) View" at bounding box center [159, 177] width 105 height 15
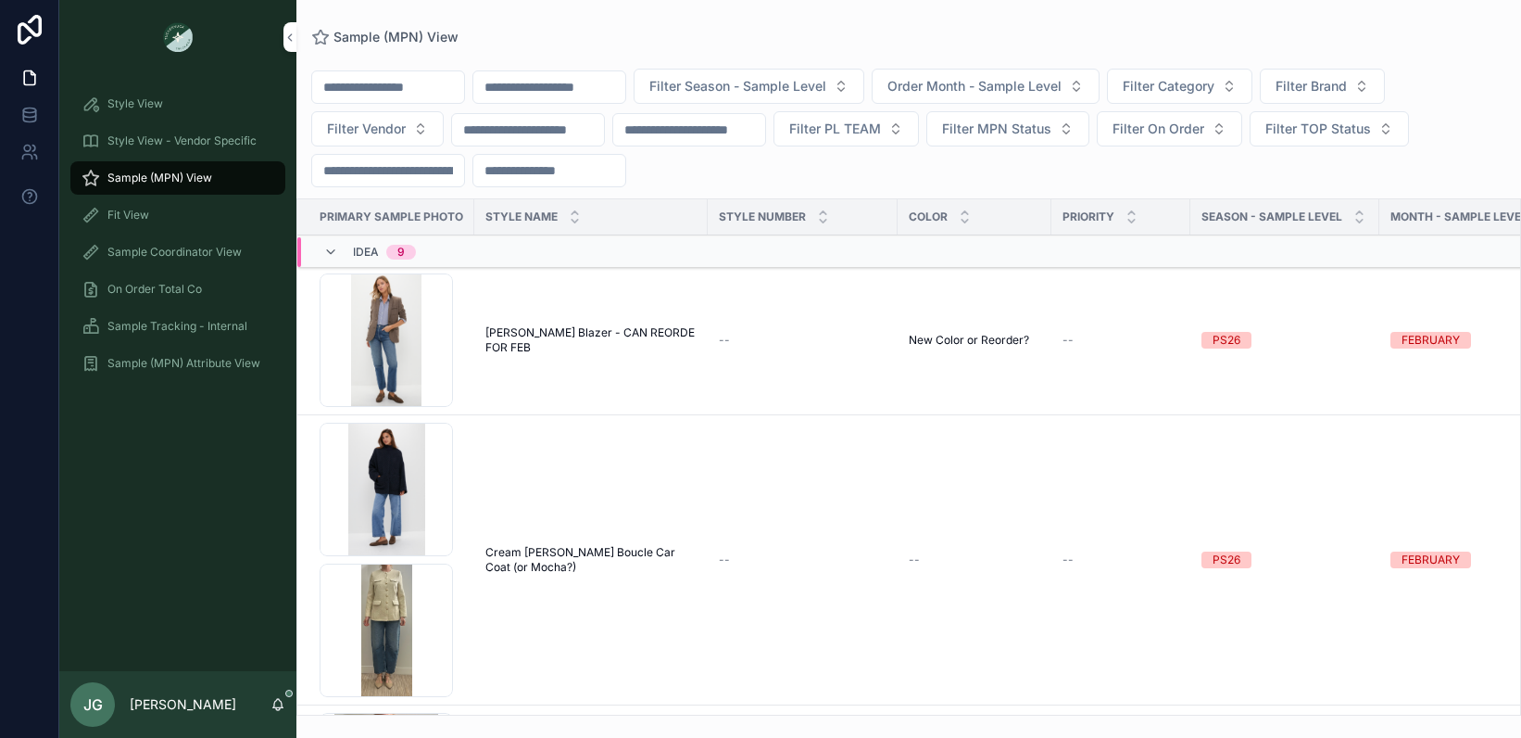
click at [400, 95] on input "scrollable content" at bounding box center [388, 87] width 152 height 26
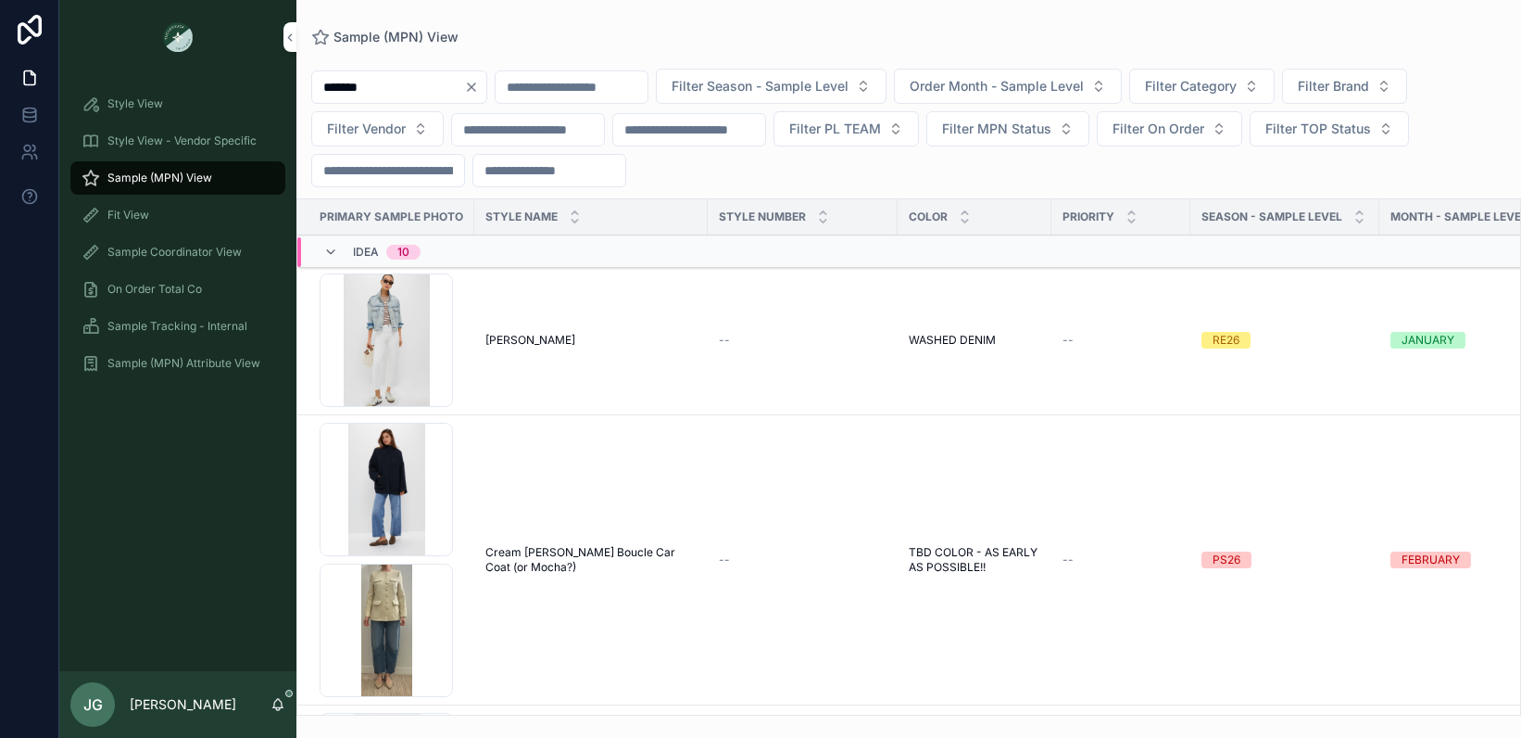
type input "*******"
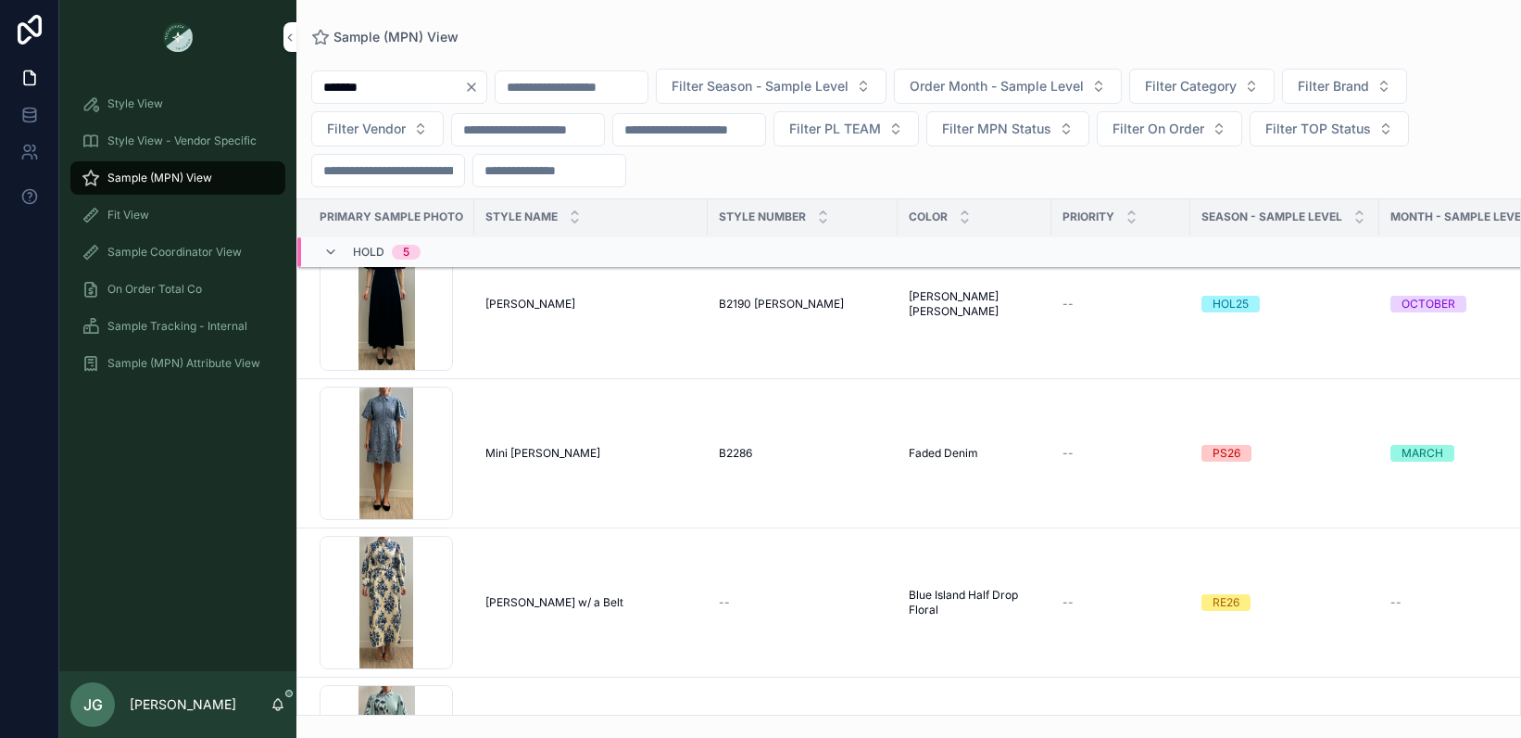
scroll to position [5364, 0]
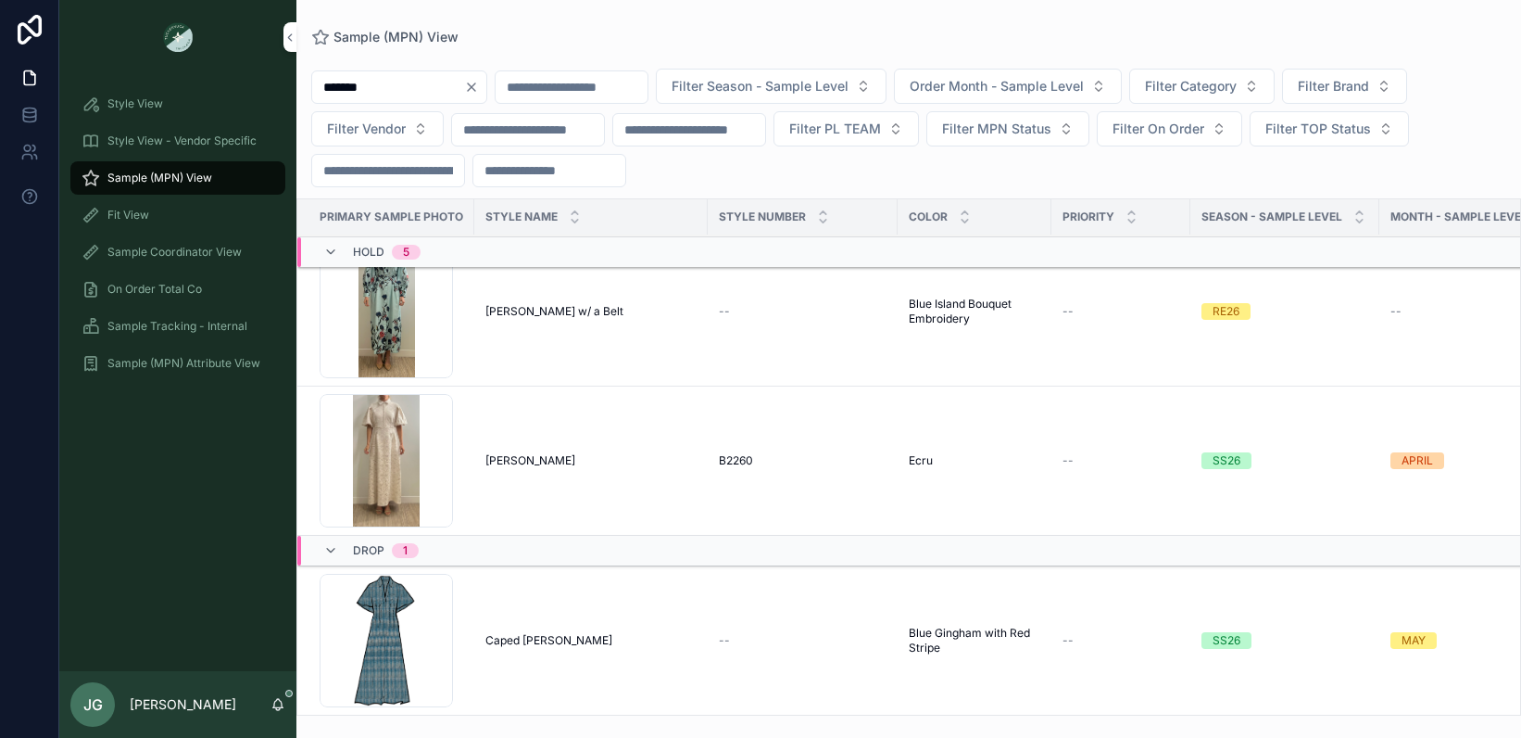
click at [384, 423] on div "E8393BBA-6A0C-43D0-8ADC-D637F979E7FA_1_201_a .jpeg" at bounding box center [386, 460] width 133 height 133
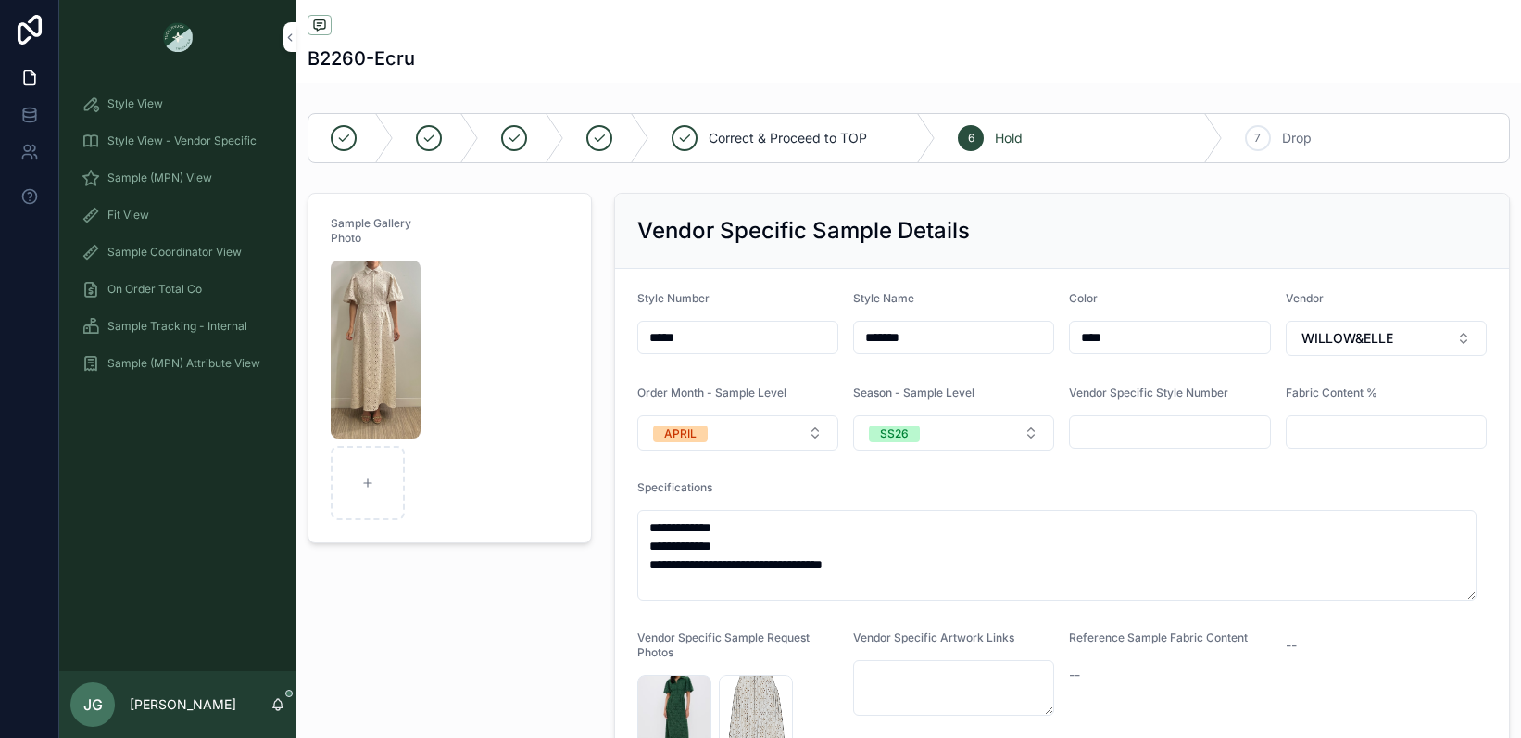
click at [387, 350] on img "scrollable content" at bounding box center [376, 349] width 90 height 178
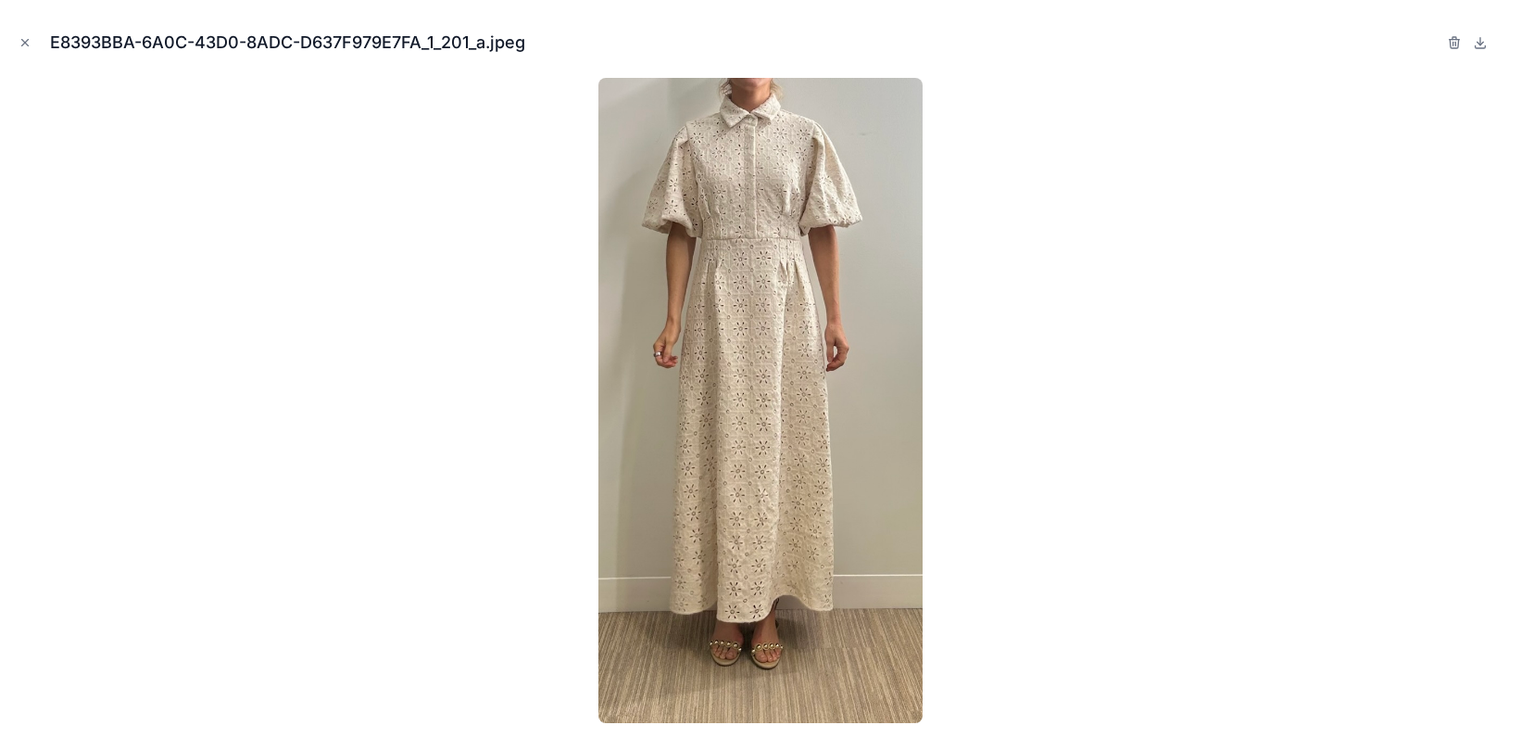
click at [23, 38] on icon "Close modal" at bounding box center [25, 42] width 13 height 13
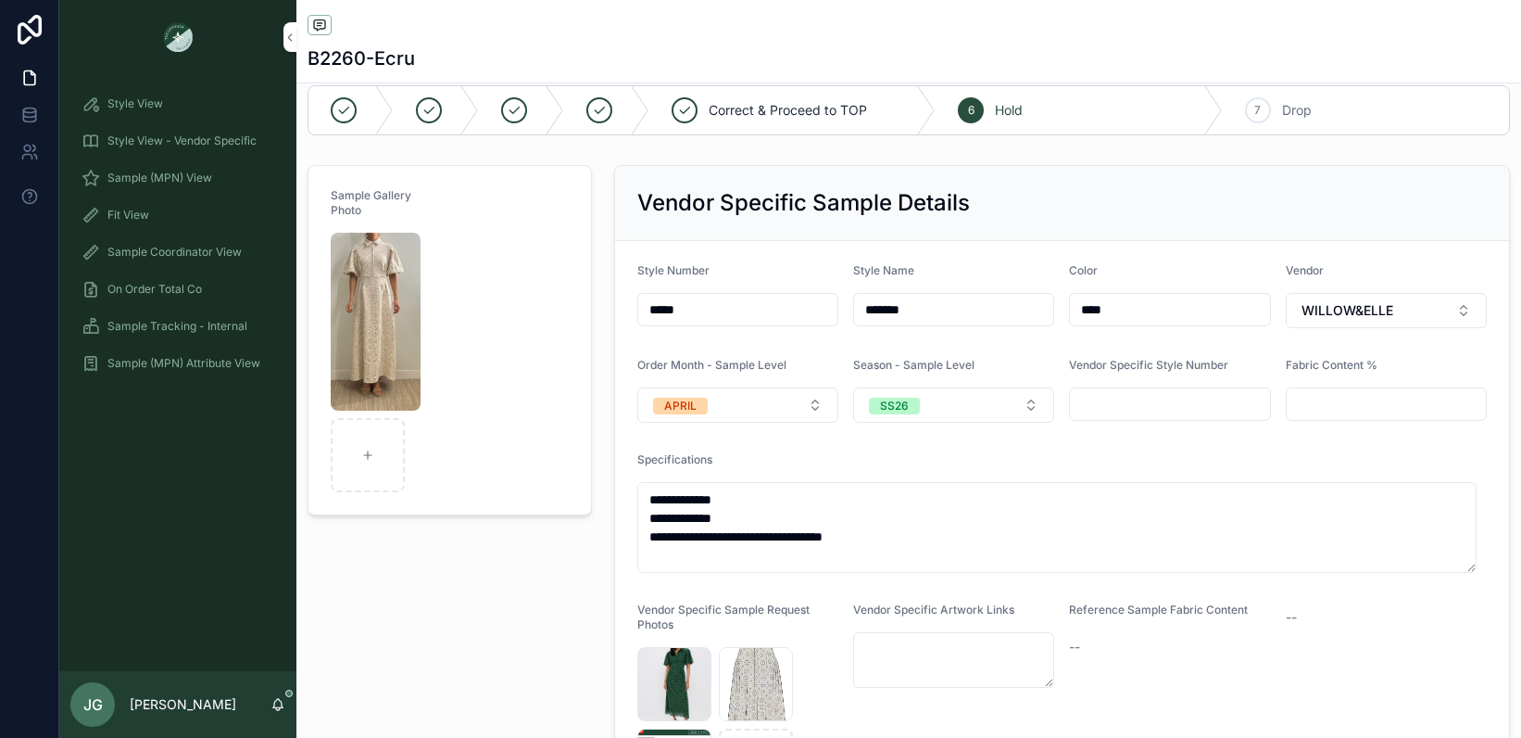
scroll to position [32, 0]
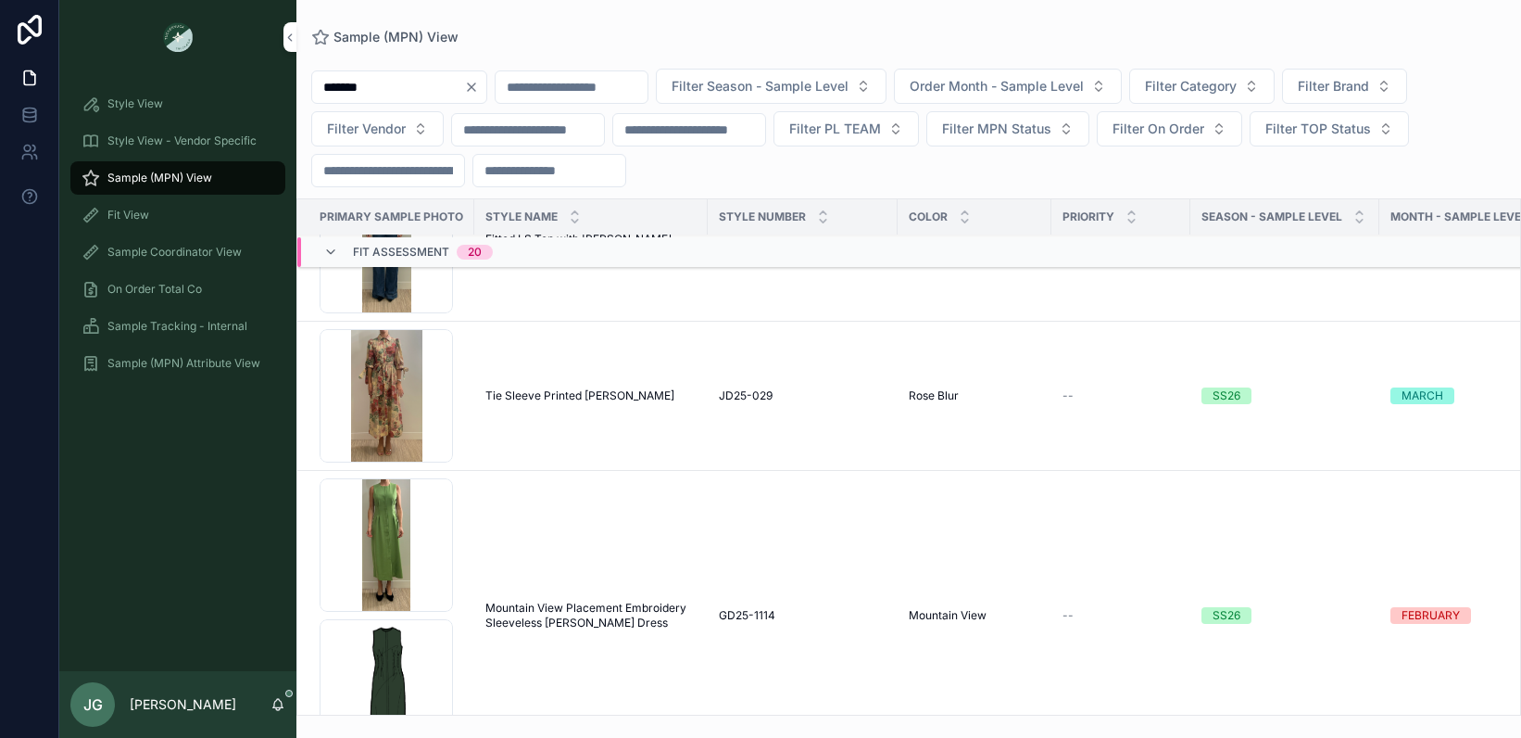
scroll to position [2227, 0]
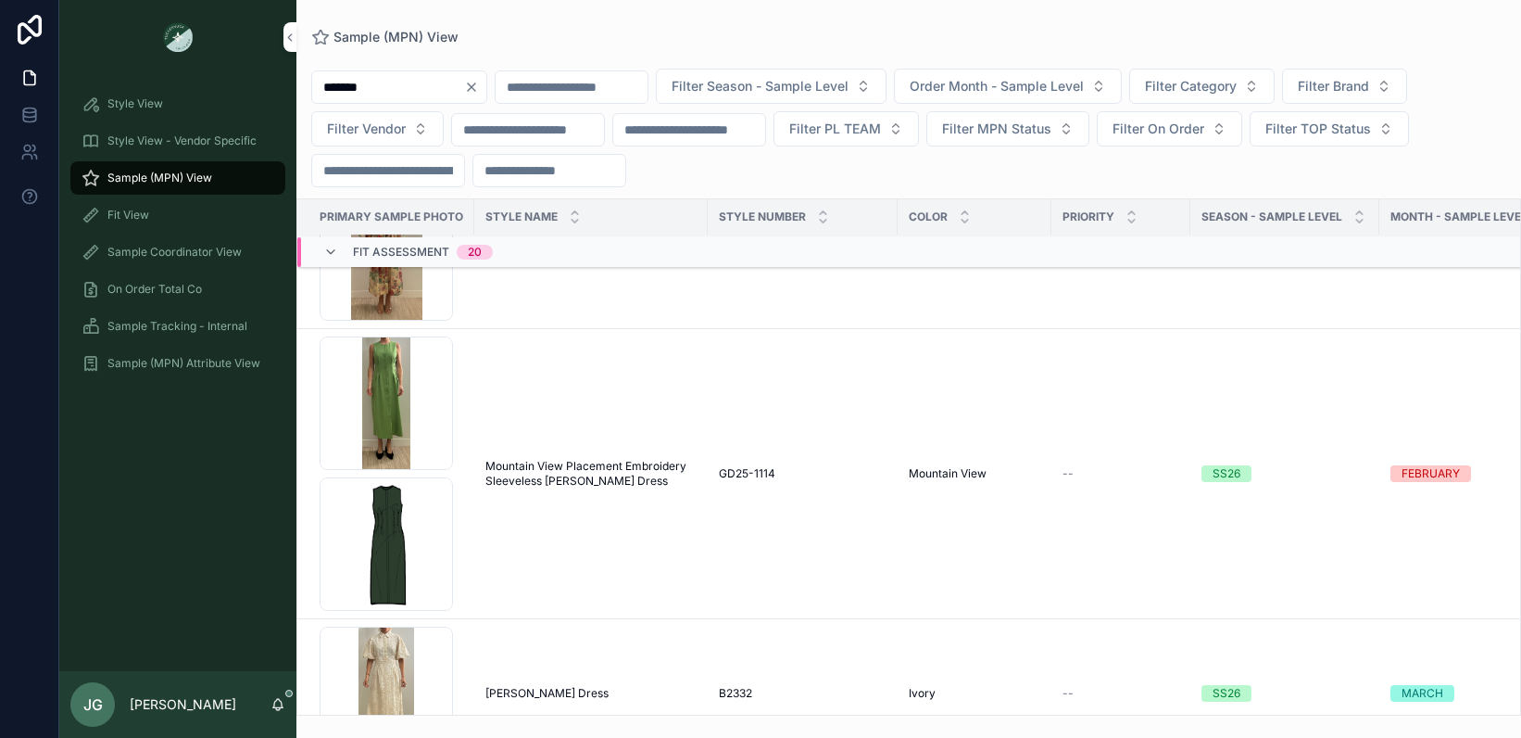
click at [391, 517] on div "Screenshot-2025-10-06-at-5.09.54-PM .png" at bounding box center [386, 543] width 133 height 133
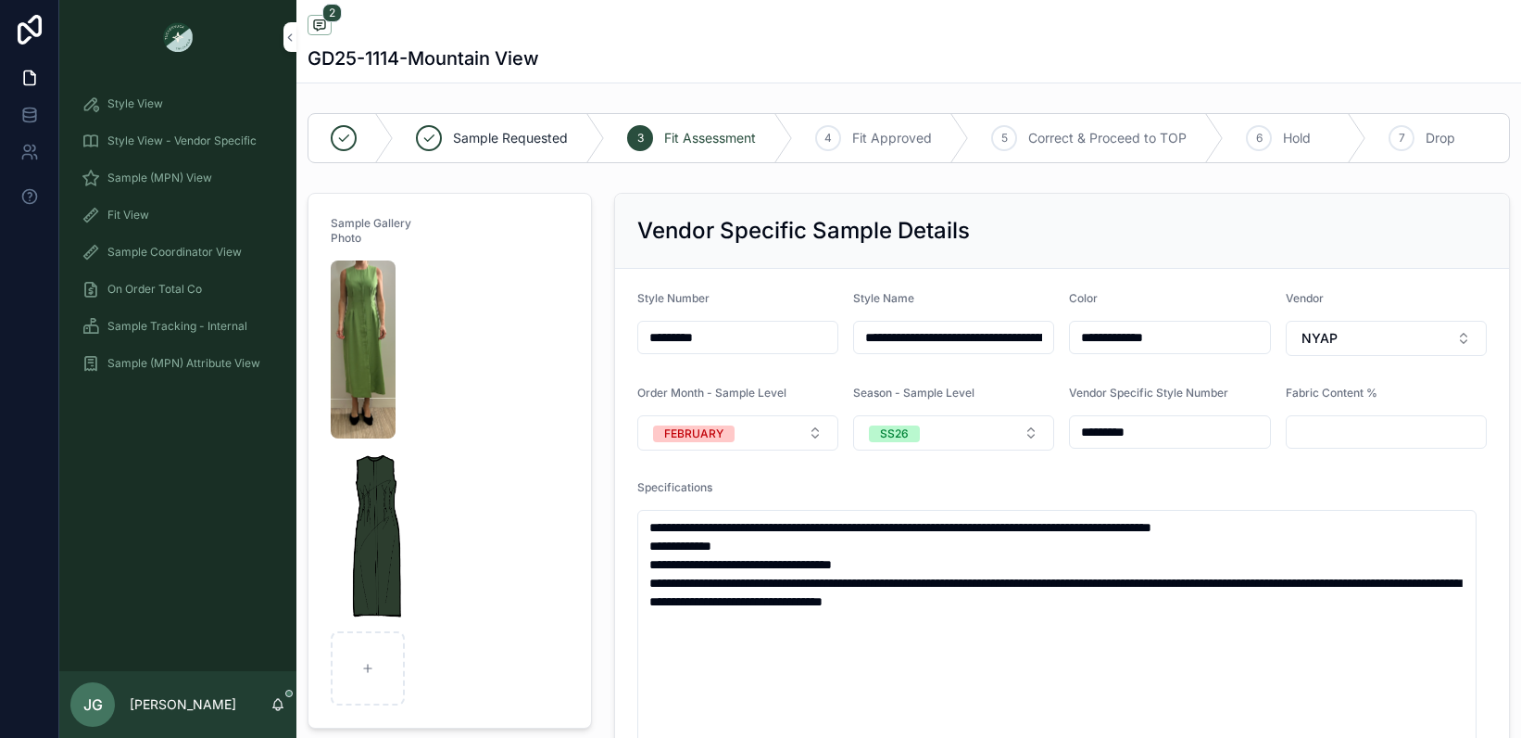
click at [354, 519] on img "scrollable content" at bounding box center [375, 535] width 89 height 178
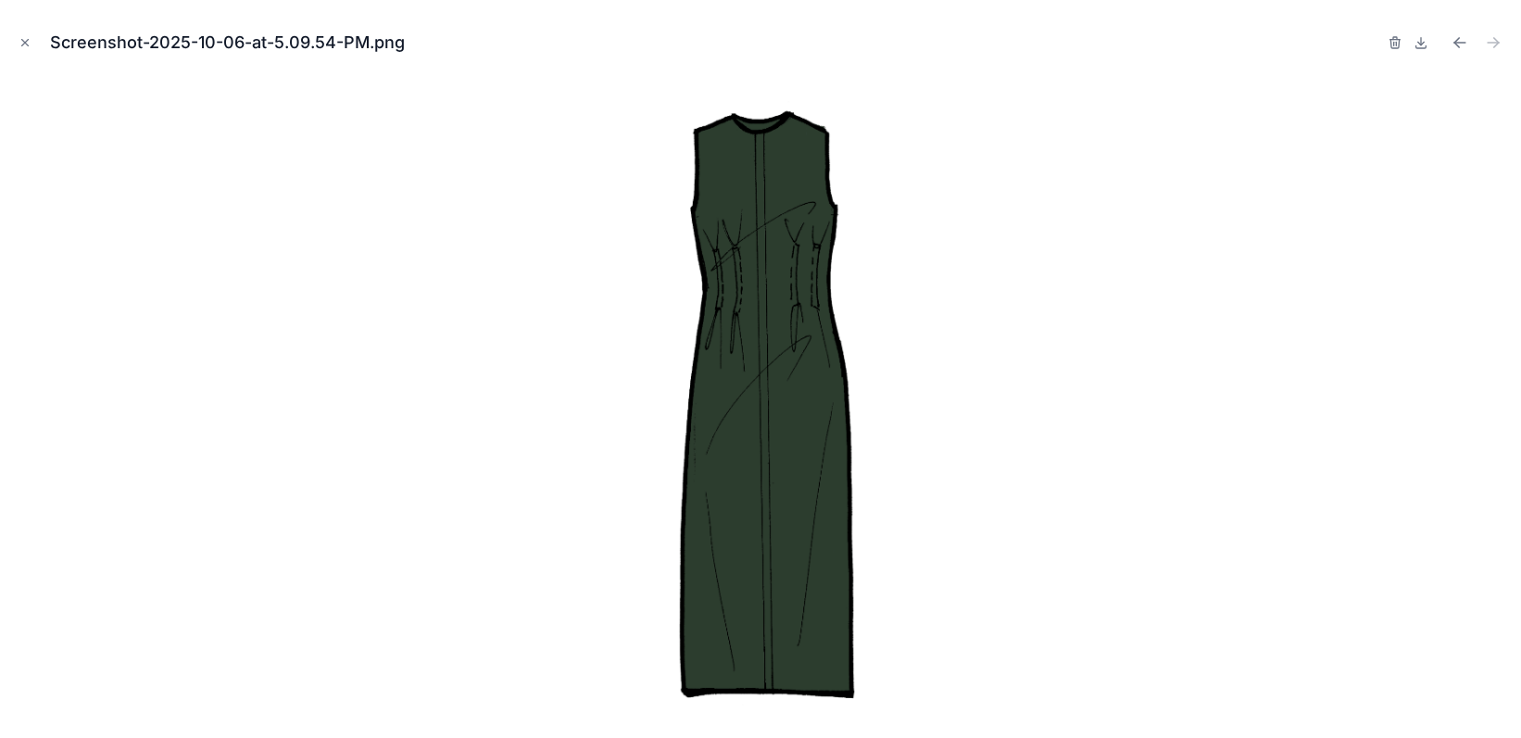
click at [28, 48] on icon "Close modal" at bounding box center [25, 42] width 13 height 13
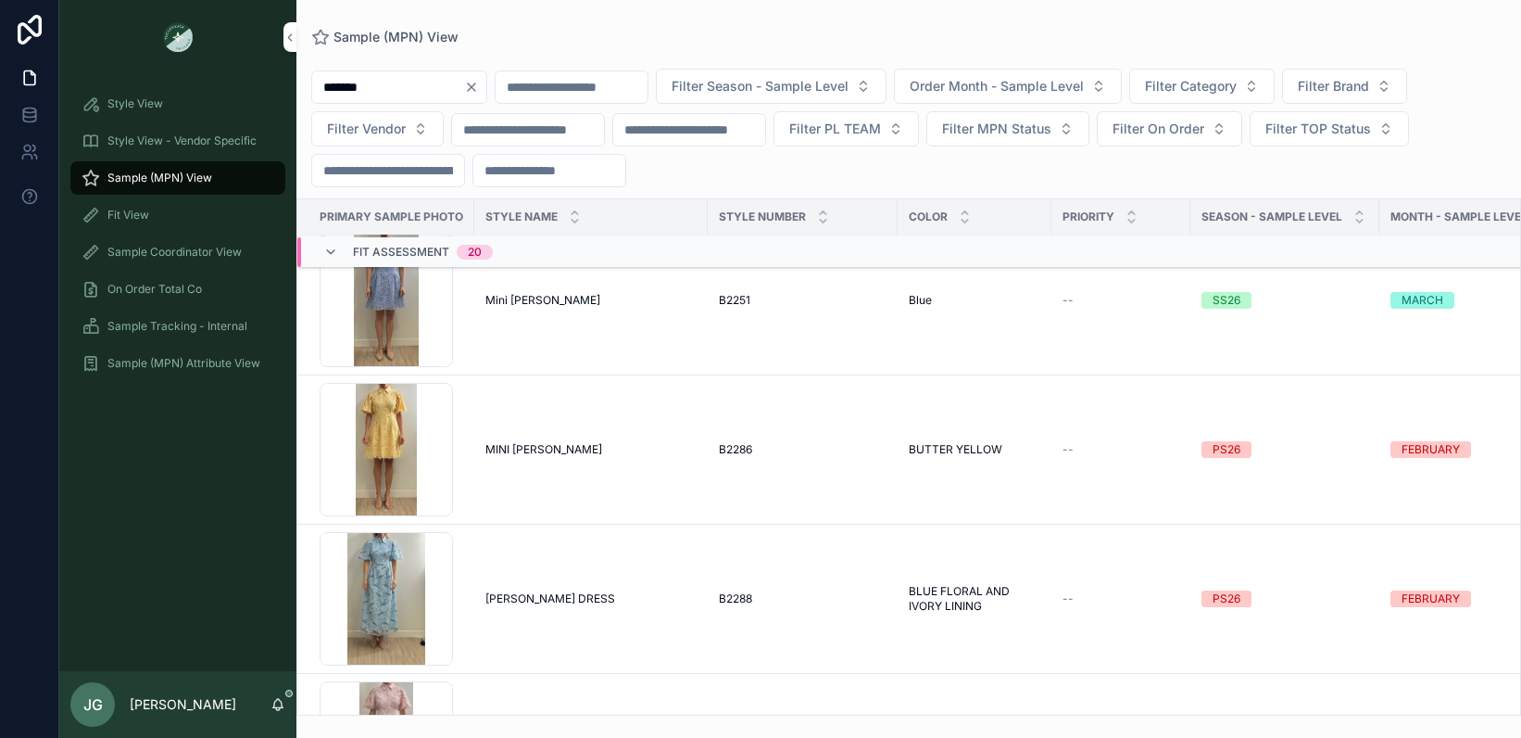
scroll to position [3227, 0]
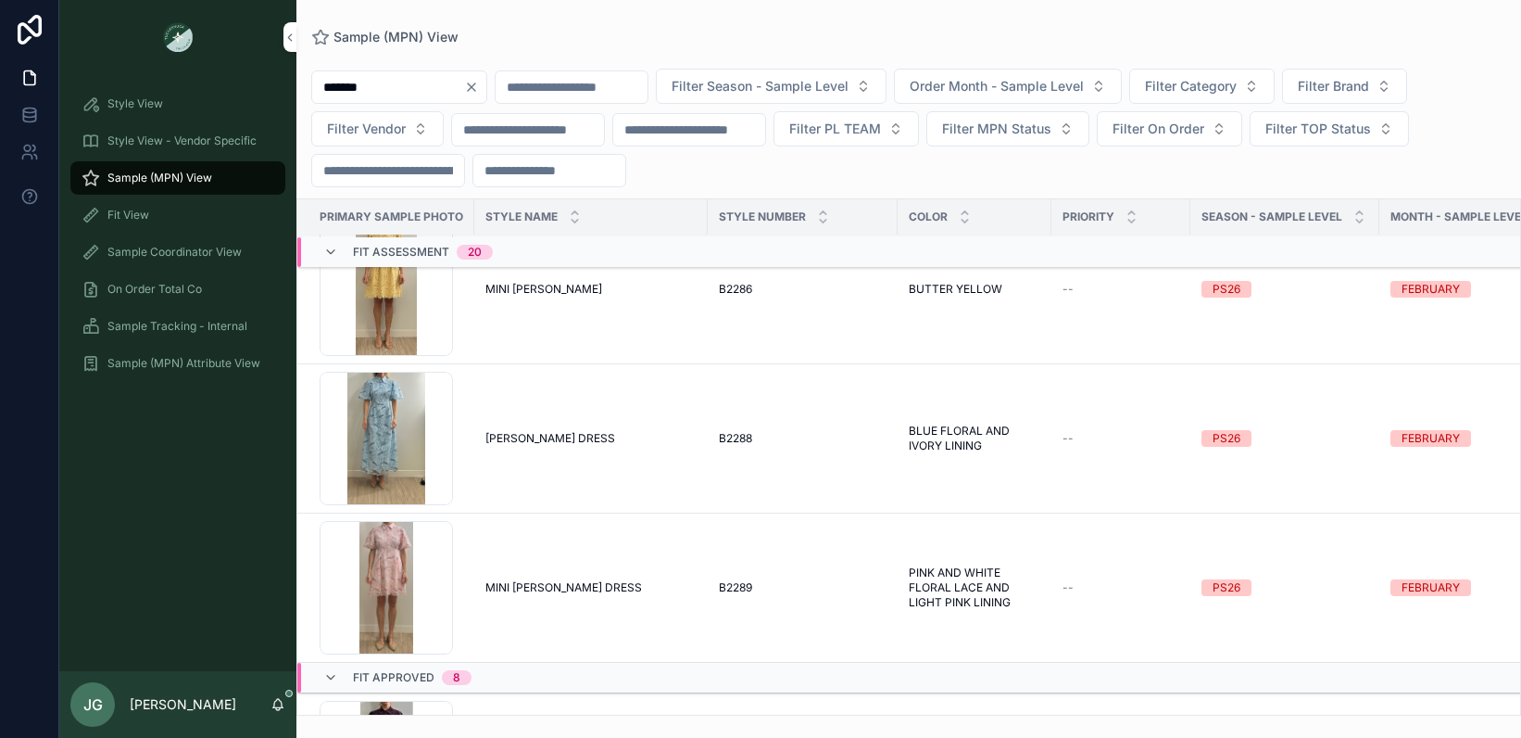
click at [416, 600] on div "Screenshot-2025-06-13-at-9.22.10-AM-(1) .png" at bounding box center [386, 587] width 133 height 133
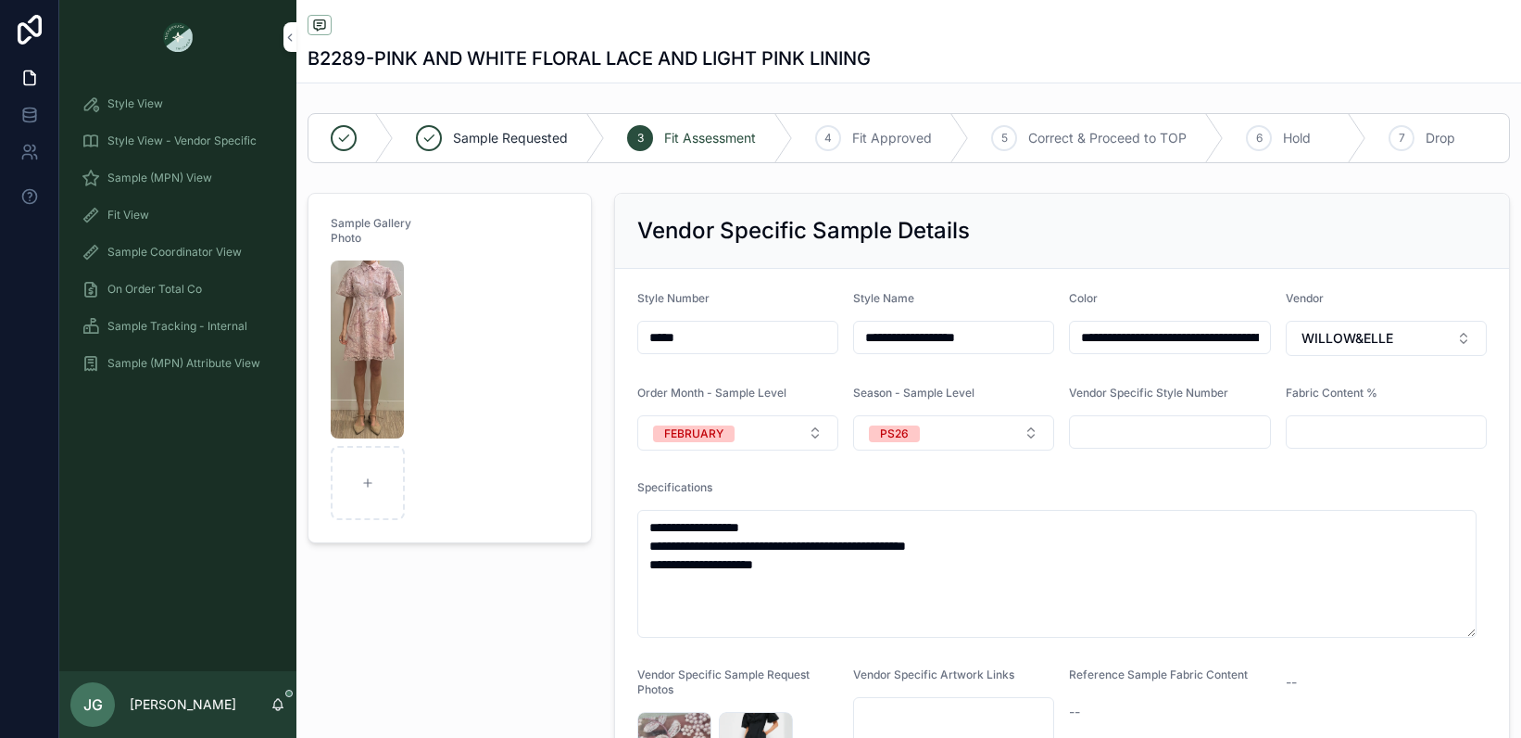
click at [374, 306] on img "scrollable content" at bounding box center [367, 349] width 73 height 178
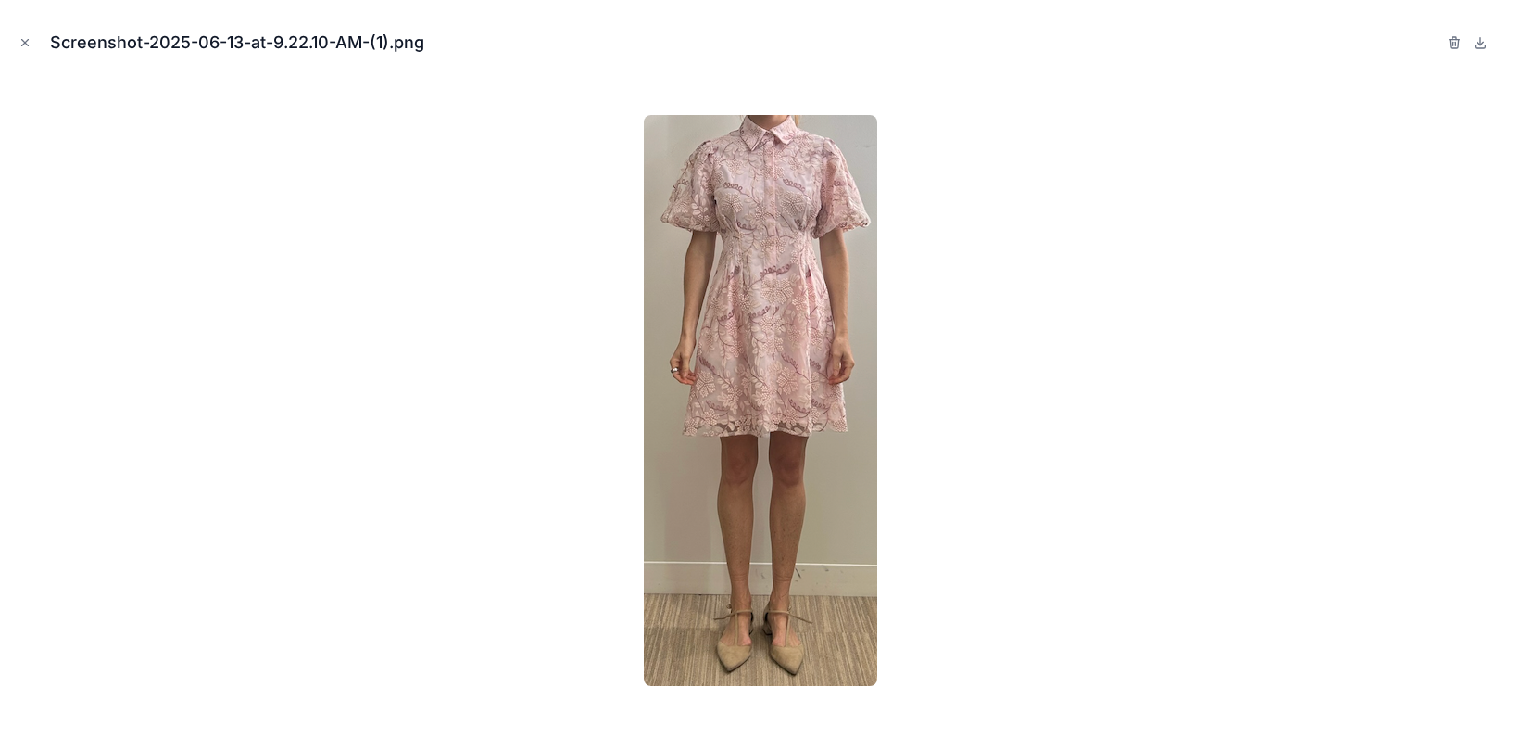
click at [31, 42] on icon "Close modal" at bounding box center [25, 42] width 13 height 13
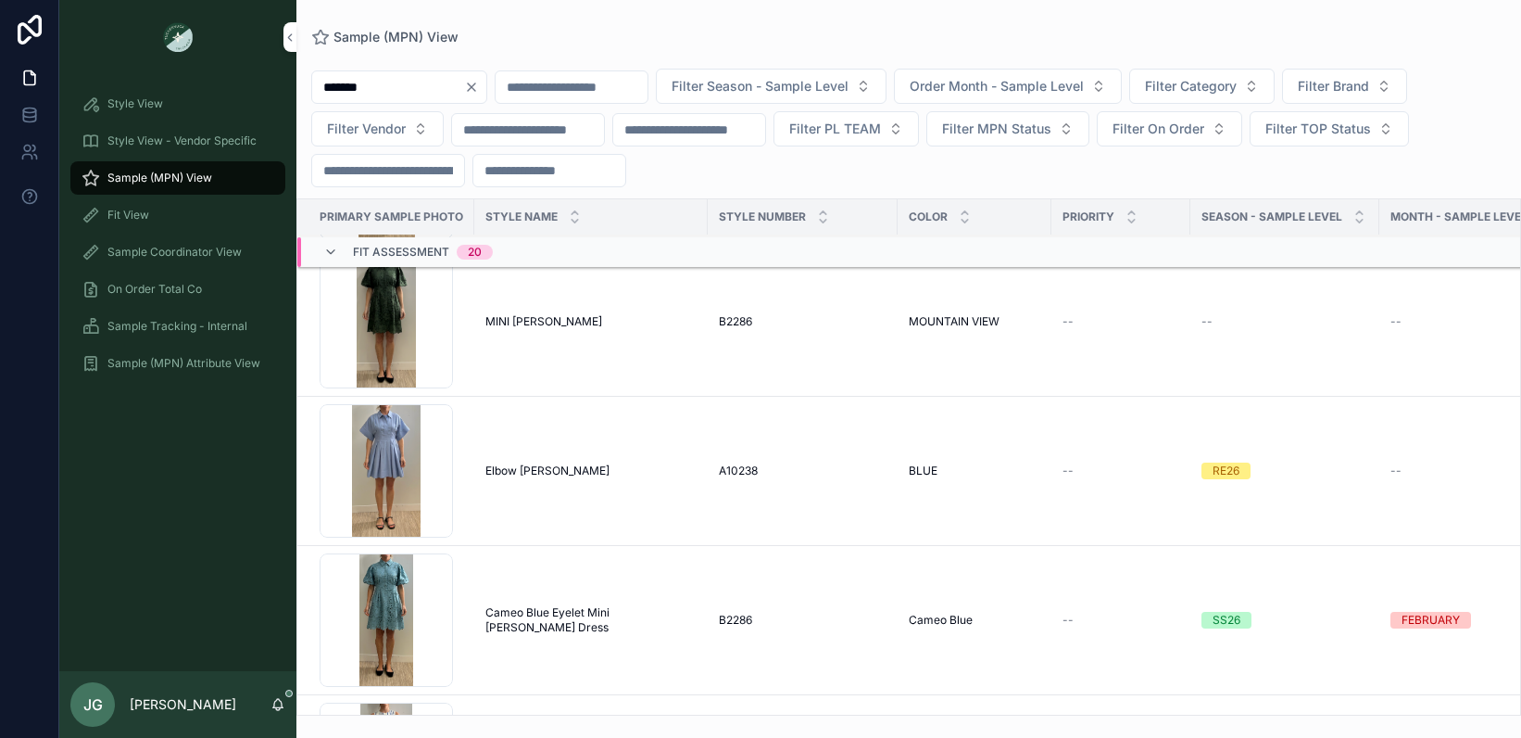
scroll to position [806, 0]
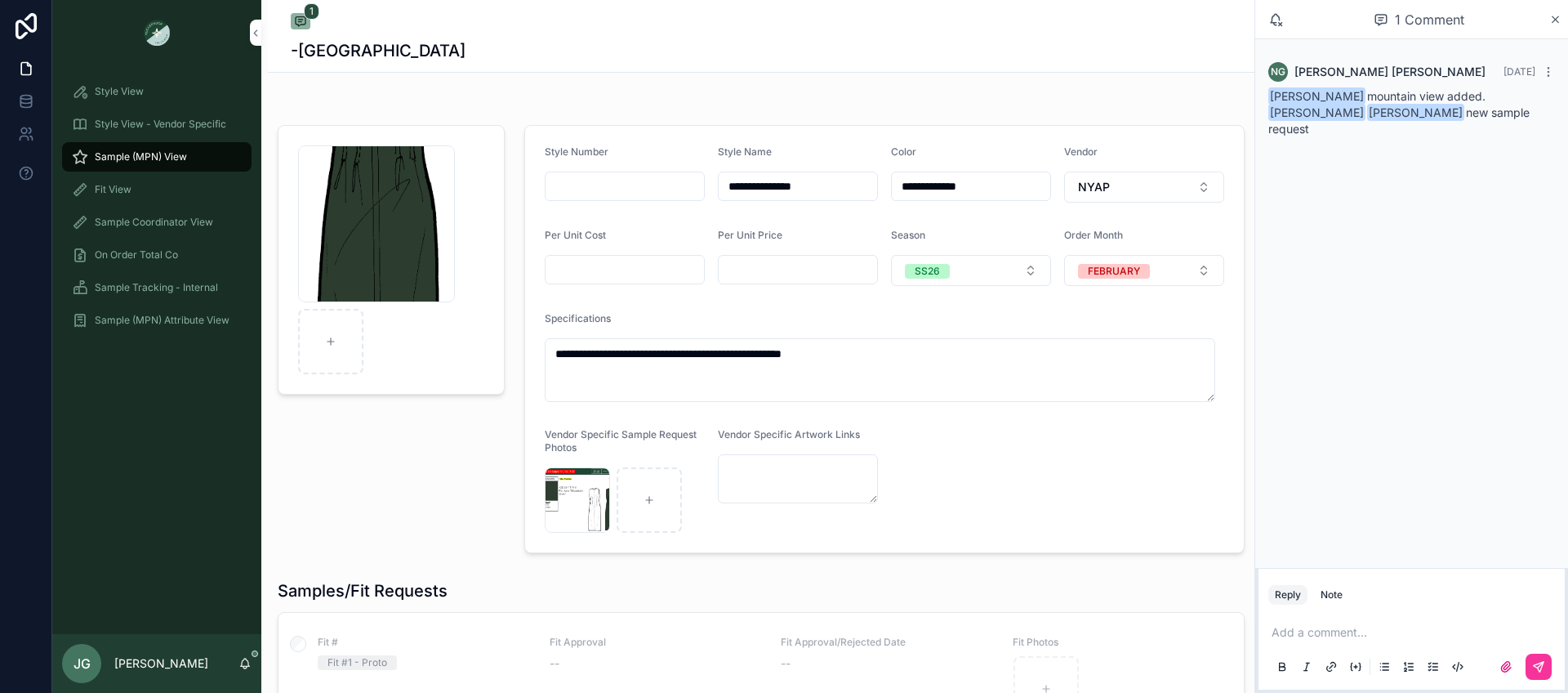
click at [382, 250] on div "Sleeveless-Delaney_Mountain-View .png" at bounding box center [376, 224] width 157 height 157
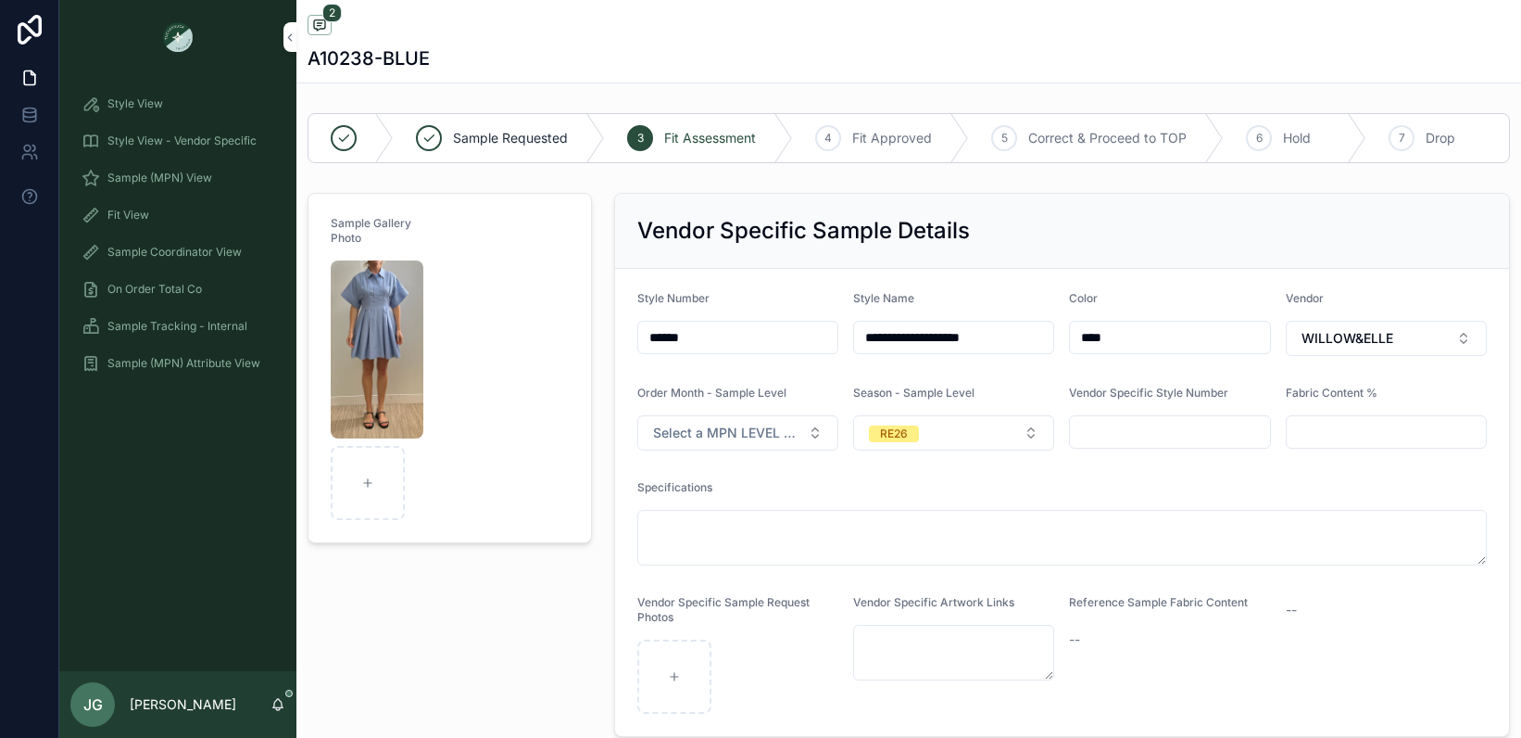
click at [378, 364] on img "scrollable content" at bounding box center [377, 349] width 93 height 178
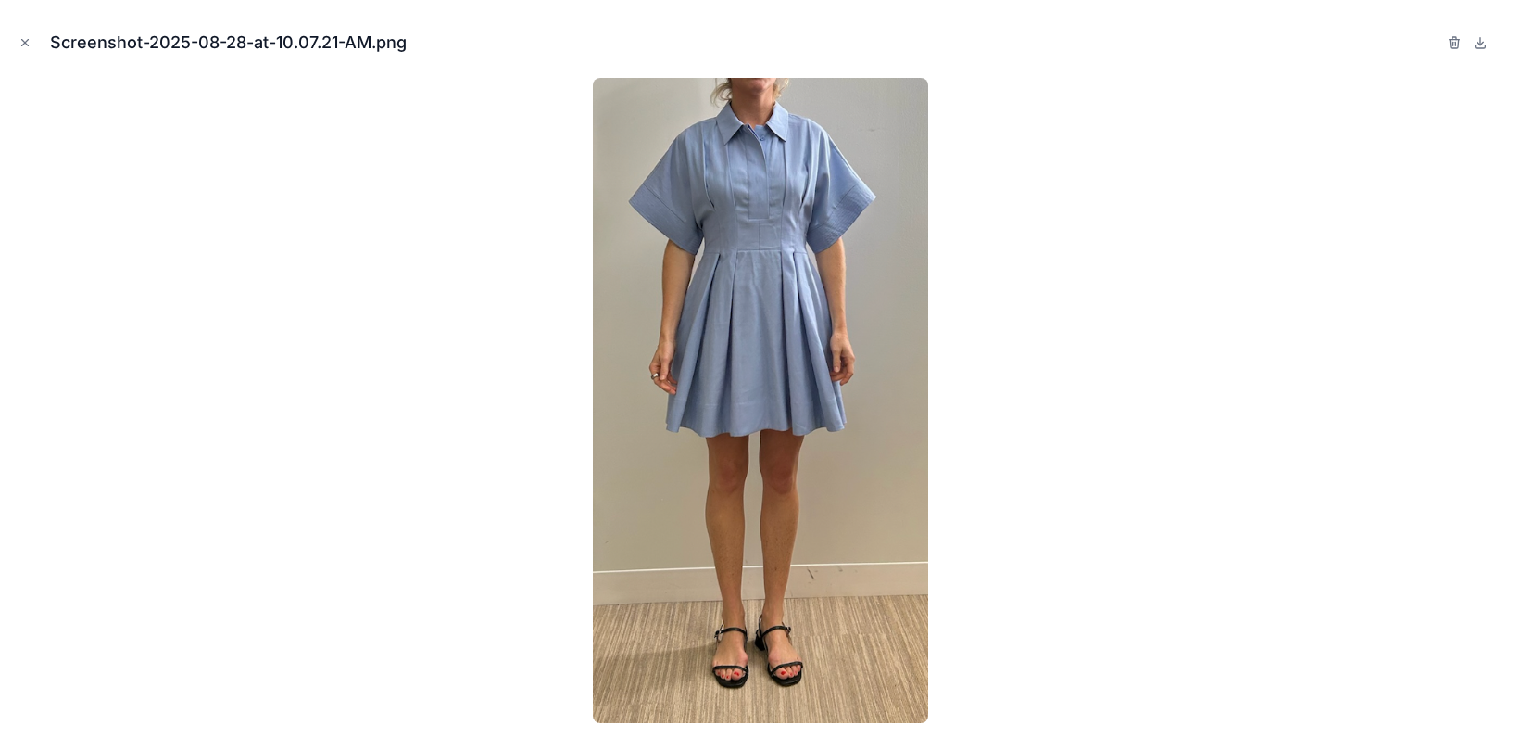
click at [22, 44] on icon "Close modal" at bounding box center [25, 43] width 6 height 6
